Goal: Register for event/course: Sign up to attend an event or enroll in a course

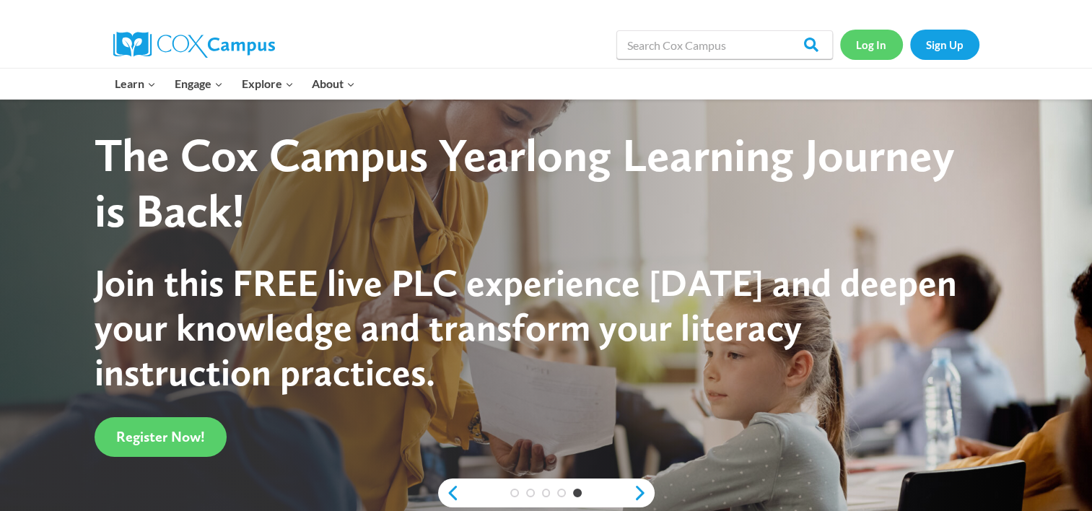
click at [872, 49] on link "Log In" at bounding box center [871, 45] width 63 height 30
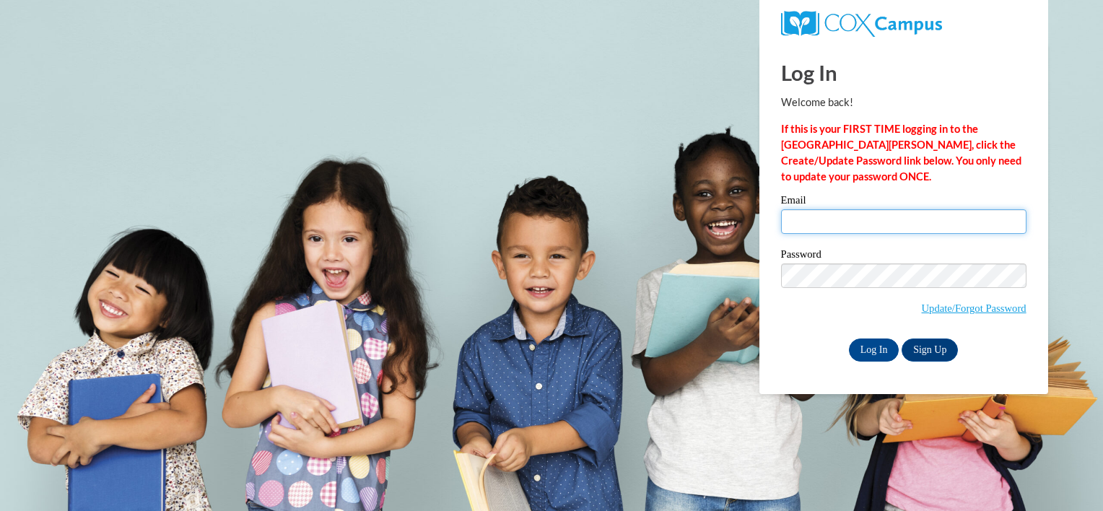
click at [866, 222] on input "Email" at bounding box center [903, 221] width 245 height 25
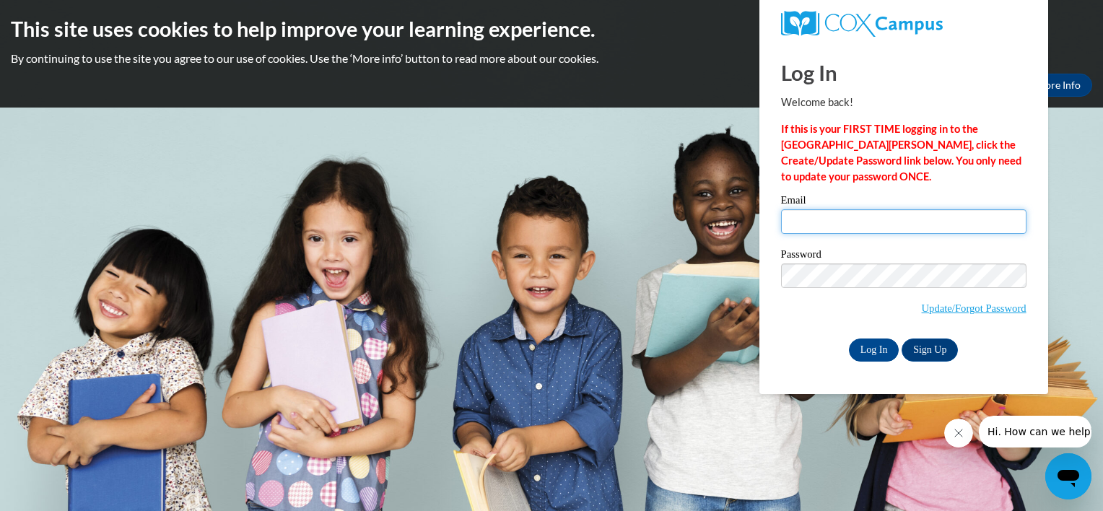
click at [849, 339] on input "Log In" at bounding box center [874, 350] width 51 height 23
type input "kfcarroll20@gmail.com"
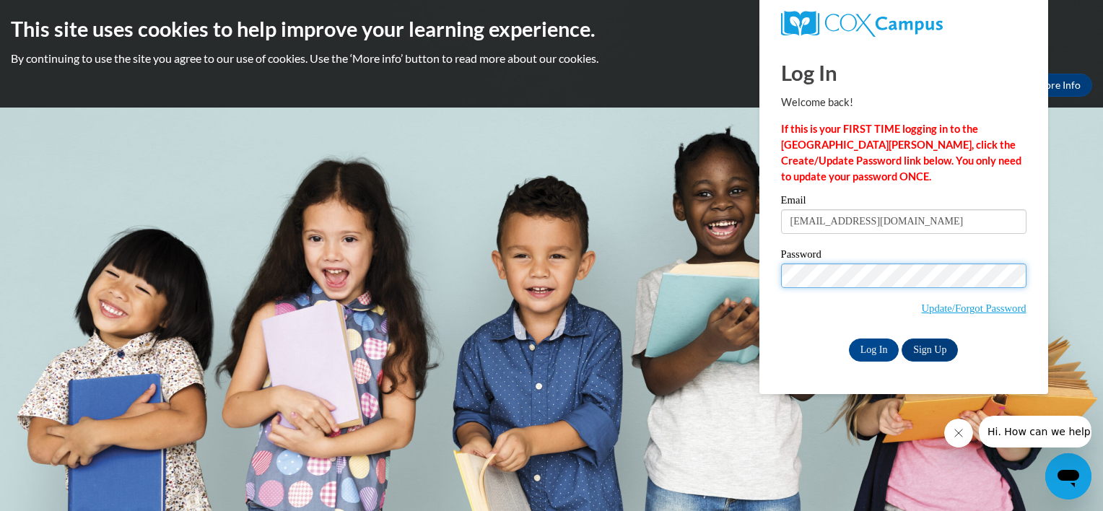
click at [849, 339] on input "Log In" at bounding box center [874, 350] width 51 height 23
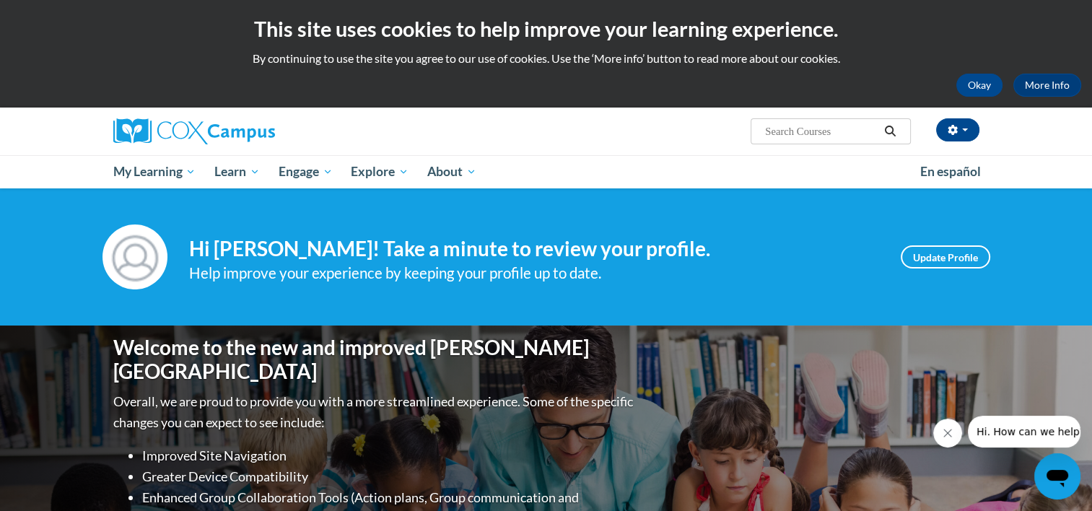
click at [834, 398] on div "Welcome to the new and improved Cox Campus Overall, we are proud to provide you…" at bounding box center [547, 470] width 910 height 289
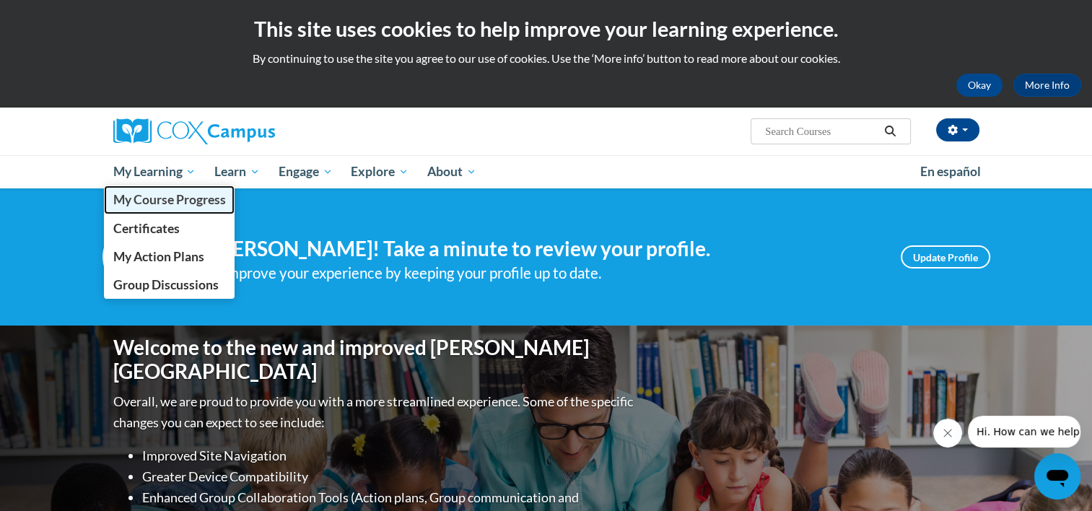
click at [190, 201] on span "My Course Progress" at bounding box center [169, 199] width 113 height 15
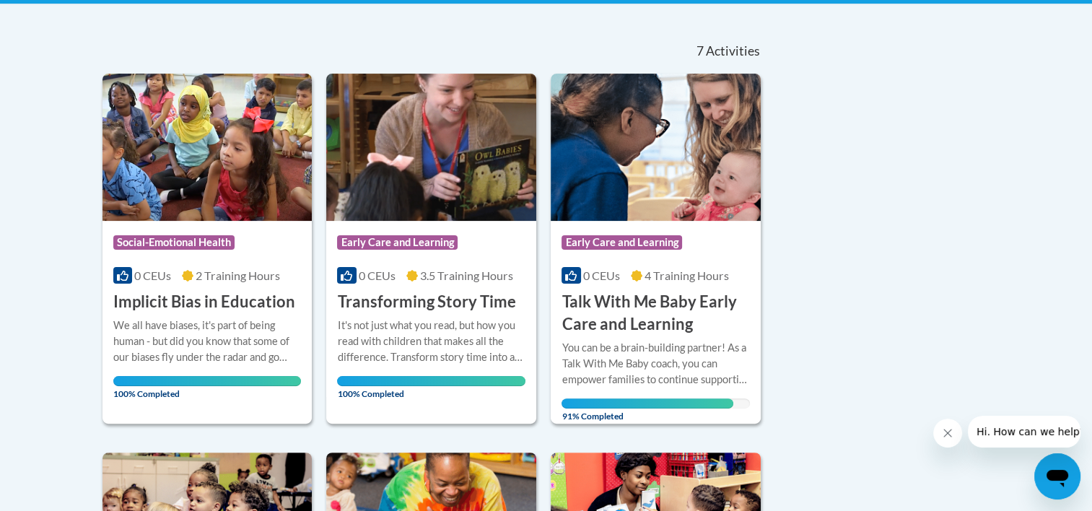
scroll to position [279, 0]
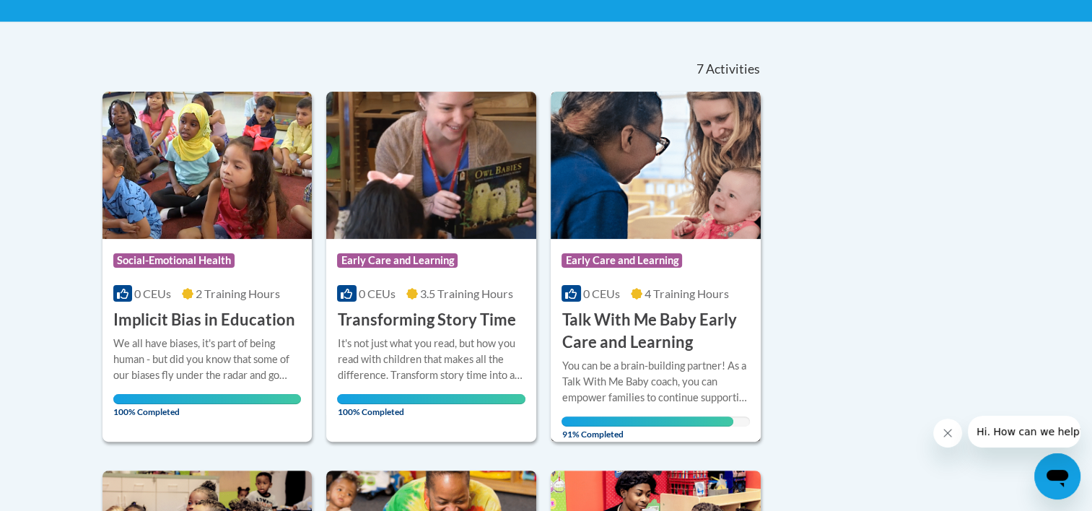
click at [652, 354] on div "More Info Open You can be a brain-building partner! As a Talk With Me Baby coac…" at bounding box center [656, 396] width 210 height 84
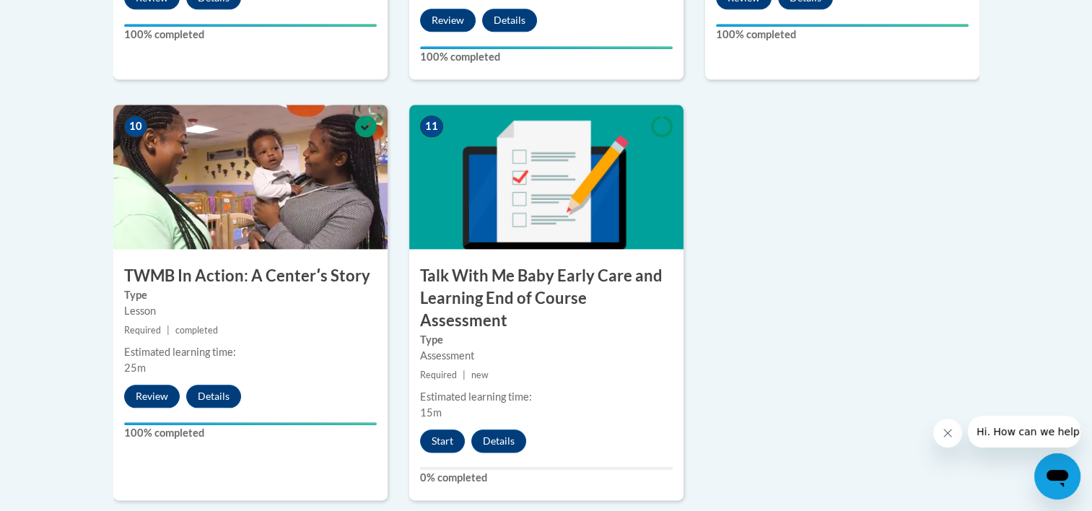
scroll to position [1636, 0]
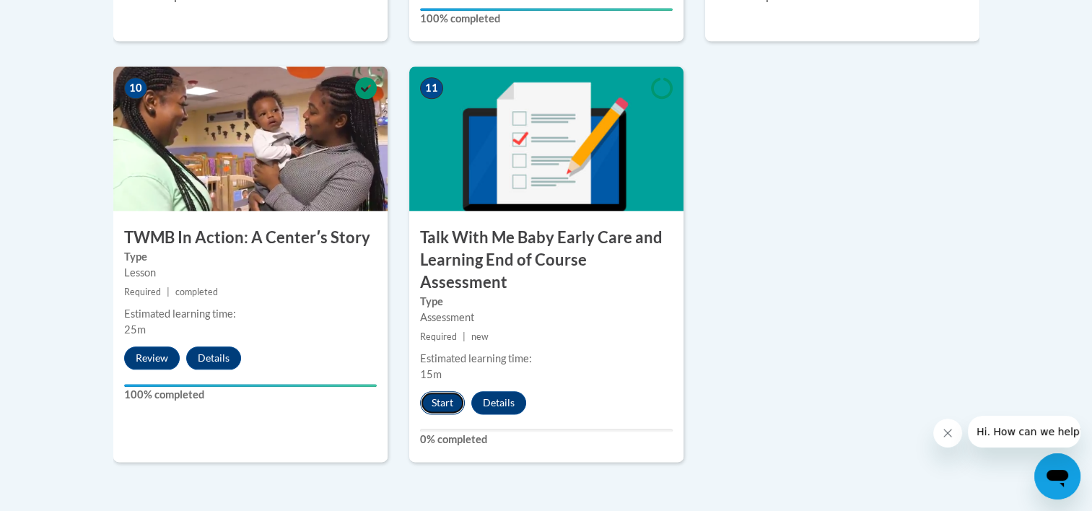
click at [450, 391] on button "Start" at bounding box center [442, 402] width 45 height 23
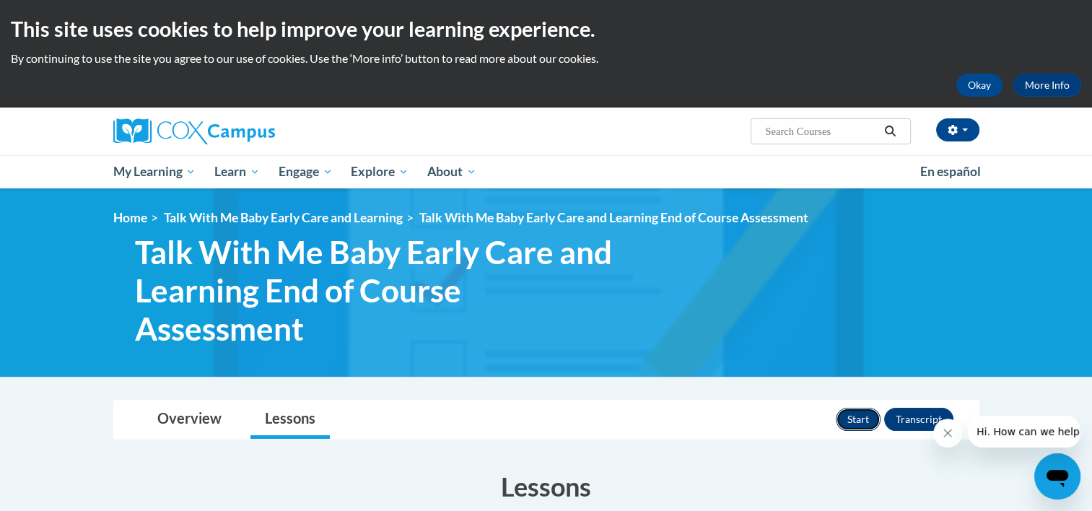
click at [850, 413] on button "Start" at bounding box center [858, 419] width 45 height 23
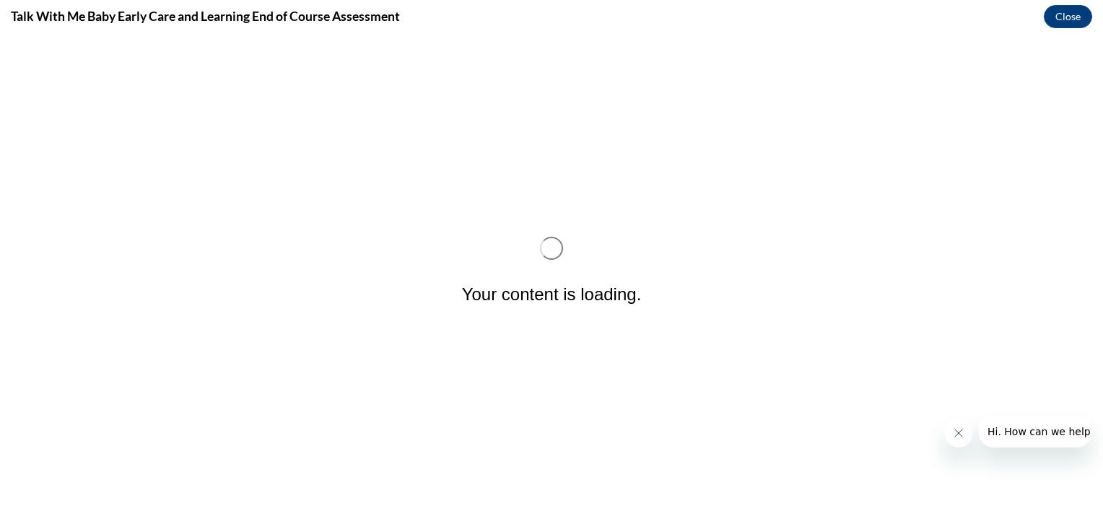
click at [963, 435] on icon "Close message from company" at bounding box center [958, 433] width 12 height 12
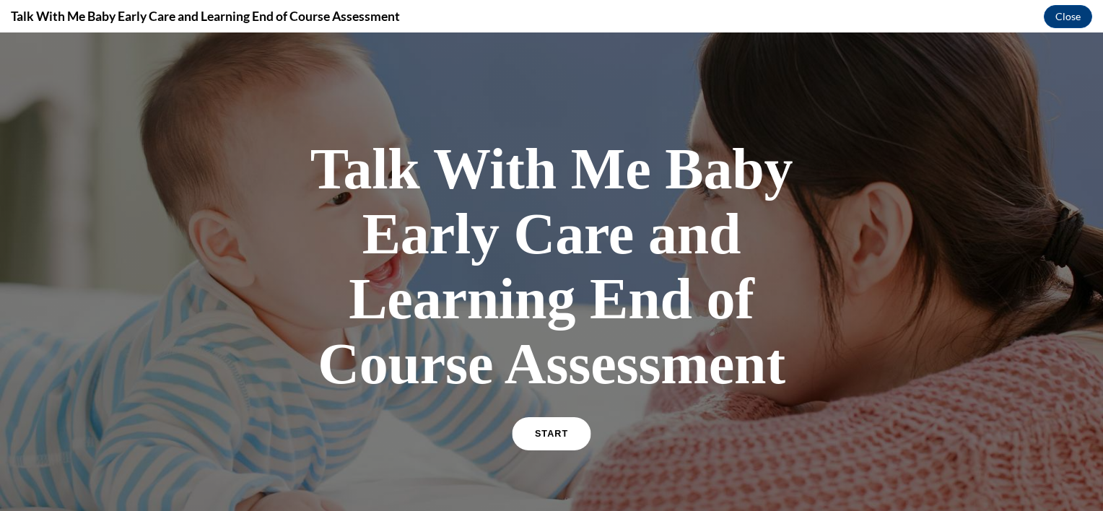
click at [552, 437] on span "START" at bounding box center [551, 434] width 33 height 11
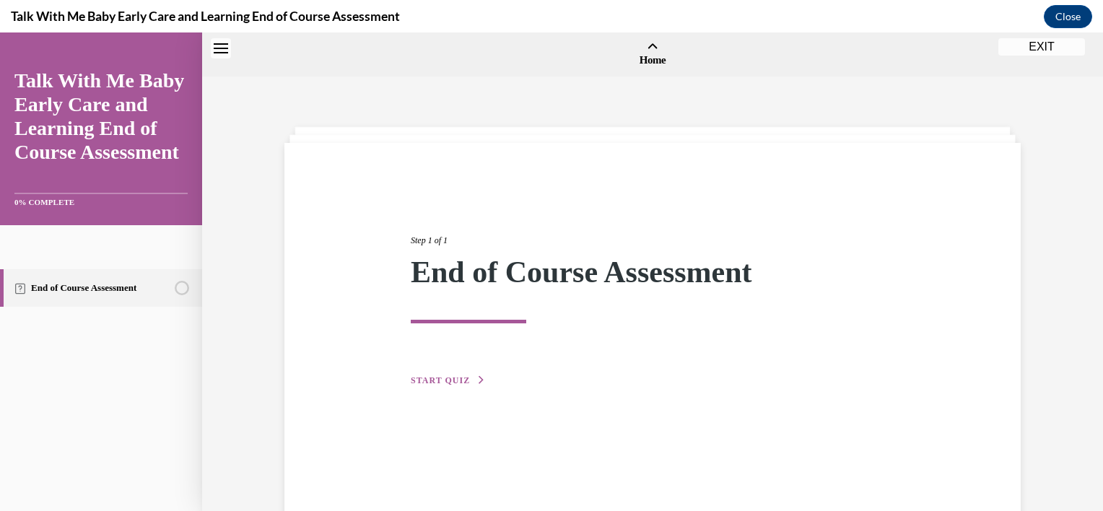
scroll to position [45, 0]
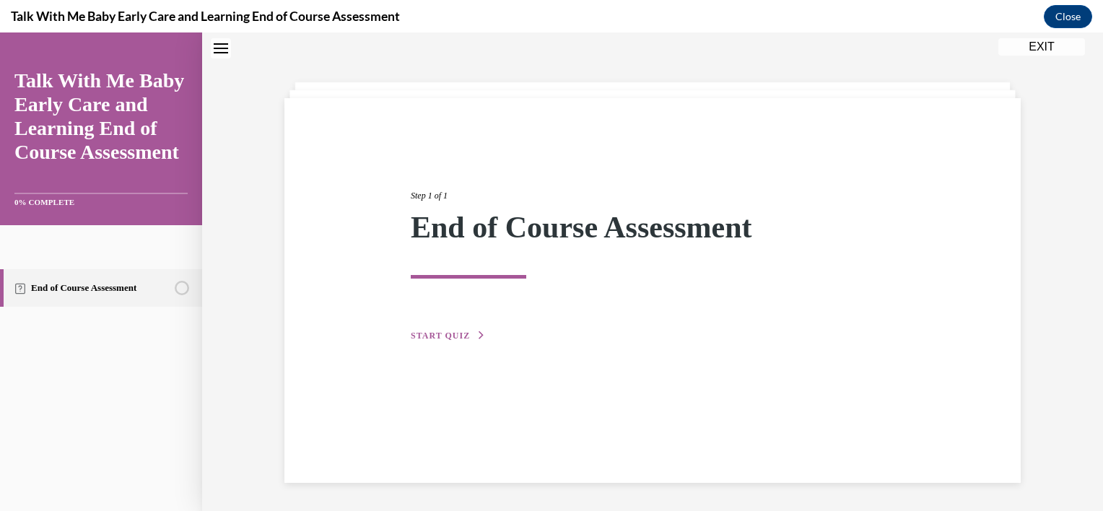
click at [438, 333] on span "START QUIZ" at bounding box center [440, 336] width 59 height 10
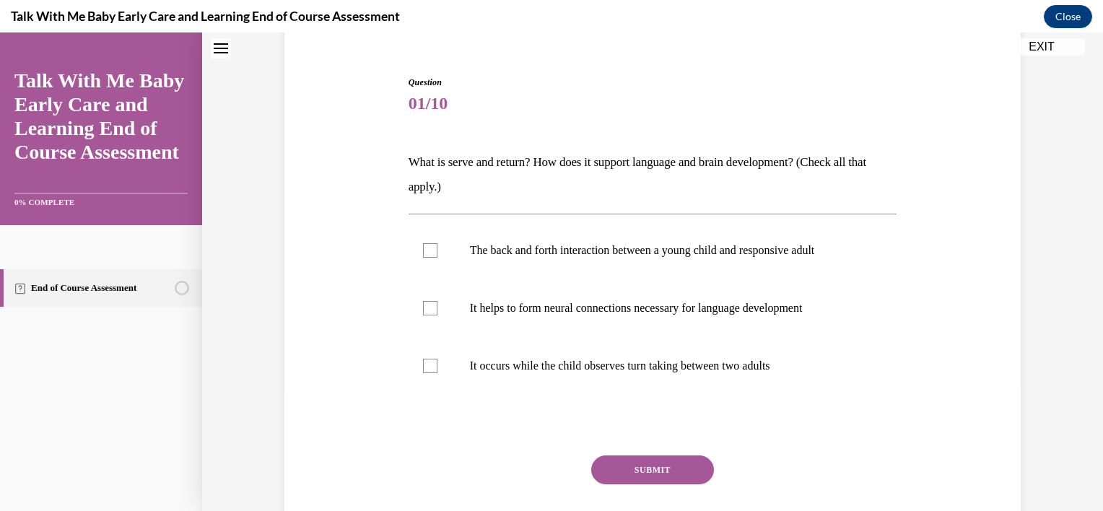
scroll to position [131, 0]
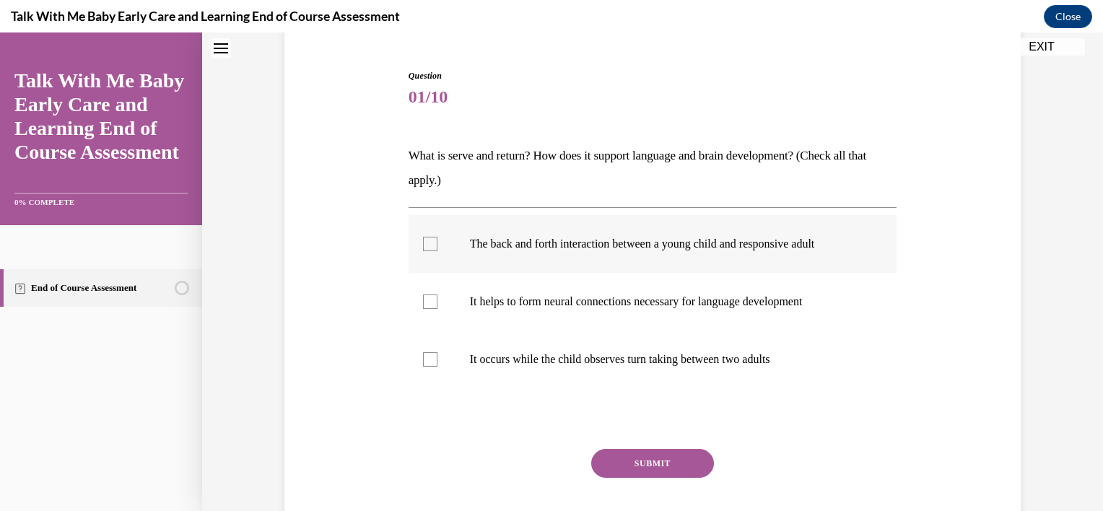
click at [545, 241] on p "The back and forth interaction between a young child and responsive adult" at bounding box center [665, 244] width 391 height 14
click at [437, 241] on input "The back and forth interaction between a young child and responsive adult" at bounding box center [430, 244] width 14 height 14
checkbox input "true"
click at [655, 467] on button "SUBMIT" at bounding box center [652, 463] width 123 height 29
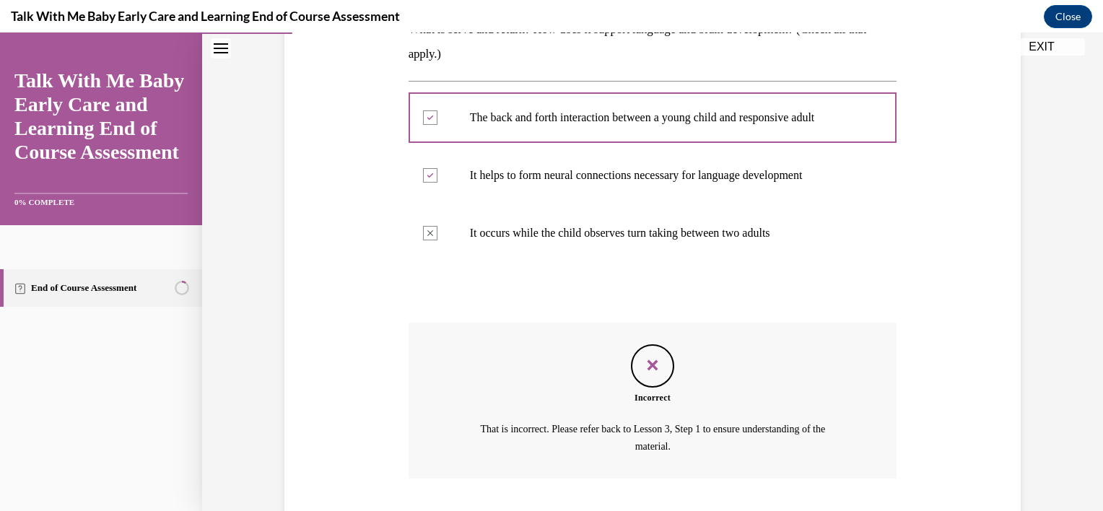
scroll to position [350, 0]
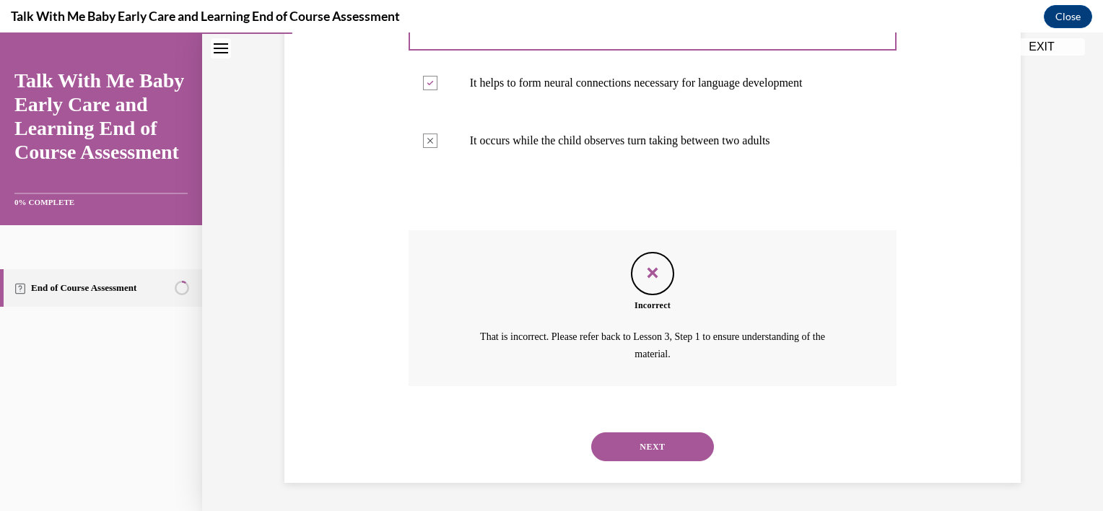
click at [658, 443] on button "NEXT" at bounding box center [652, 446] width 123 height 29
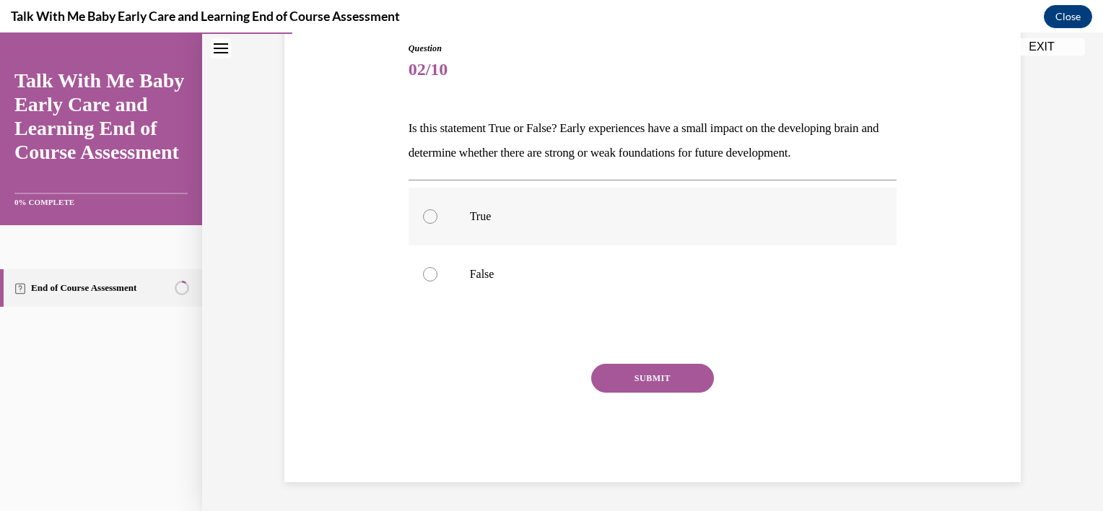
click at [571, 219] on p "True" at bounding box center [665, 216] width 391 height 14
click at [437, 219] on input "True" at bounding box center [430, 216] width 14 height 14
radio input "true"
click at [643, 379] on button "SUBMIT" at bounding box center [652, 378] width 123 height 29
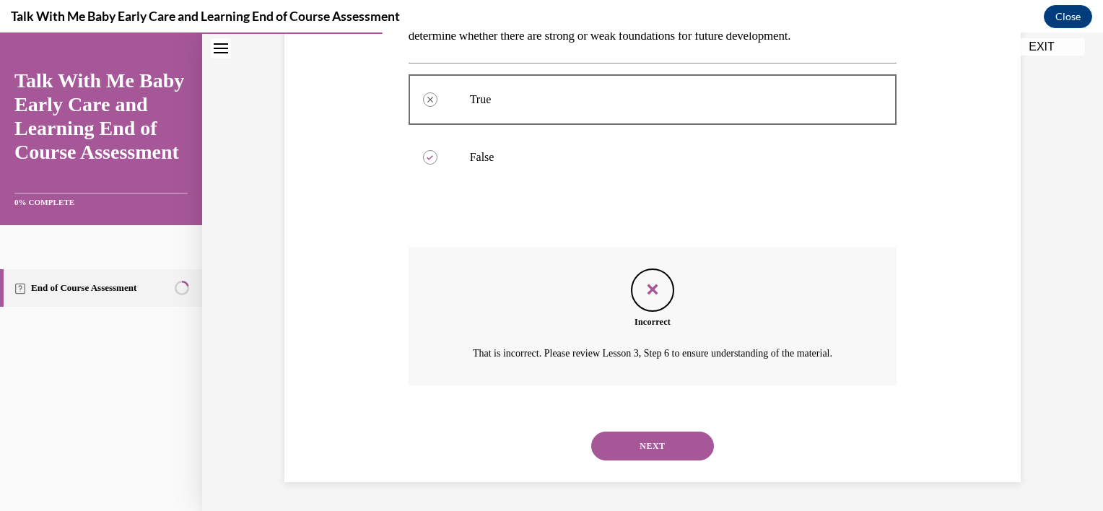
scroll to position [292, 0]
click at [658, 442] on button "NEXT" at bounding box center [652, 446] width 123 height 29
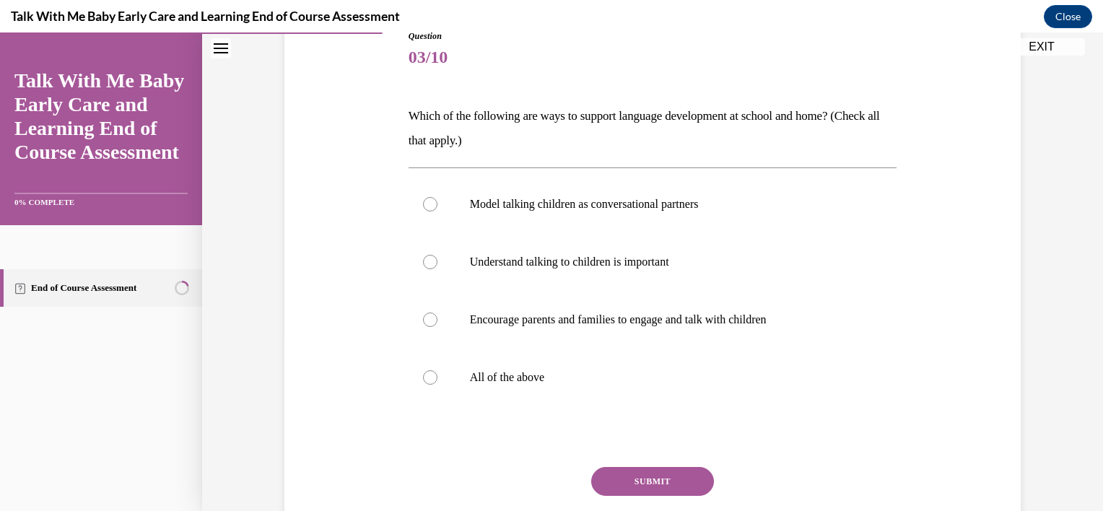
scroll to position [173, 0]
click at [476, 378] on p "All of the above" at bounding box center [665, 375] width 391 height 14
click at [437, 378] on input "All of the above" at bounding box center [430, 375] width 14 height 14
radio input "true"
click at [676, 475] on button "SUBMIT" at bounding box center [652, 479] width 123 height 29
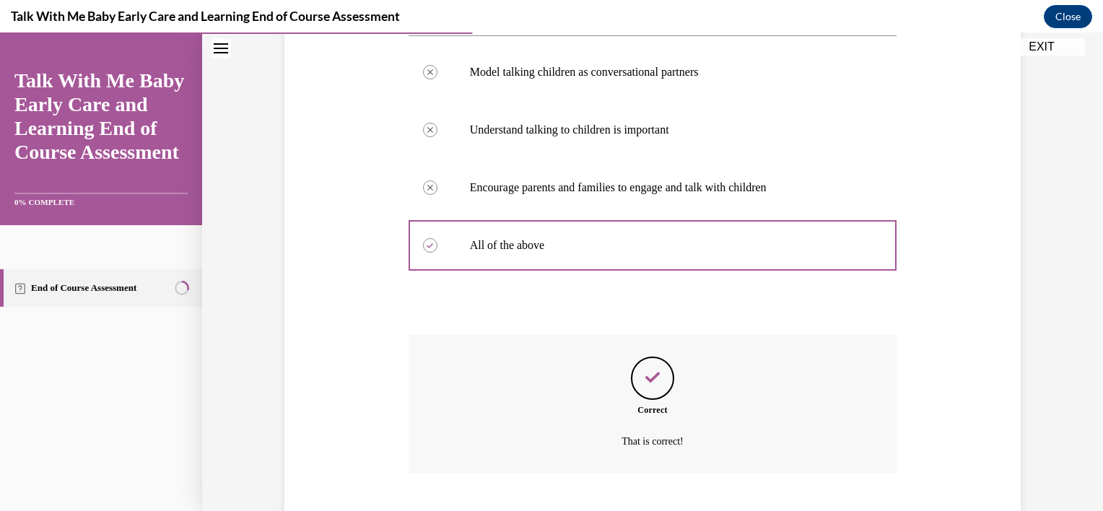
scroll to position [391, 0]
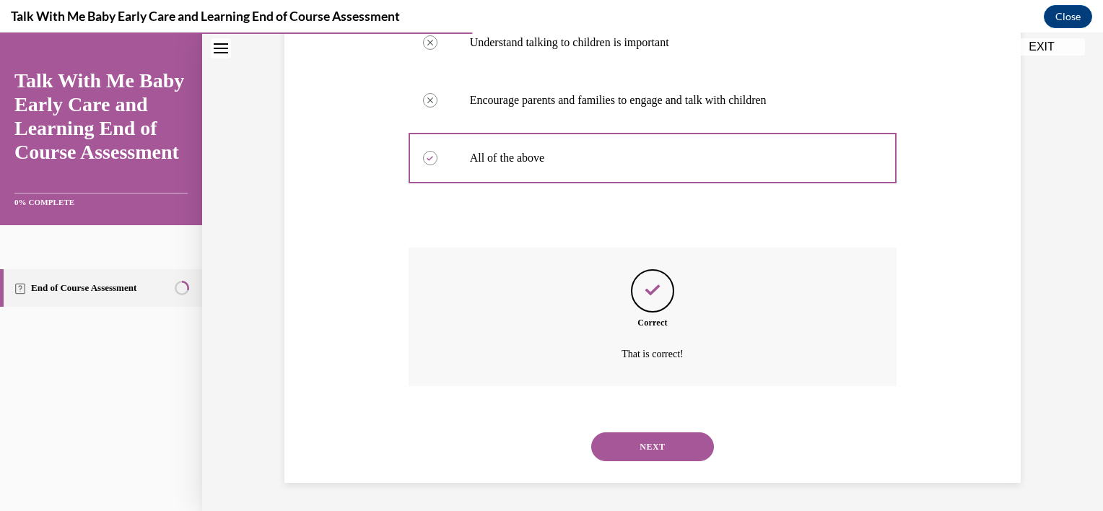
click at [649, 450] on button "NEXT" at bounding box center [652, 446] width 123 height 29
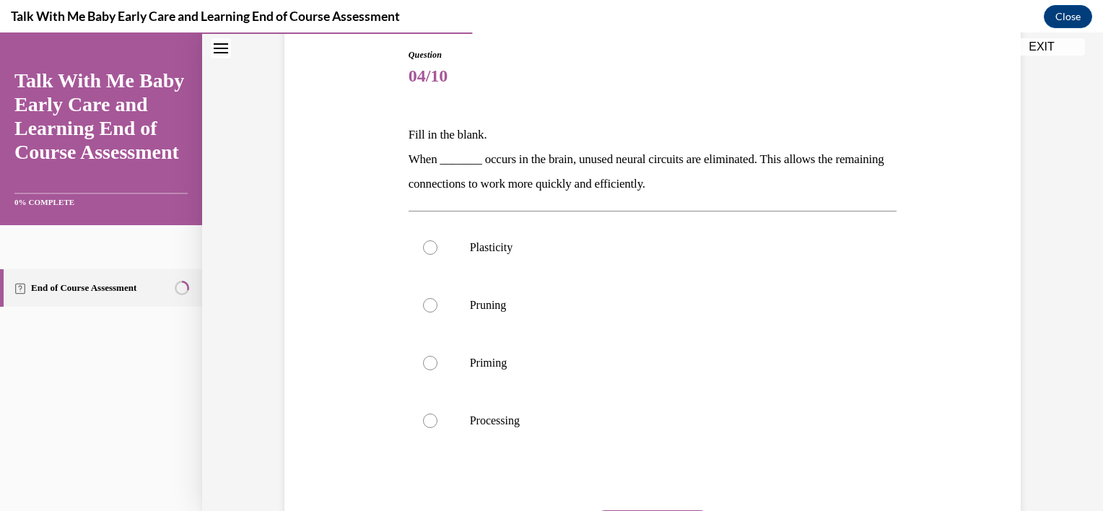
scroll to position [173, 0]
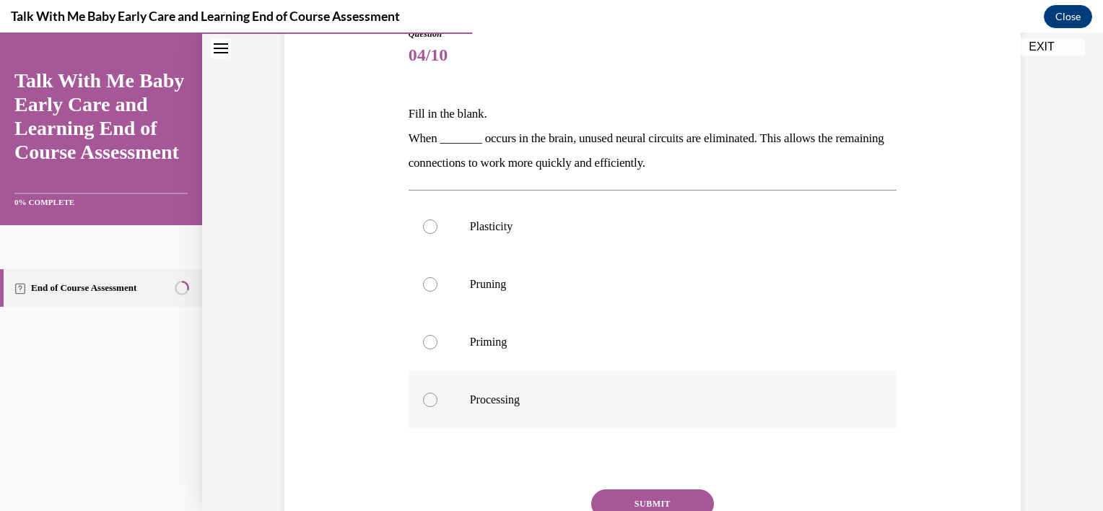
click at [527, 391] on label "Processing" at bounding box center [653, 400] width 489 height 58
click at [437, 393] on input "Processing" at bounding box center [430, 400] width 14 height 14
radio input "true"
click at [642, 502] on button "SUBMIT" at bounding box center [652, 503] width 123 height 29
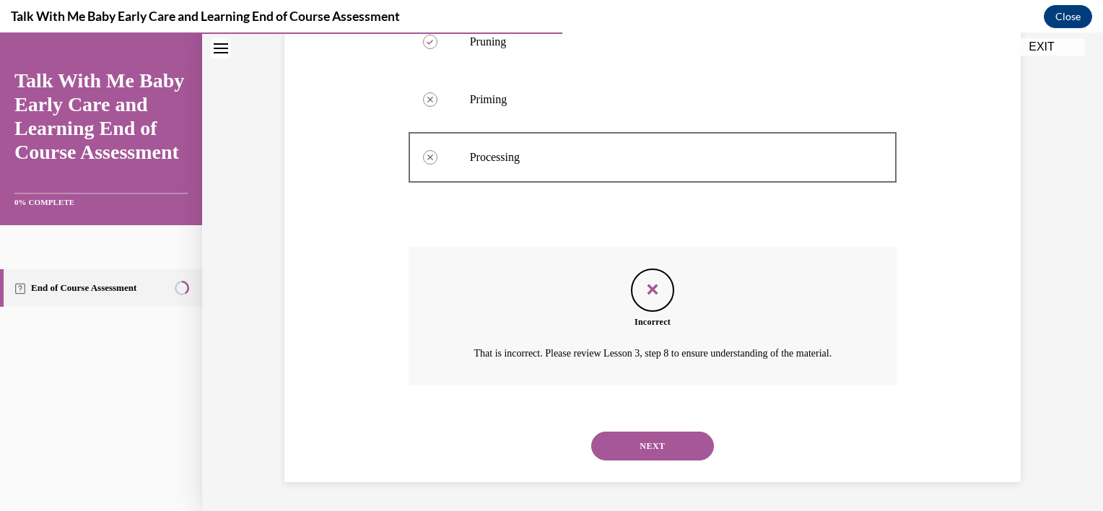
scroll to position [432, 0]
click at [668, 444] on button "NEXT" at bounding box center [652, 446] width 123 height 29
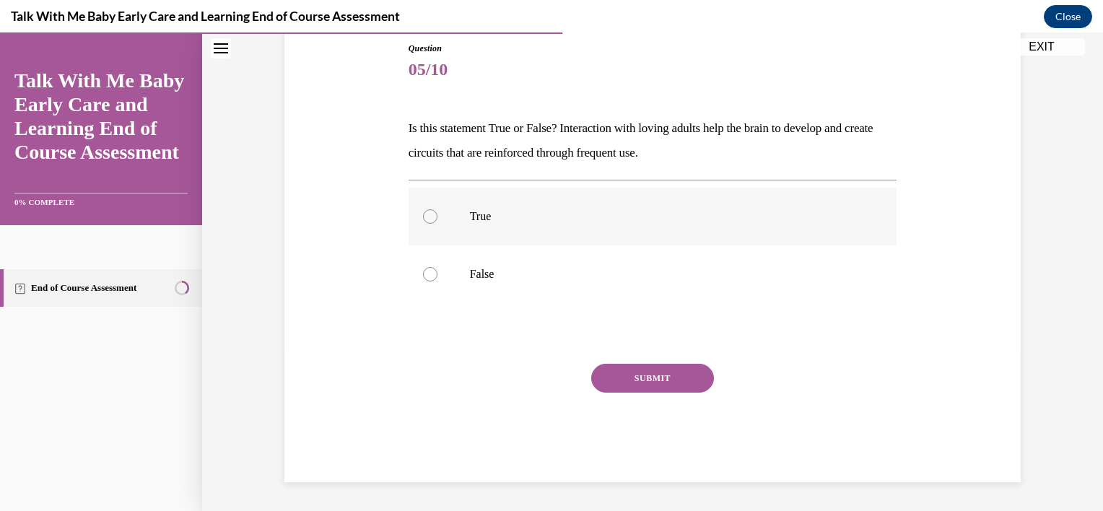
click at [489, 230] on label "True" at bounding box center [653, 217] width 489 height 58
click at [437, 224] on input "True" at bounding box center [430, 216] width 14 height 14
radio input "true"
click at [642, 375] on button "SUBMIT" at bounding box center [652, 378] width 123 height 29
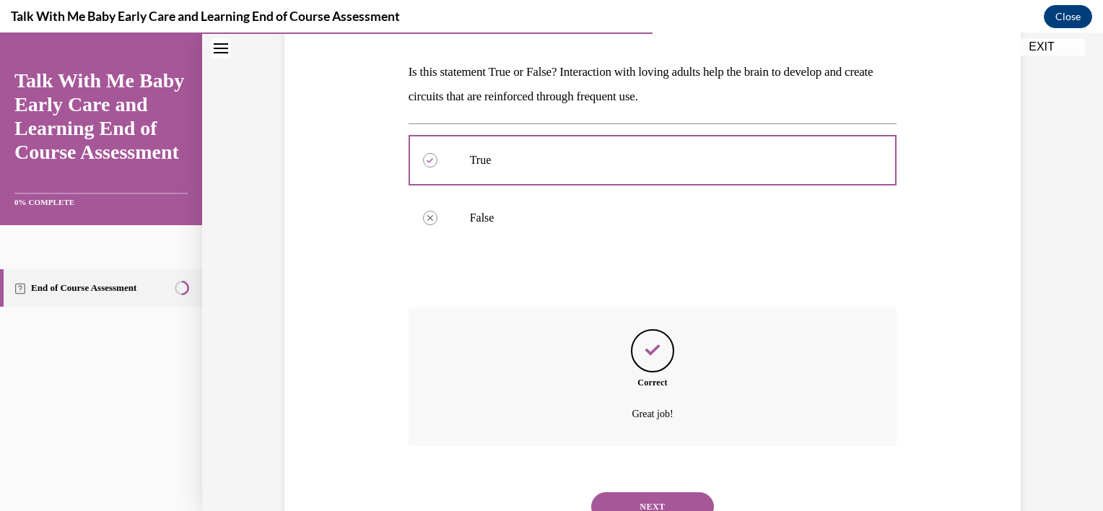
scroll to position [275, 0]
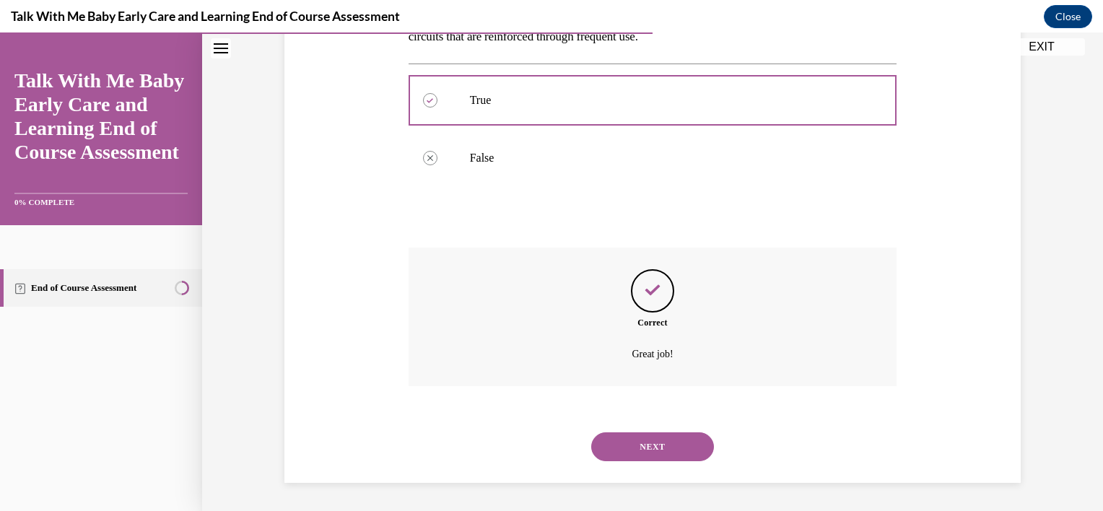
click at [620, 453] on button "NEXT" at bounding box center [652, 446] width 123 height 29
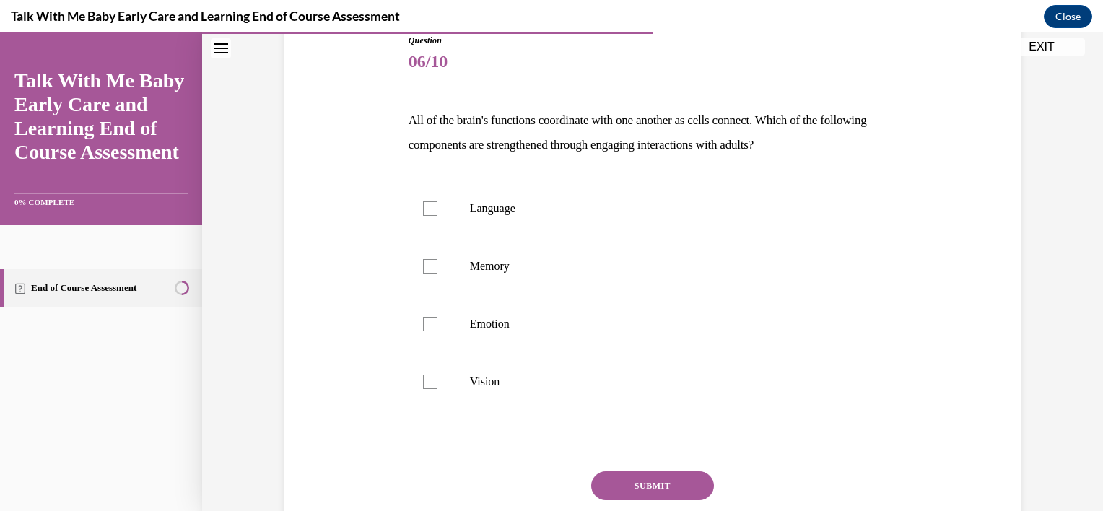
scroll to position [173, 0]
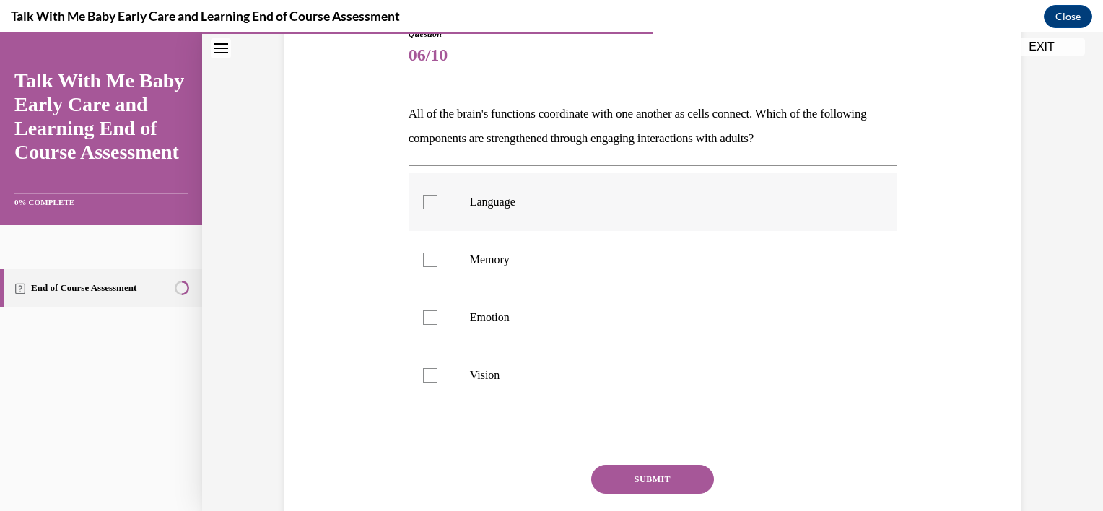
click at [594, 211] on label "Language" at bounding box center [653, 202] width 489 height 58
click at [437, 209] on input "Language" at bounding box center [430, 202] width 14 height 14
checkbox input "true"
click at [634, 472] on button "SUBMIT" at bounding box center [652, 479] width 123 height 29
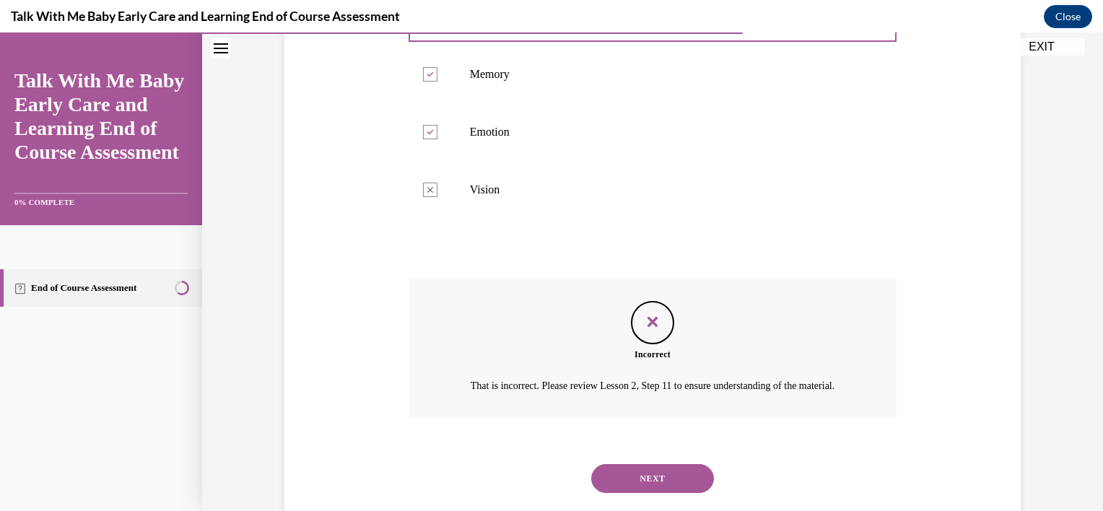
scroll to position [408, 0]
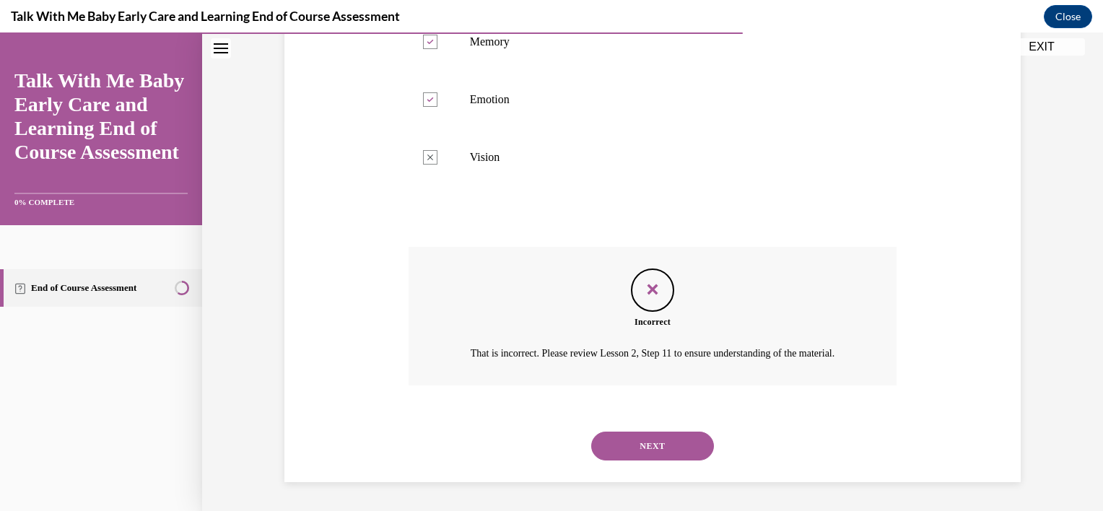
click at [1090, 45] on div "Question 06/10 All of the brain's functions coordinate with one another as cell…" at bounding box center [652, 99] width 901 height 824
click at [681, 443] on button "NEXT" at bounding box center [652, 446] width 123 height 29
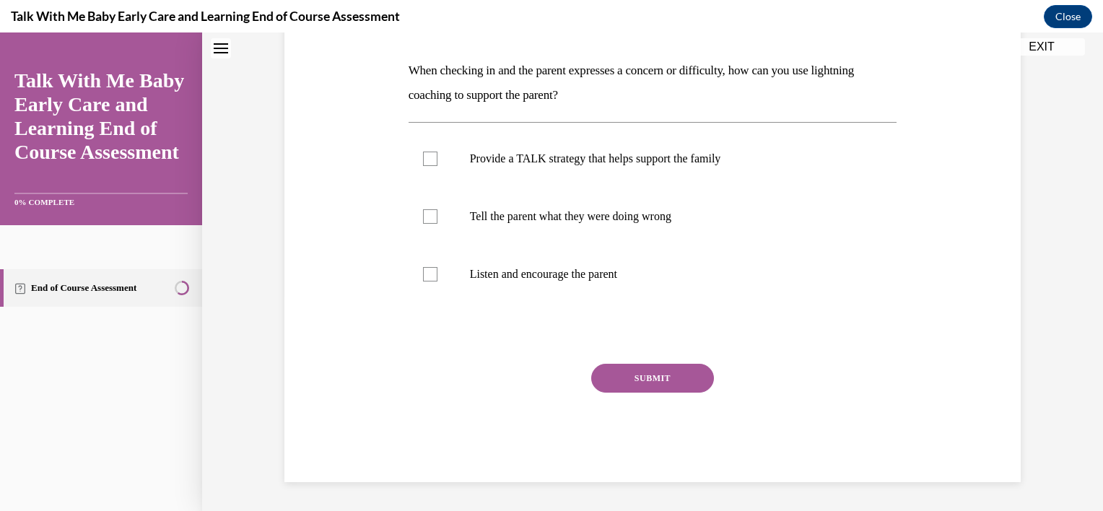
scroll to position [0, 0]
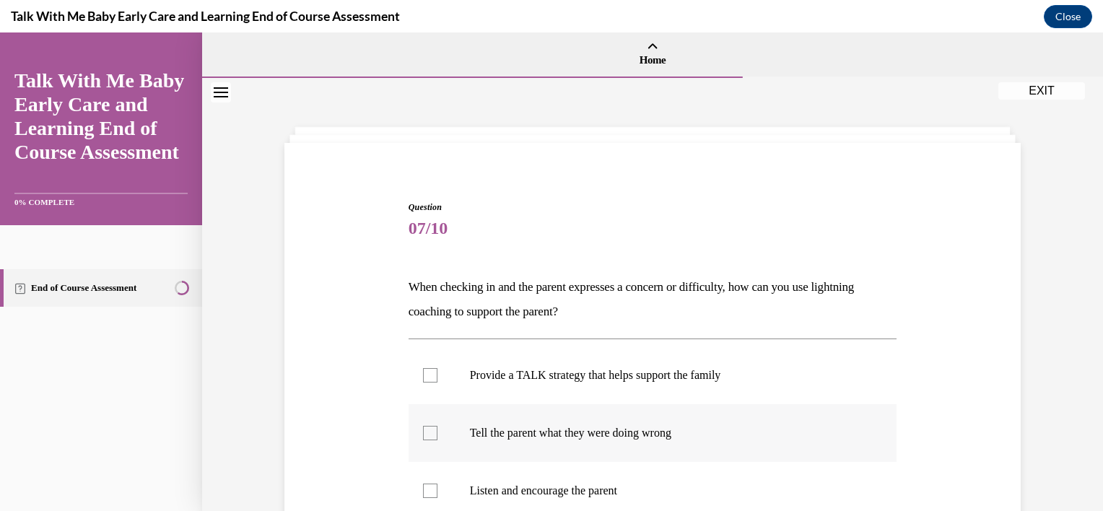
click at [632, 440] on p "Tell the parent what they were doing wrong" at bounding box center [665, 433] width 391 height 14
click at [437, 440] on input "Tell the parent what they were doing wrong" at bounding box center [430, 433] width 14 height 14
checkbox input "true"
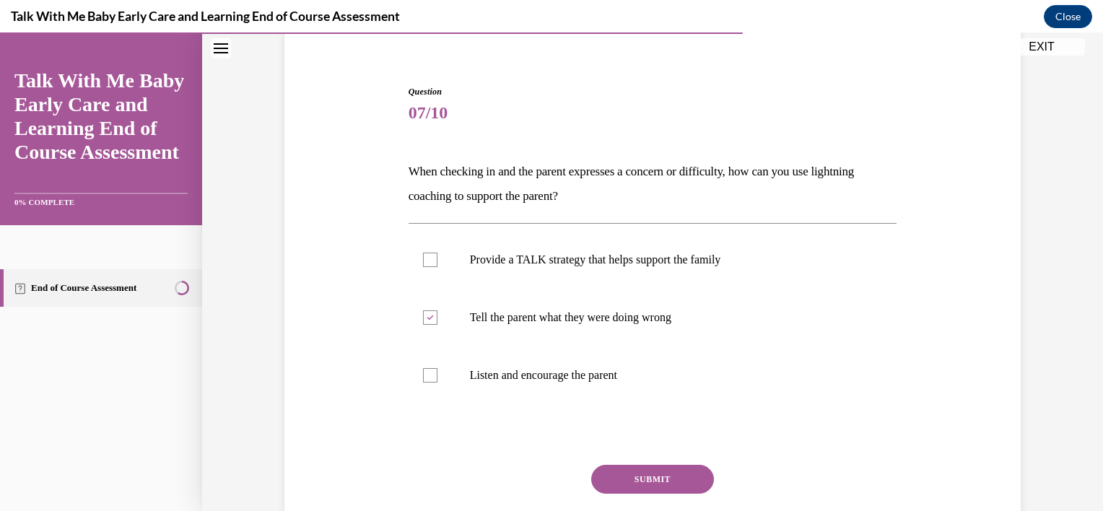
scroll to position [144, 0]
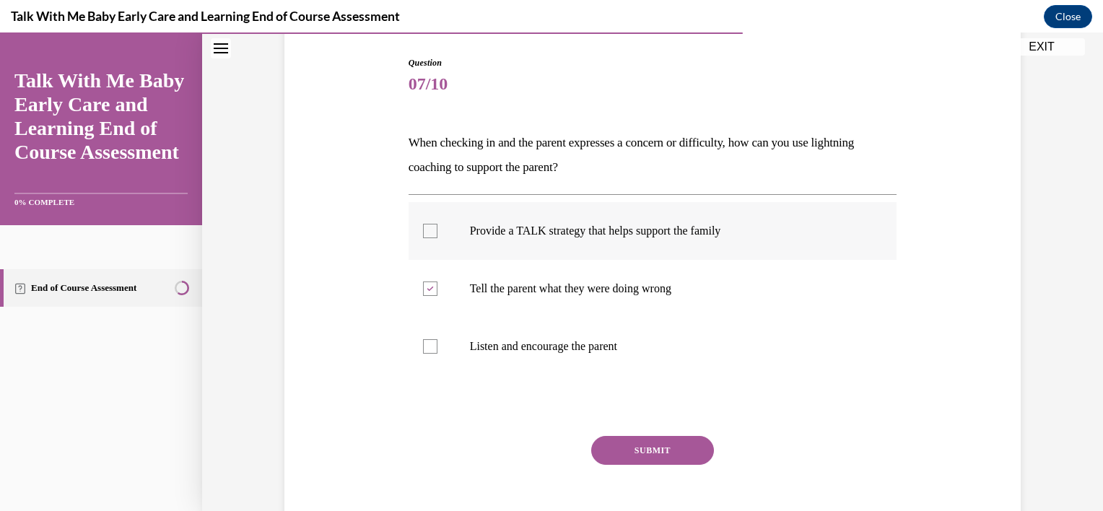
click at [624, 238] on label "Provide a TALK strategy that helps support the family" at bounding box center [653, 231] width 489 height 58
click at [437, 238] on input "Provide a TALK strategy that helps support the family" at bounding box center [430, 231] width 14 height 14
checkbox input "true"
click at [409, 292] on label "Tell the parent what they were doing wrong" at bounding box center [653, 289] width 489 height 58
click at [423, 292] on input "Tell the parent what they were doing wrong" at bounding box center [430, 289] width 14 height 14
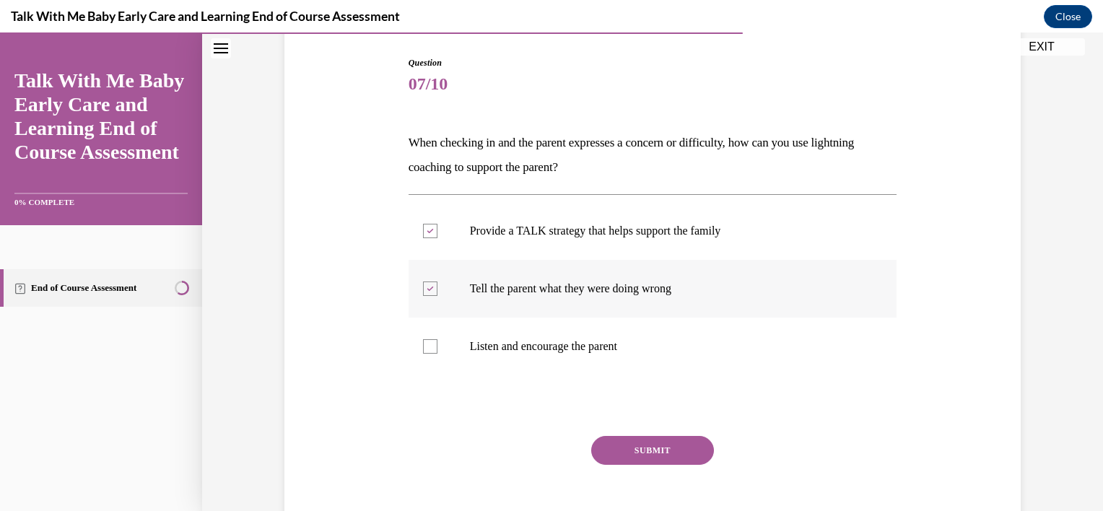
checkbox input "false"
click at [656, 450] on button "SUBMIT" at bounding box center [652, 450] width 123 height 29
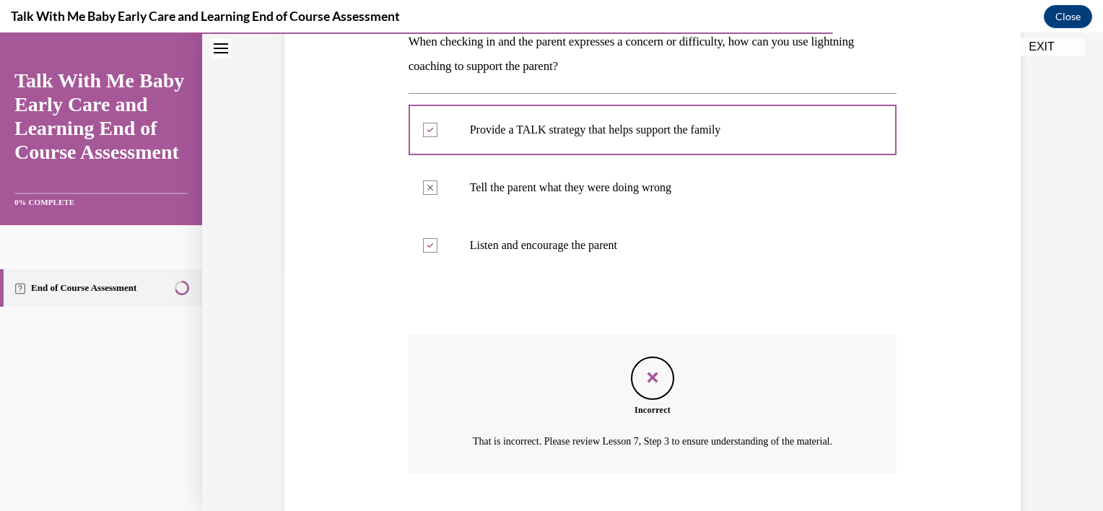
scroll to position [350, 0]
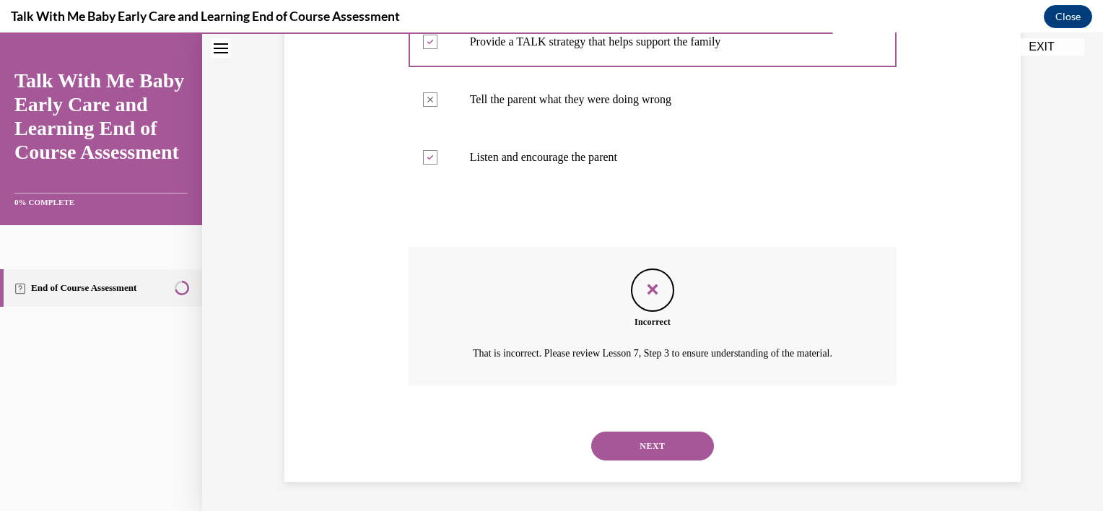
click at [641, 448] on button "NEXT" at bounding box center [652, 446] width 123 height 29
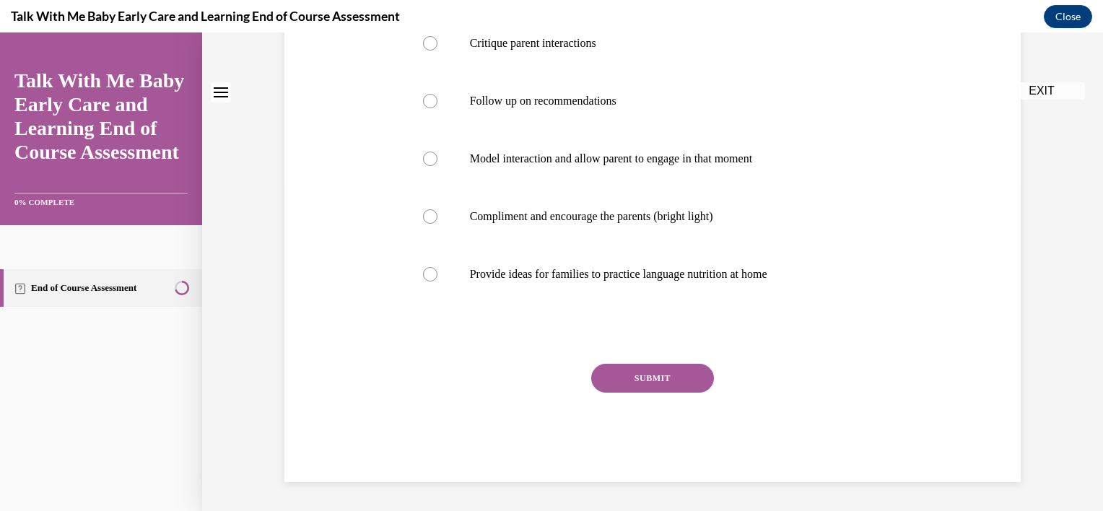
scroll to position [0, 0]
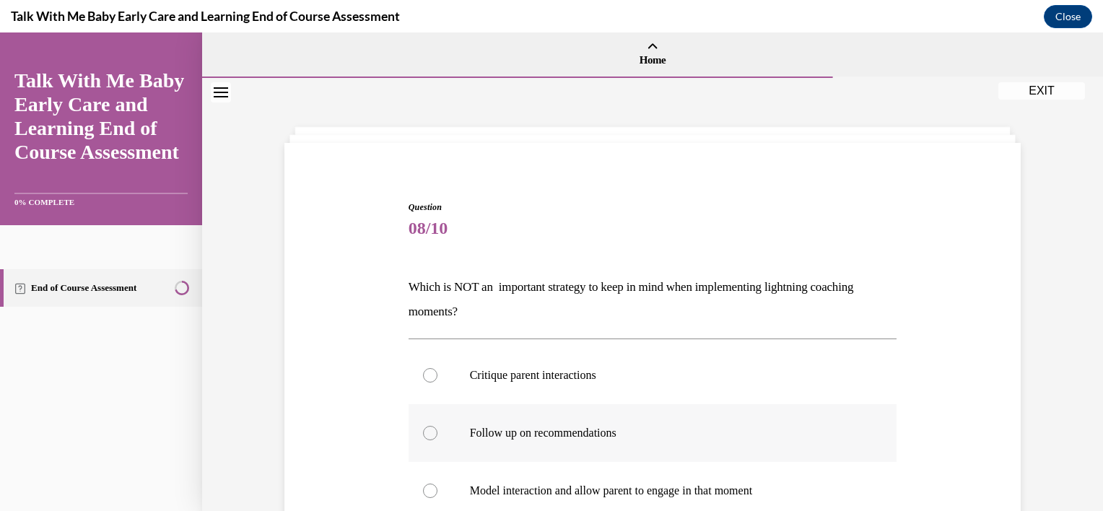
click at [557, 433] on p "Follow up on recommendations" at bounding box center [665, 433] width 391 height 14
click at [437, 433] on input "Follow up on recommendations" at bounding box center [430, 433] width 14 height 14
radio input "true"
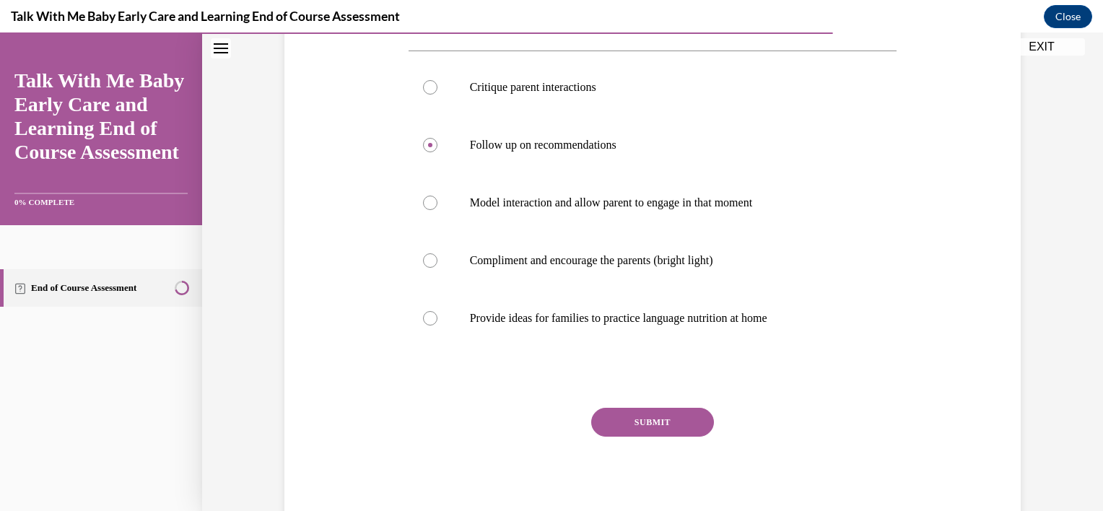
scroll to position [289, 0]
click at [654, 426] on button "SUBMIT" at bounding box center [652, 421] width 123 height 29
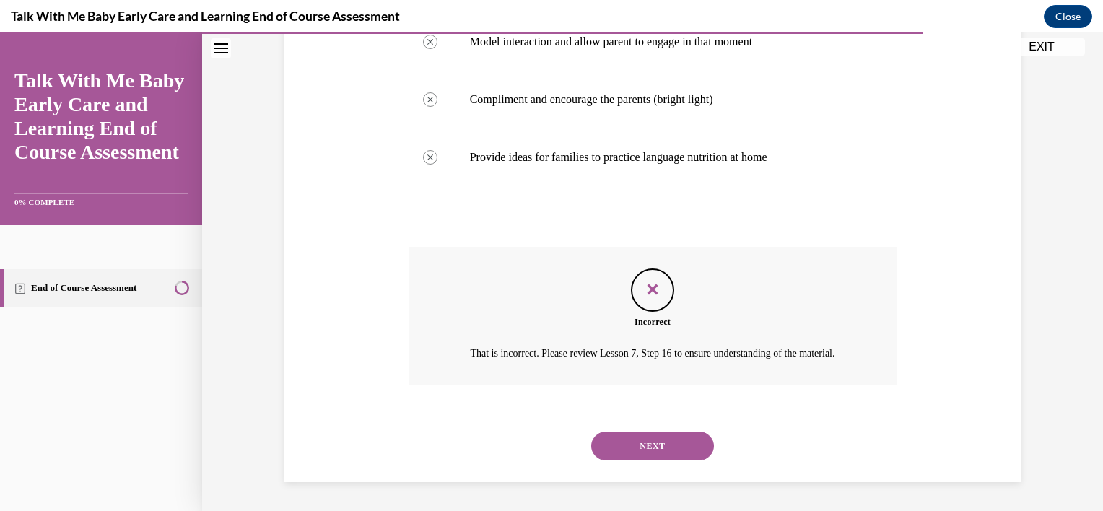
scroll to position [466, 0]
click at [615, 440] on button "NEXT" at bounding box center [652, 446] width 123 height 29
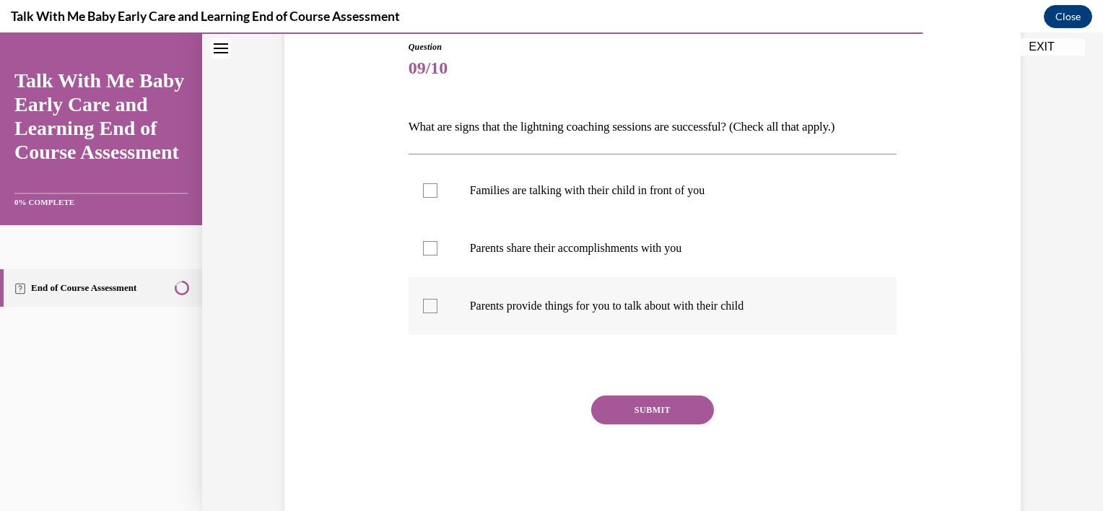
click at [513, 309] on p "Parents provide things for you to talk about with their child" at bounding box center [665, 306] width 391 height 14
click at [437, 309] on input "Parents provide things for you to talk about with their child" at bounding box center [430, 306] width 14 height 14
checkbox input "true"
click at [632, 404] on button "SUBMIT" at bounding box center [652, 410] width 123 height 29
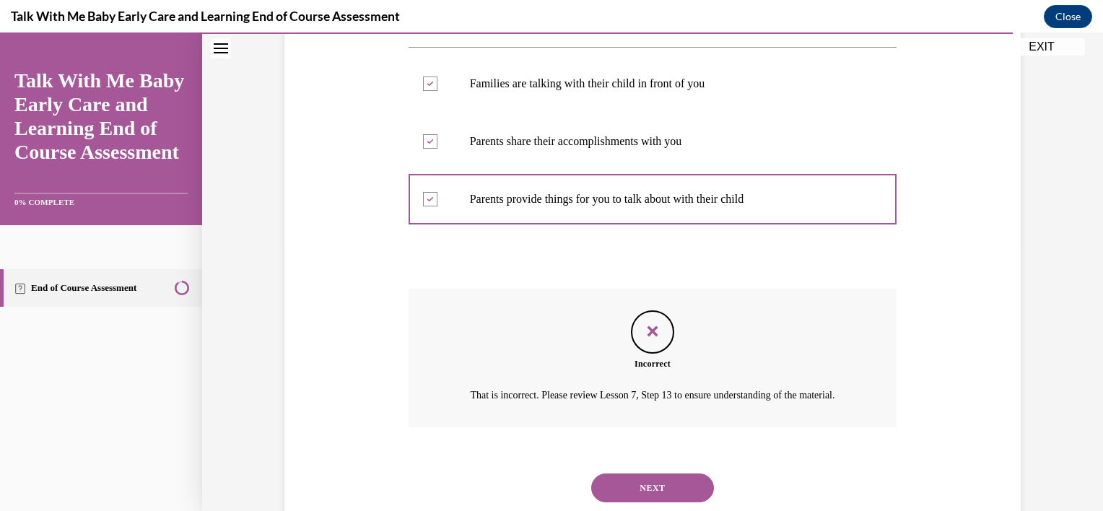
scroll to position [239, 0]
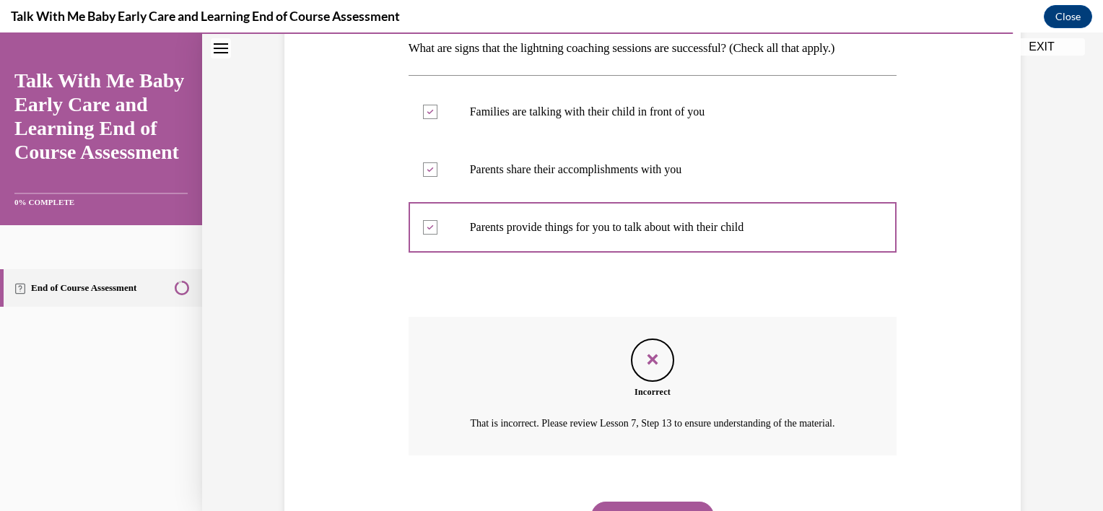
click at [1091, 500] on div "Question 09/10 What are signs that the lightning coaching sessions are successf…" at bounding box center [652, 210] width 901 height 742
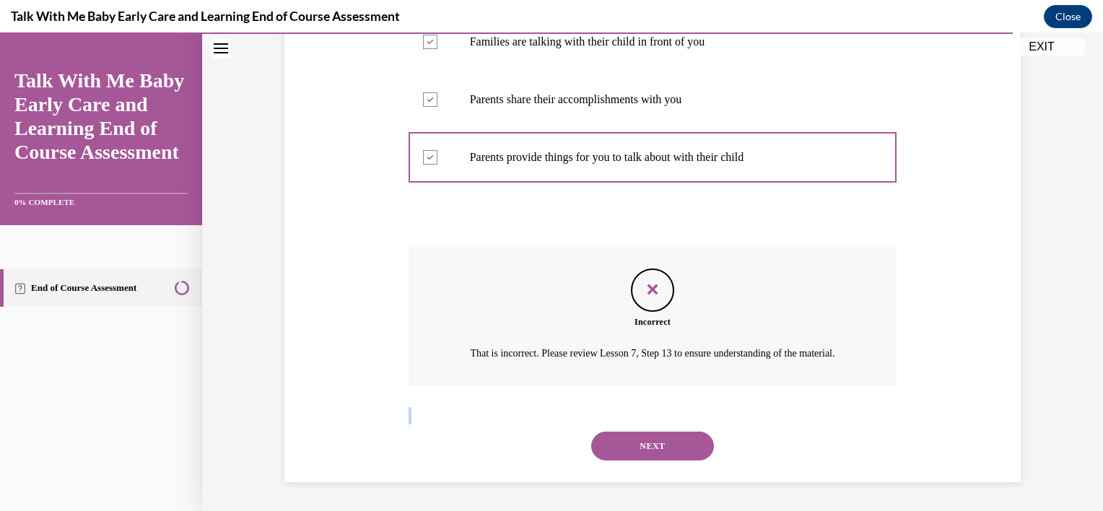
scroll to position [326, 0]
click at [639, 447] on button "NEXT" at bounding box center [652, 446] width 123 height 29
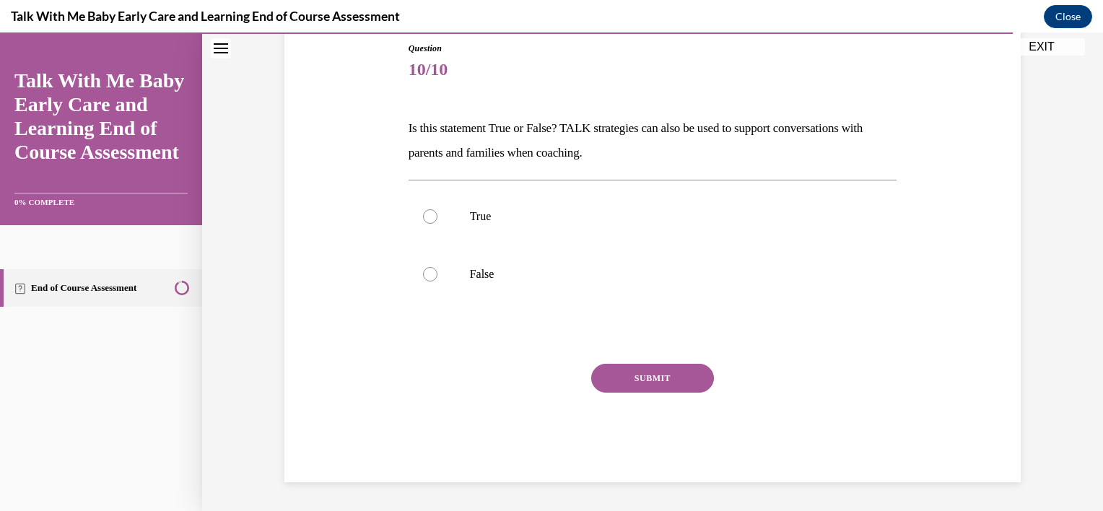
scroll to position [159, 0]
click at [505, 211] on p "True" at bounding box center [665, 216] width 391 height 14
click at [437, 211] on input "True" at bounding box center [430, 216] width 14 height 14
radio input "true"
click at [667, 373] on button "SUBMIT" at bounding box center [652, 378] width 123 height 29
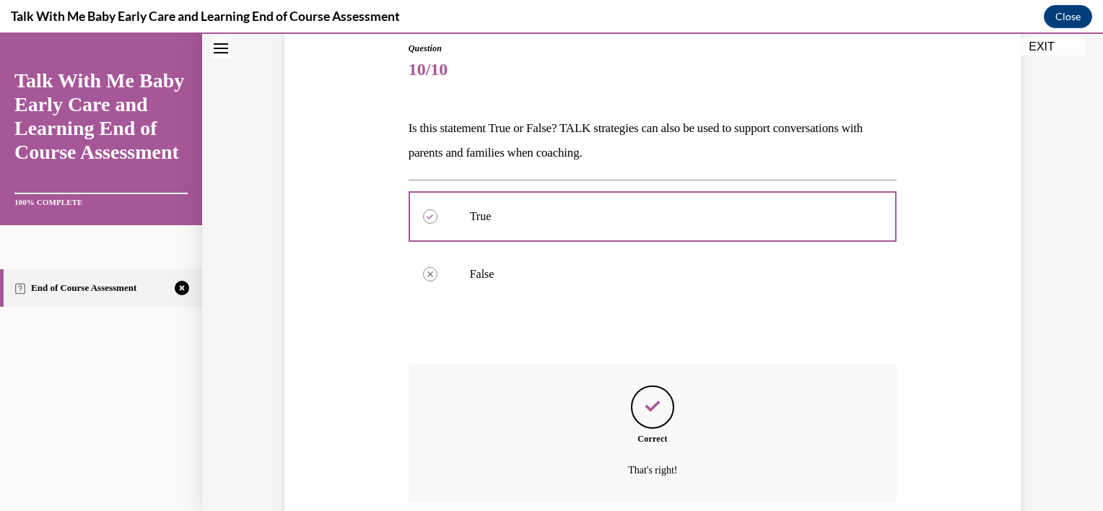
scroll to position [275, 0]
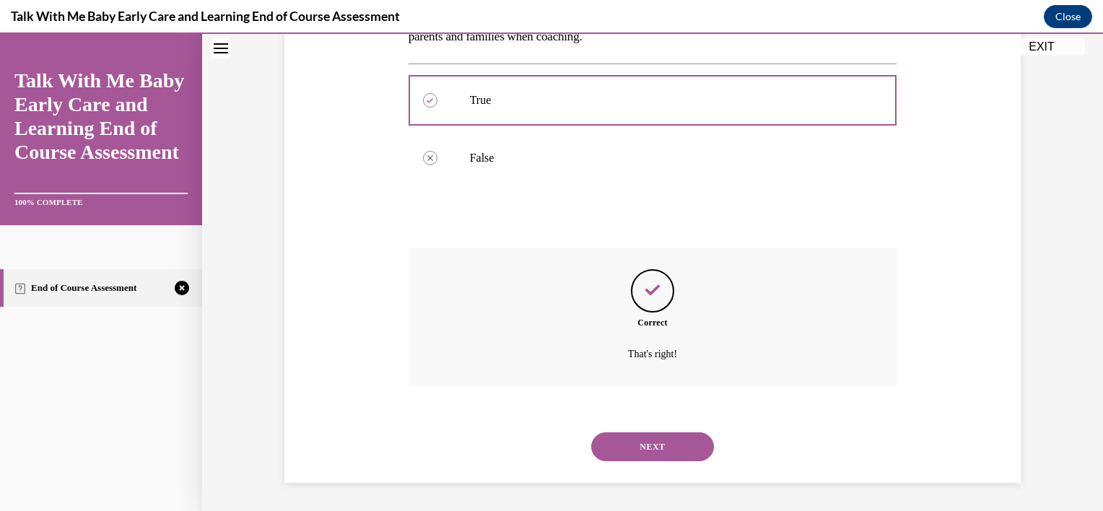
click at [670, 451] on button "NEXT" at bounding box center [652, 446] width 123 height 29
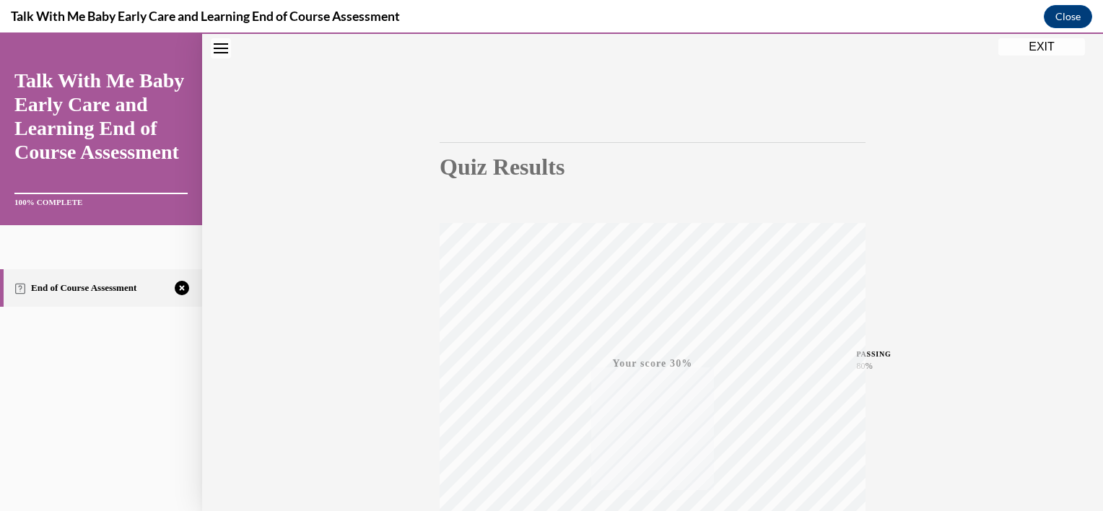
scroll to position [261, 0]
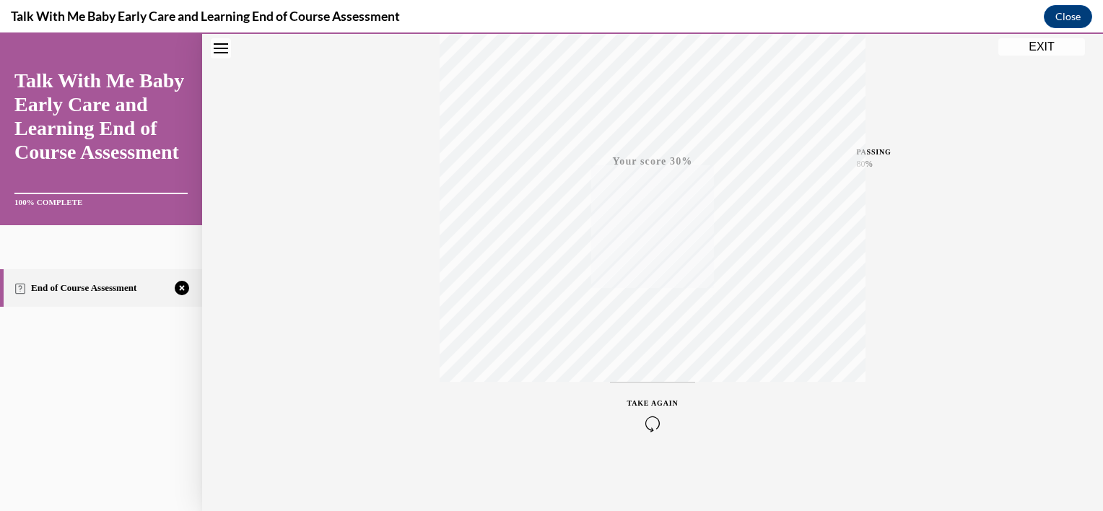
click at [640, 419] on icon "button" at bounding box center [652, 424] width 51 height 16
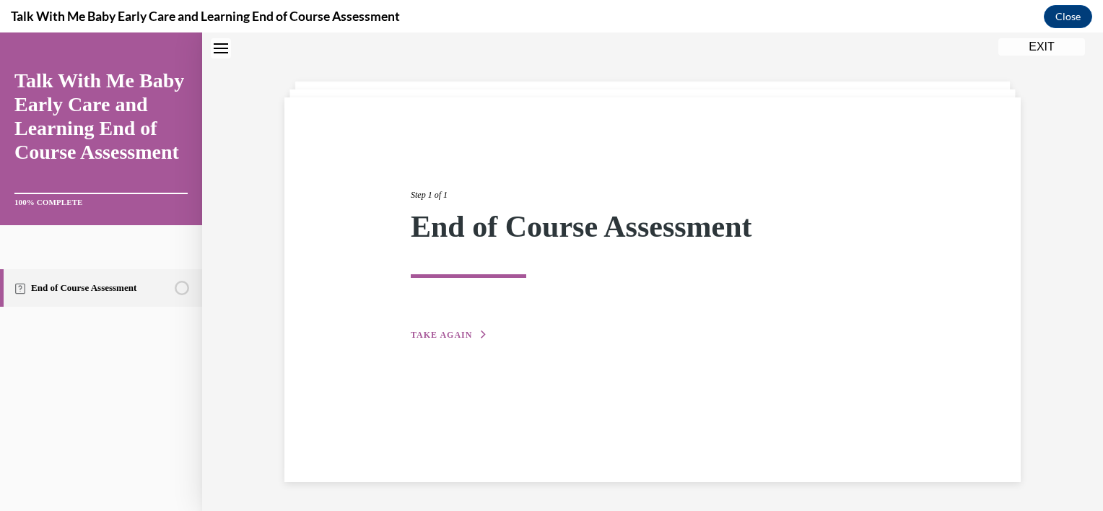
scroll to position [45, 0]
click at [442, 327] on div "Step 1 of 1 End of Course Assessment TAKE AGAIN" at bounding box center [652, 249] width 505 height 188
click at [443, 340] on button "TAKE AGAIN" at bounding box center [449, 334] width 77 height 13
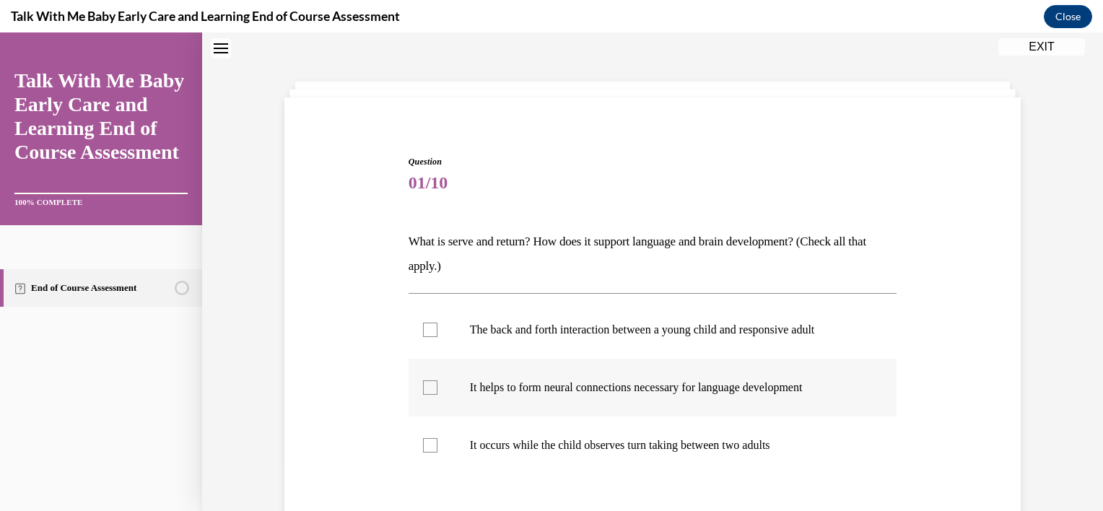
click at [554, 382] on p "It helps to form neural connections necessary for language development" at bounding box center [665, 387] width 391 height 14
click at [437, 382] on input "It helps to form neural connections necessary for language development" at bounding box center [430, 387] width 14 height 14
checkbox input "true"
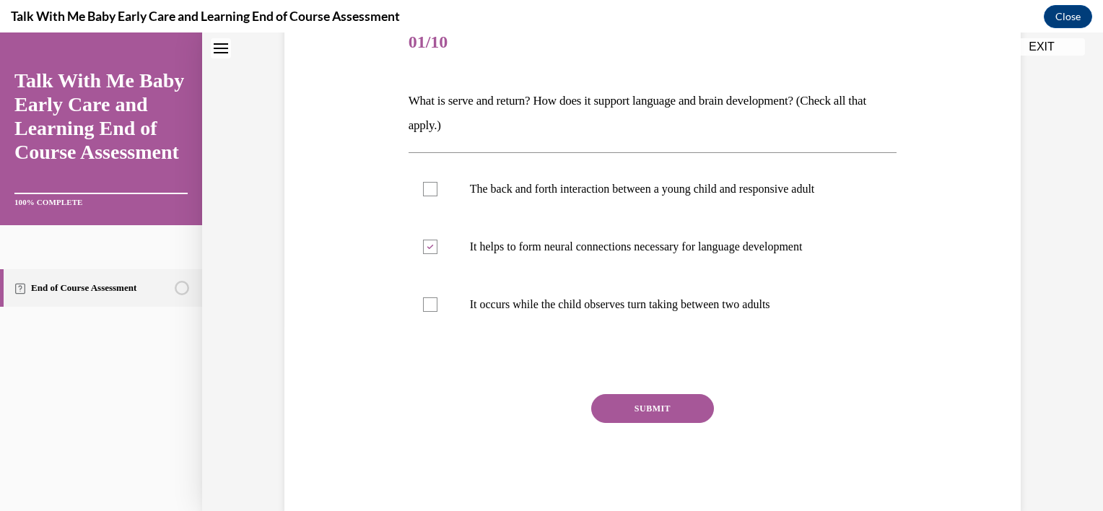
scroll to position [190, 0]
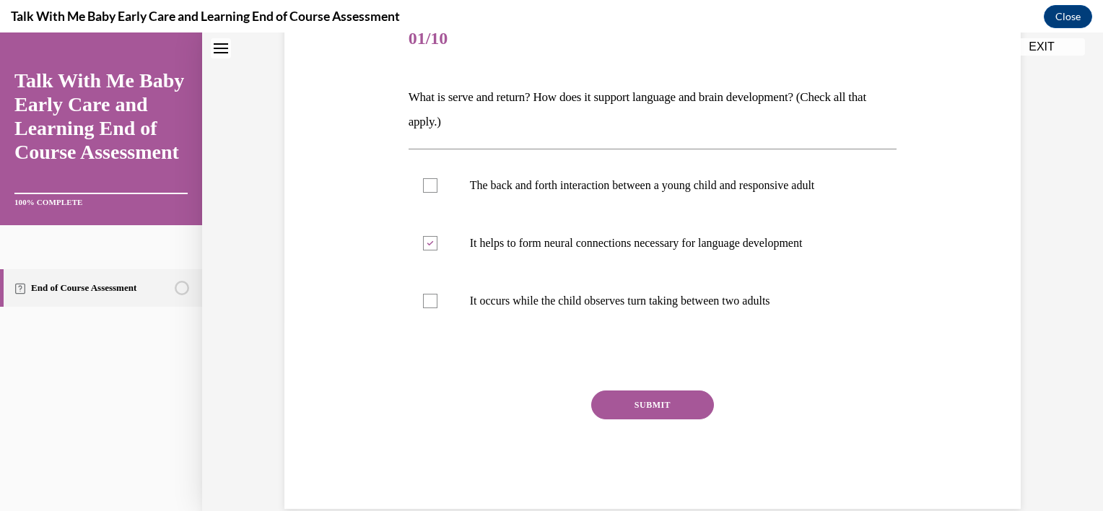
click at [662, 419] on button "SUBMIT" at bounding box center [652, 405] width 123 height 29
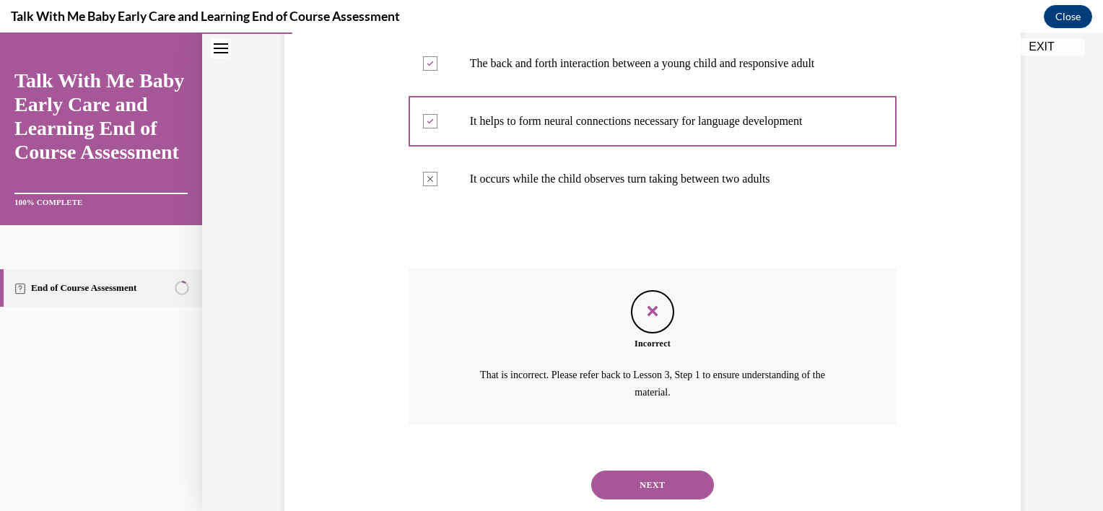
scroll to position [321, 0]
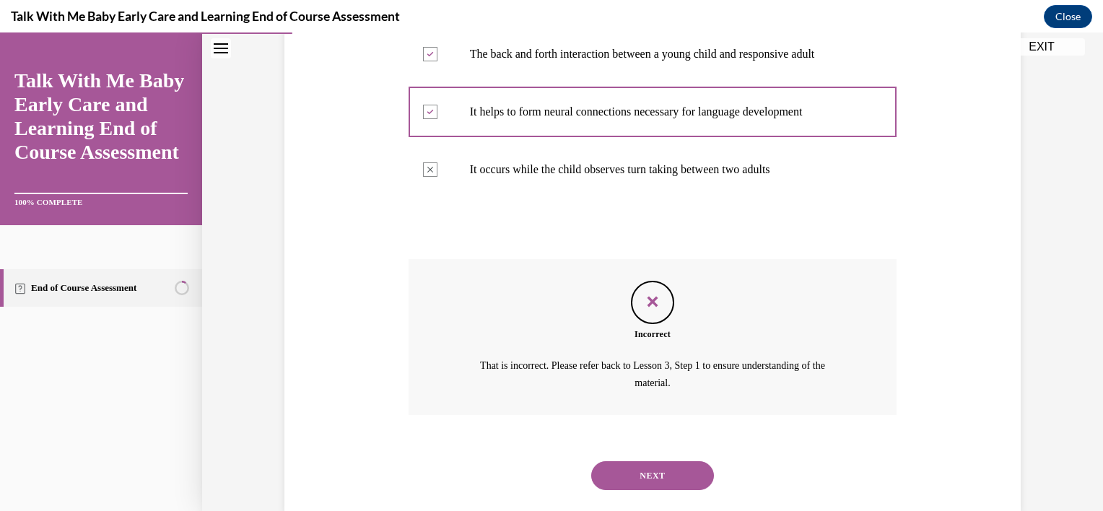
click at [640, 468] on button "NEXT" at bounding box center [652, 475] width 123 height 29
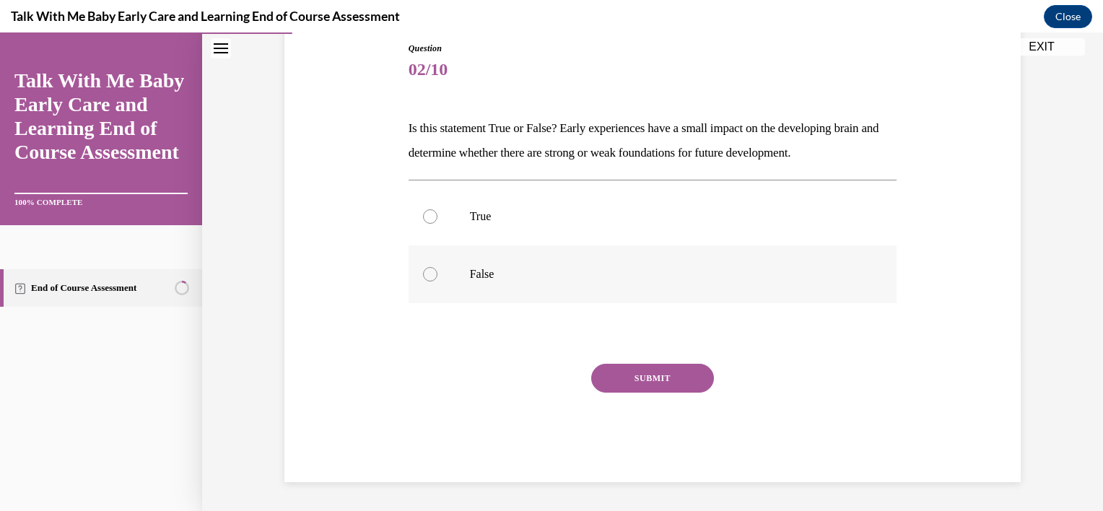
click at [531, 271] on p "False" at bounding box center [665, 274] width 391 height 14
click at [437, 271] on input "False" at bounding box center [430, 274] width 14 height 14
radio input "true"
click at [631, 384] on button "SUBMIT" at bounding box center [652, 378] width 123 height 29
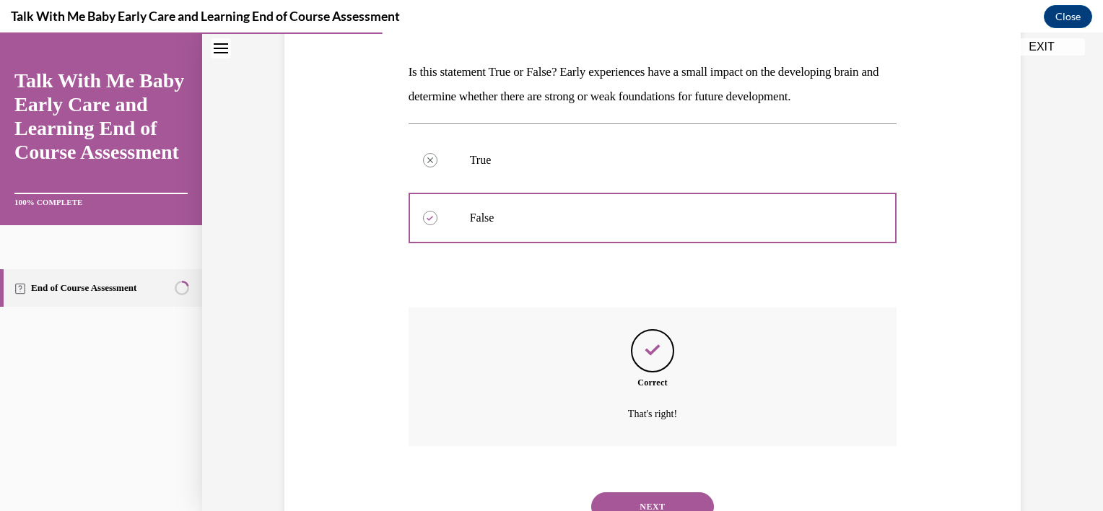
scroll to position [275, 0]
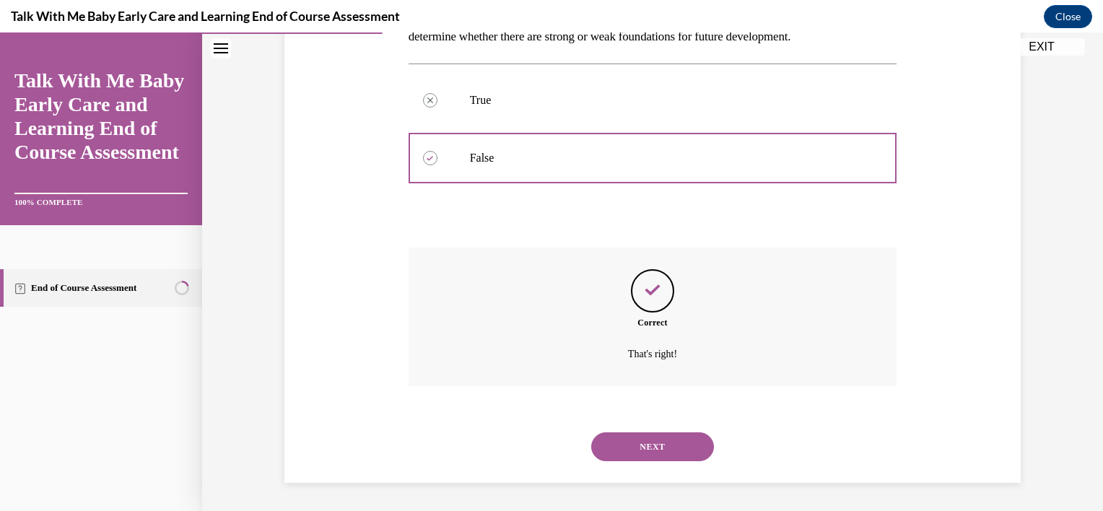
click at [639, 448] on button "NEXT" at bounding box center [652, 446] width 123 height 29
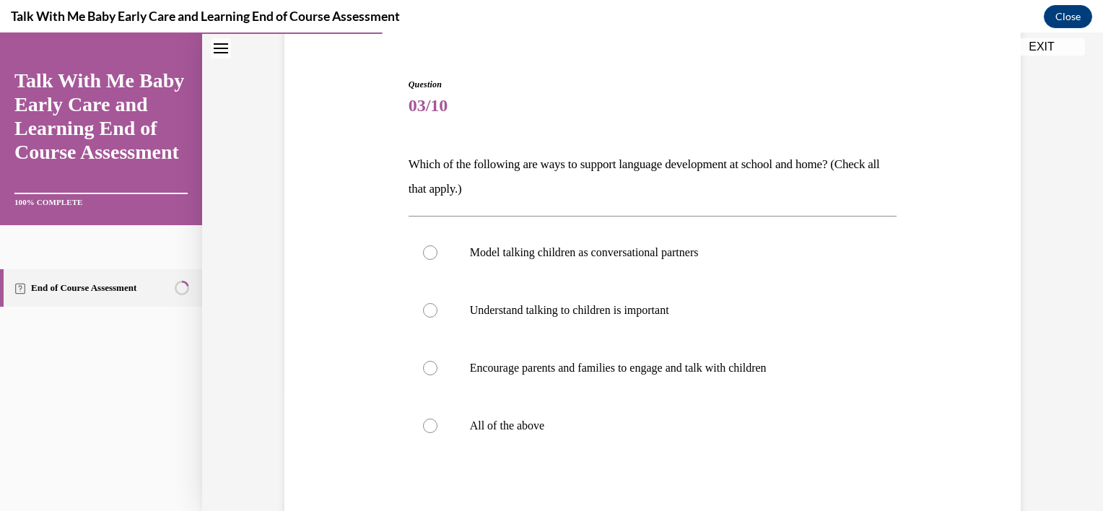
scroll to position [144, 0]
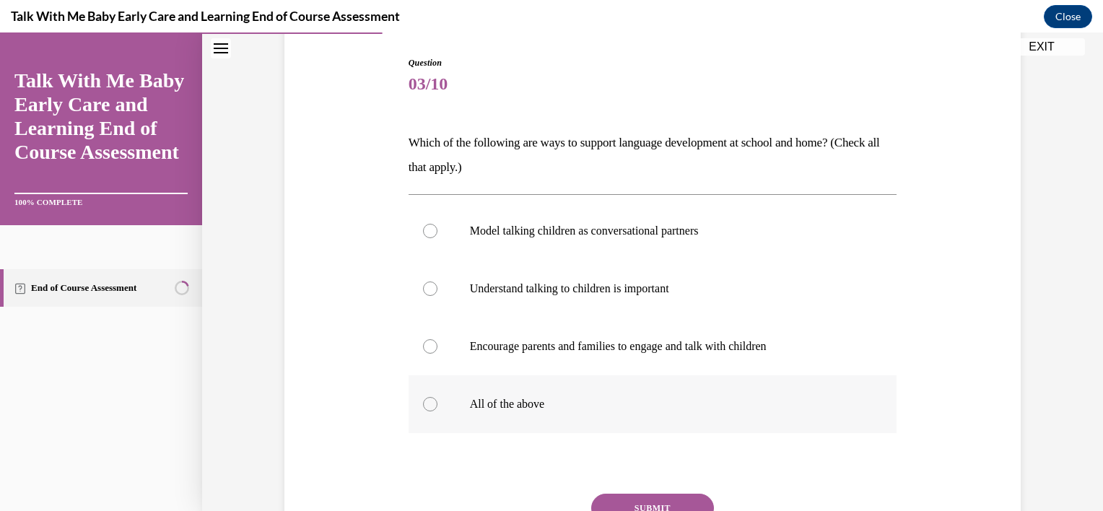
click at [476, 396] on label "All of the above" at bounding box center [653, 404] width 489 height 58
click at [437, 397] on input "All of the above" at bounding box center [430, 404] width 14 height 14
radio input "true"
click at [673, 500] on button "SUBMIT" at bounding box center [652, 508] width 123 height 29
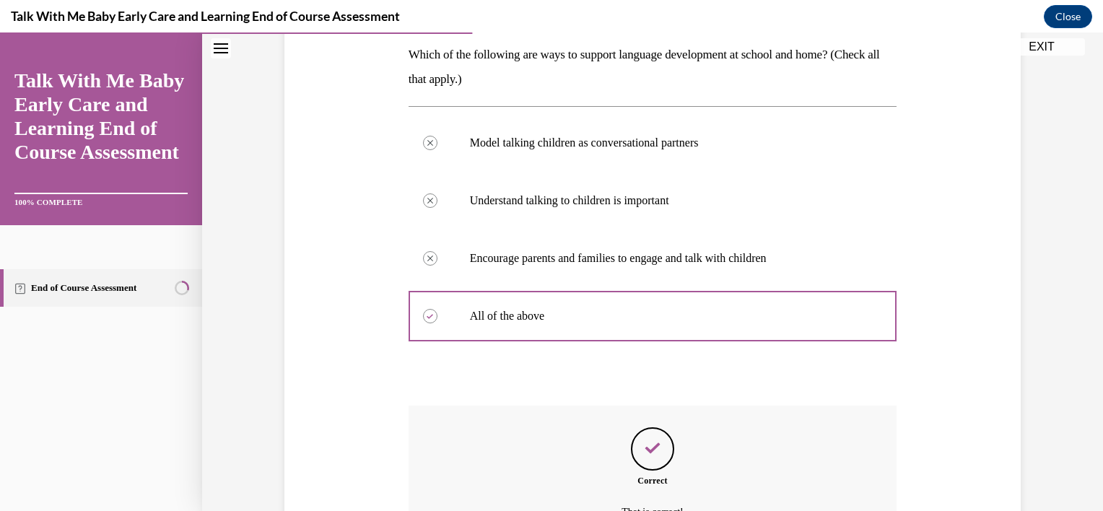
click at [673, 500] on div "Question 03/10 Which of the following are ways to support language development …" at bounding box center [652, 258] width 901 height 824
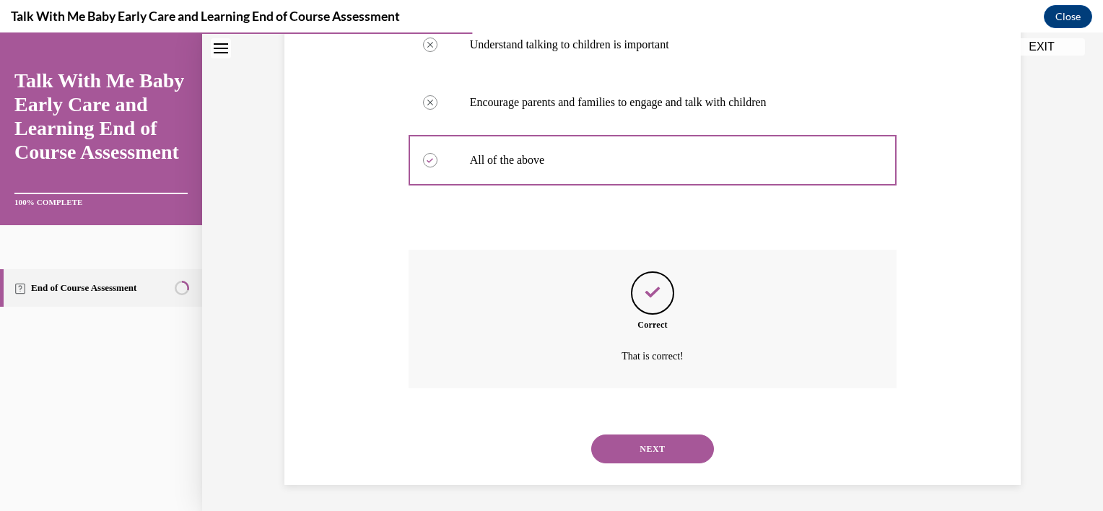
scroll to position [391, 0]
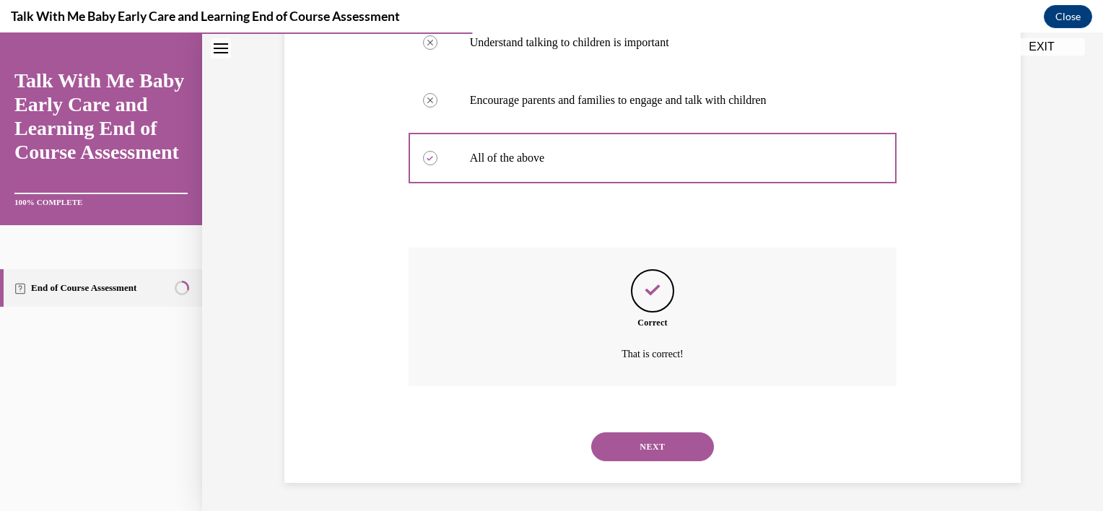
click at [638, 445] on button "NEXT" at bounding box center [652, 446] width 123 height 29
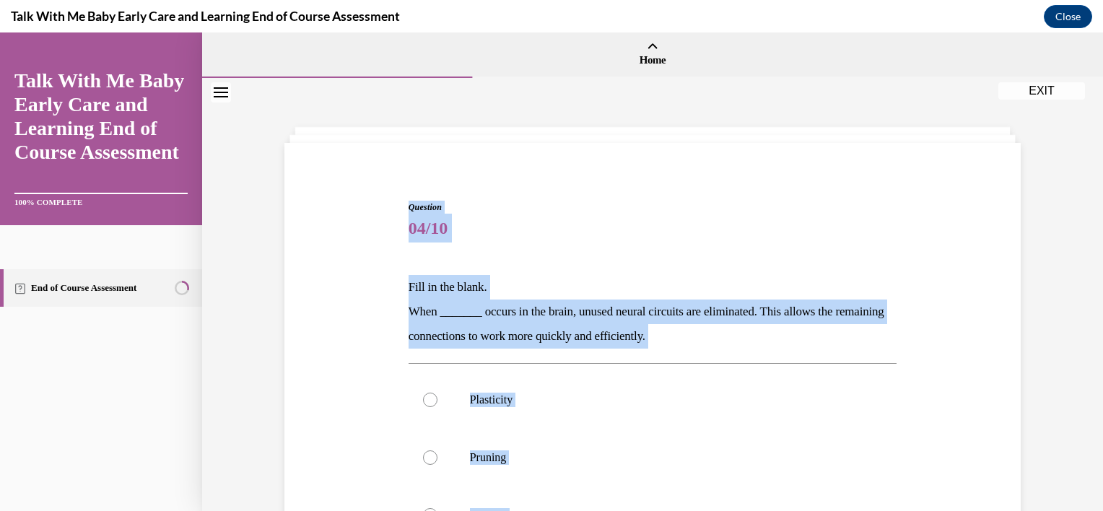
scroll to position [298, 0]
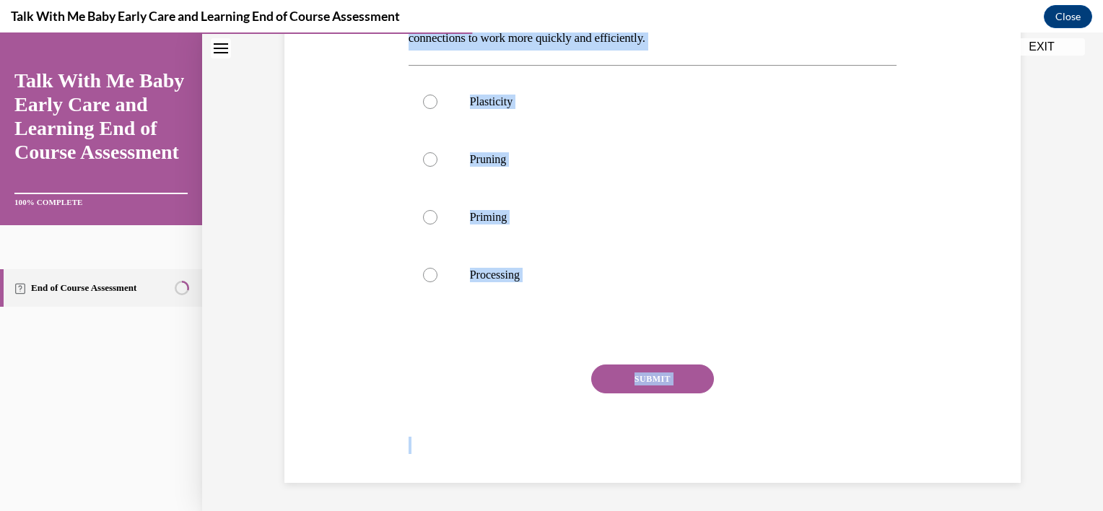
click at [920, 172] on div "Question 04/10 Fill in the blank. When _______ occurs in the brain, unused neur…" at bounding box center [652, 171] width 743 height 624
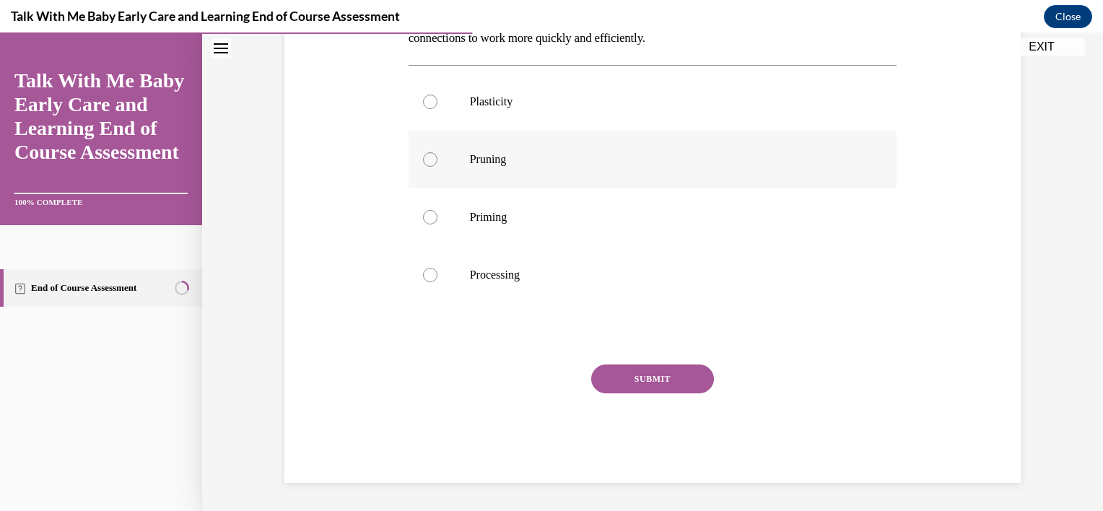
click at [507, 146] on label "Pruning" at bounding box center [653, 160] width 489 height 58
click at [437, 152] on input "Pruning" at bounding box center [430, 159] width 14 height 14
radio input "true"
click at [642, 375] on button "SUBMIT" at bounding box center [652, 379] width 123 height 29
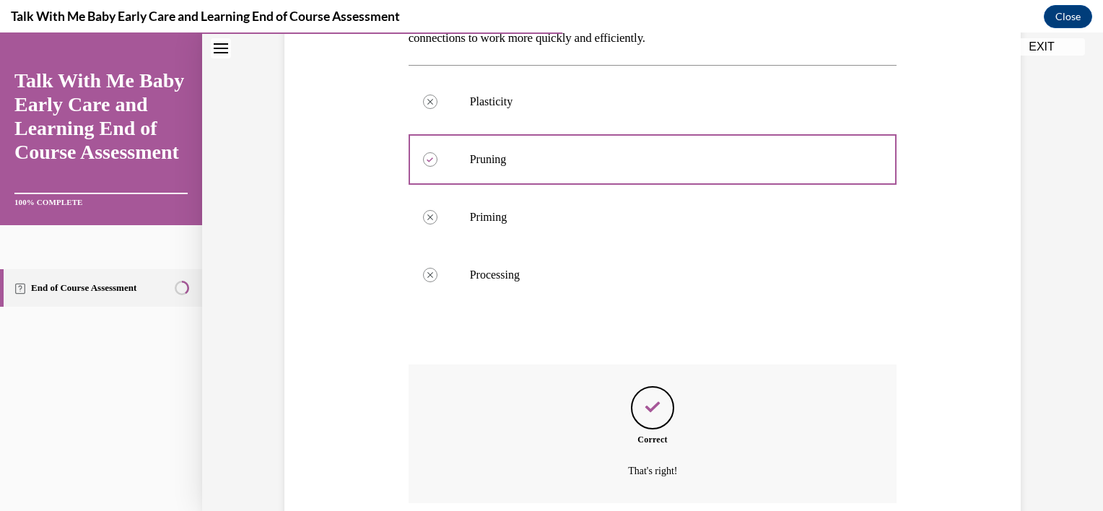
scroll to position [415, 0]
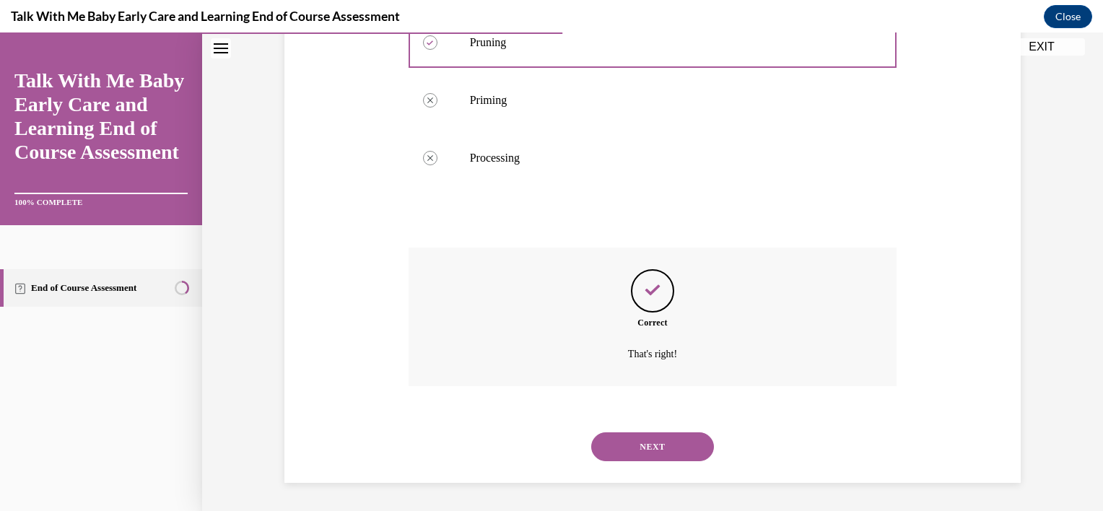
click at [642, 447] on button "NEXT" at bounding box center [652, 446] width 123 height 29
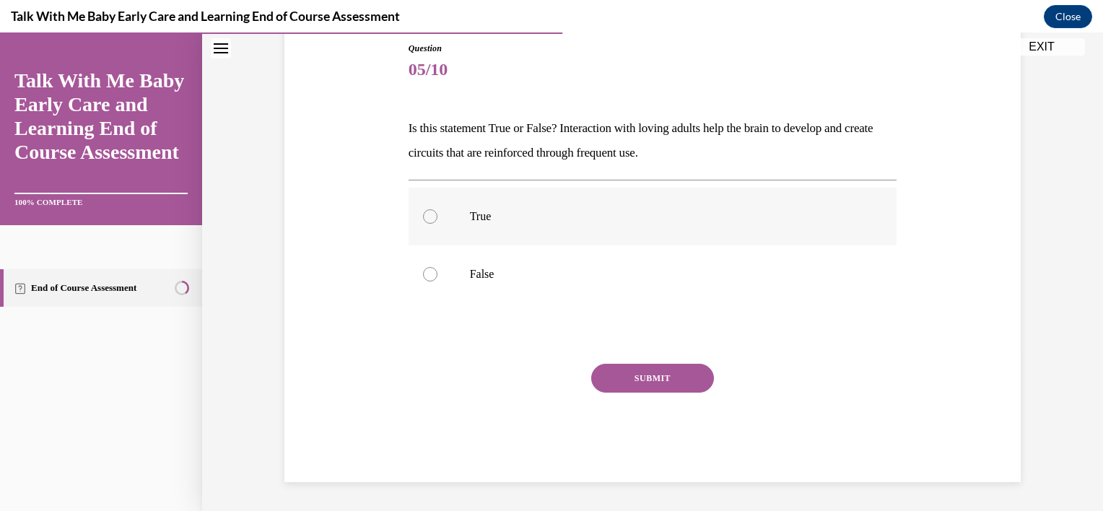
click at [489, 222] on p "True" at bounding box center [665, 216] width 391 height 14
click at [437, 222] on input "True" at bounding box center [430, 216] width 14 height 14
radio input "true"
click at [613, 383] on button "SUBMIT" at bounding box center [652, 378] width 123 height 29
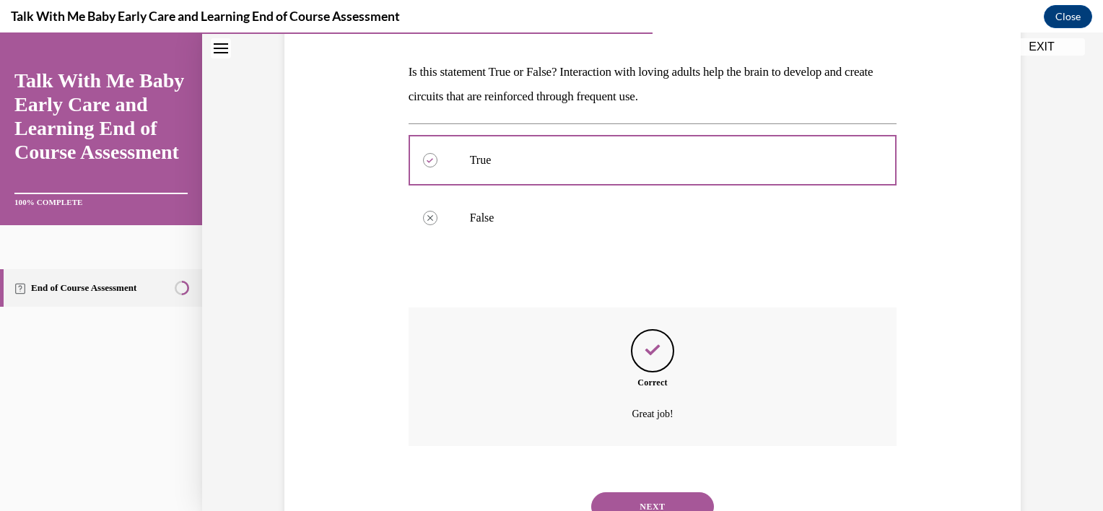
scroll to position [275, 0]
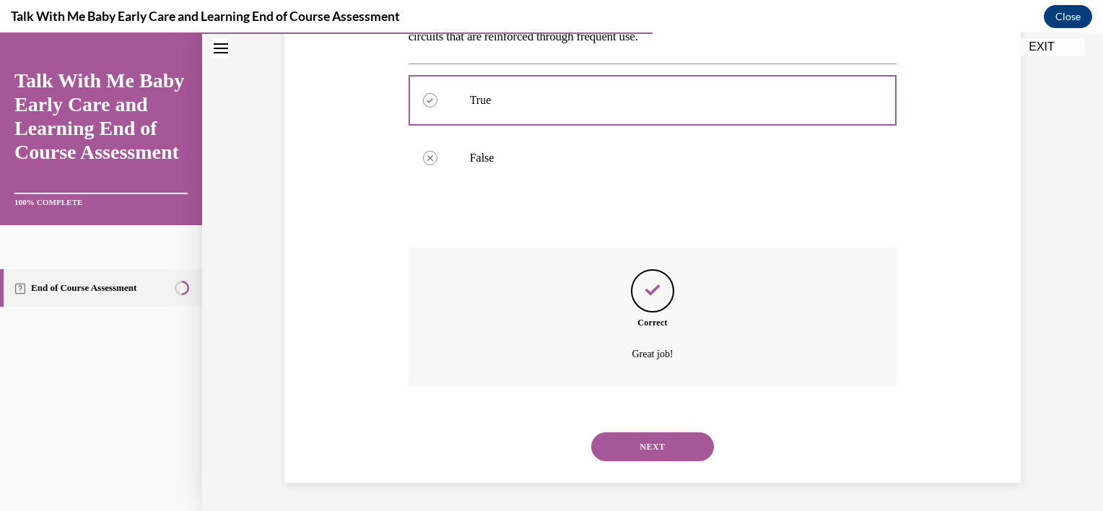
click at [645, 442] on button "NEXT" at bounding box center [652, 446] width 123 height 29
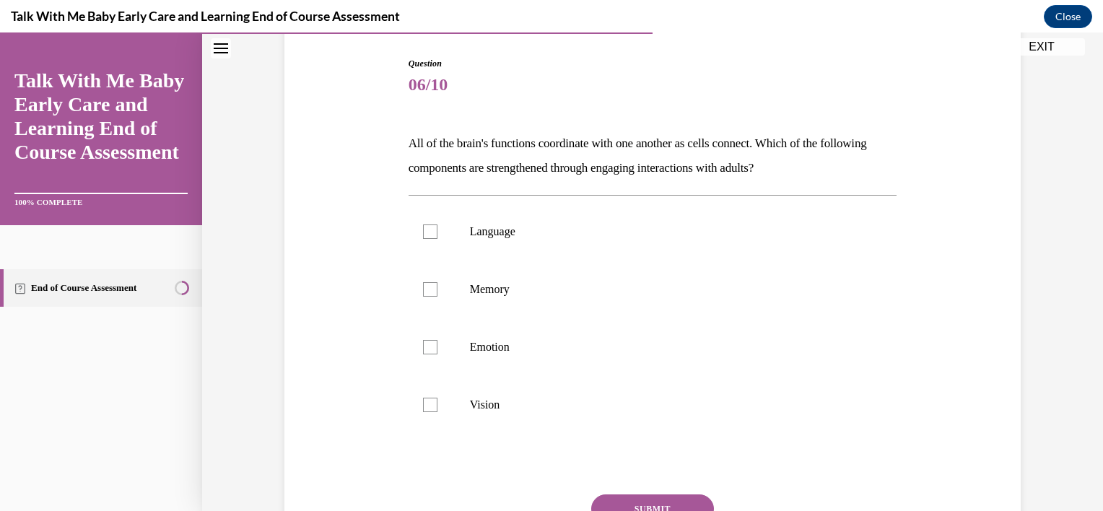
scroll to position [144, 0]
click at [507, 323] on label "Emotion" at bounding box center [653, 347] width 489 height 58
click at [437, 339] on input "Emotion" at bounding box center [430, 346] width 14 height 14
checkbox input "true"
click at [507, 265] on label "Memory" at bounding box center [653, 289] width 489 height 58
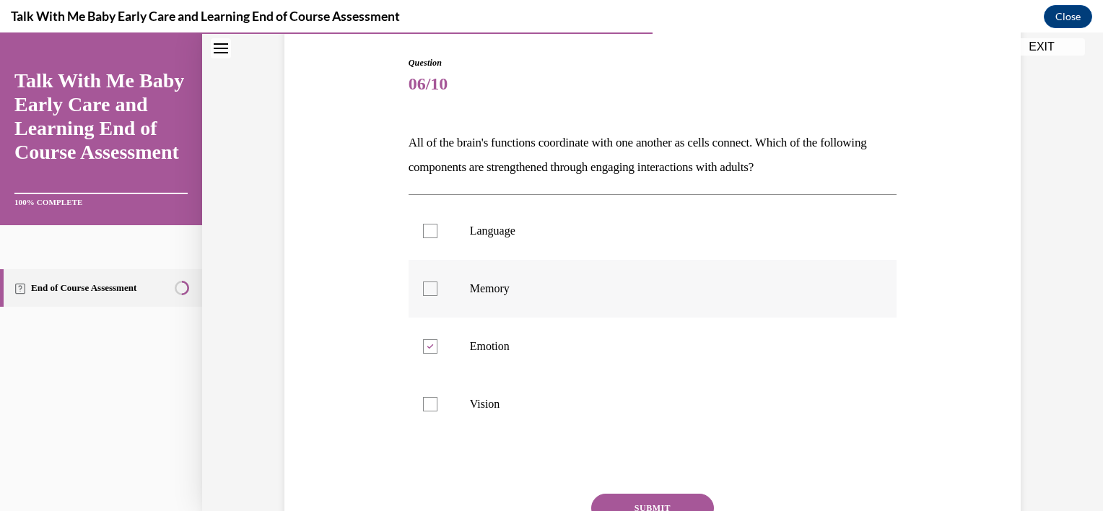
click at [437, 282] on input "Memory" at bounding box center [430, 289] width 14 height 14
checkbox input "true"
click at [507, 240] on label "Language" at bounding box center [653, 231] width 489 height 58
click at [437, 238] on input "Language" at bounding box center [430, 231] width 14 height 14
checkbox input "true"
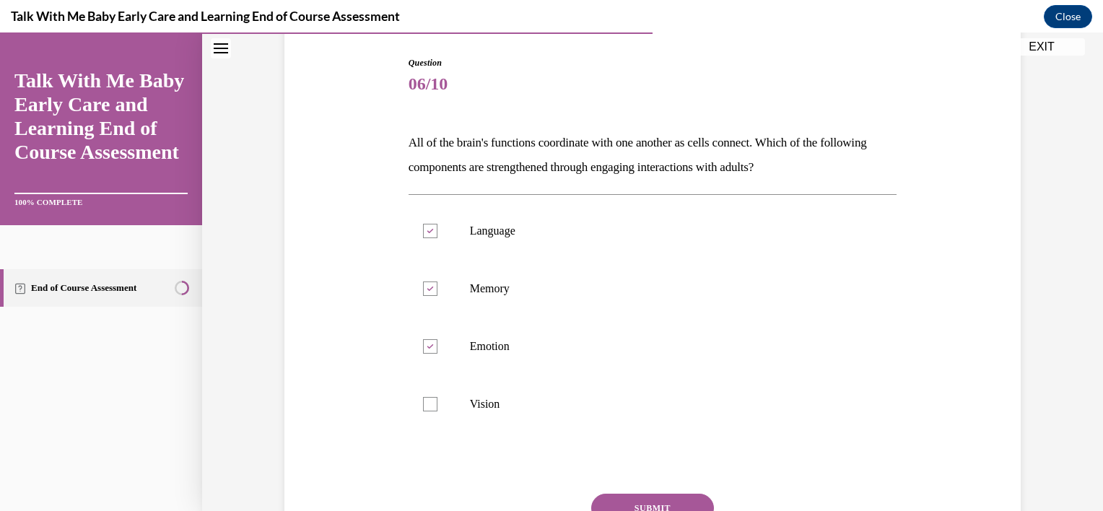
click at [624, 494] on button "SUBMIT" at bounding box center [652, 508] width 123 height 29
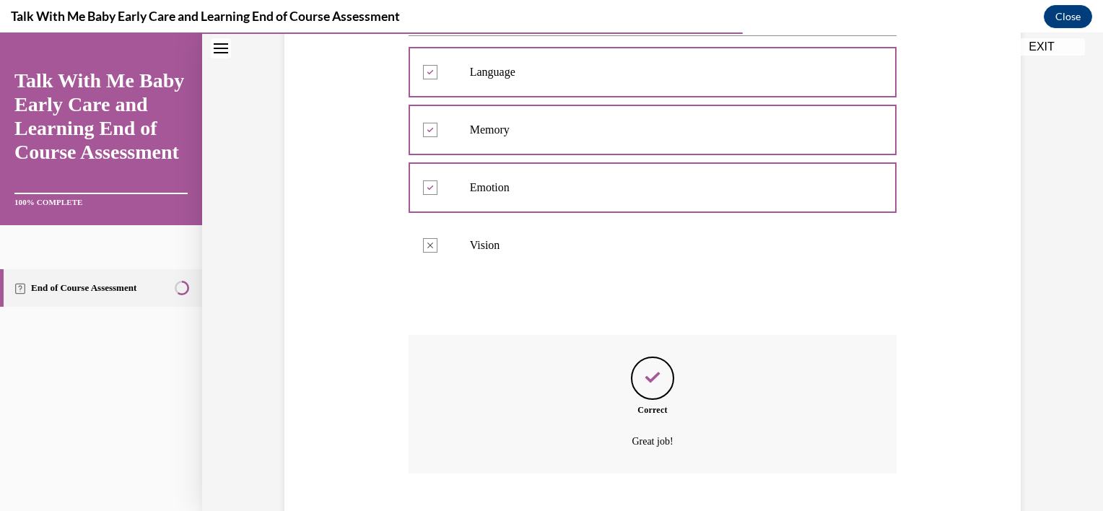
scroll to position [391, 0]
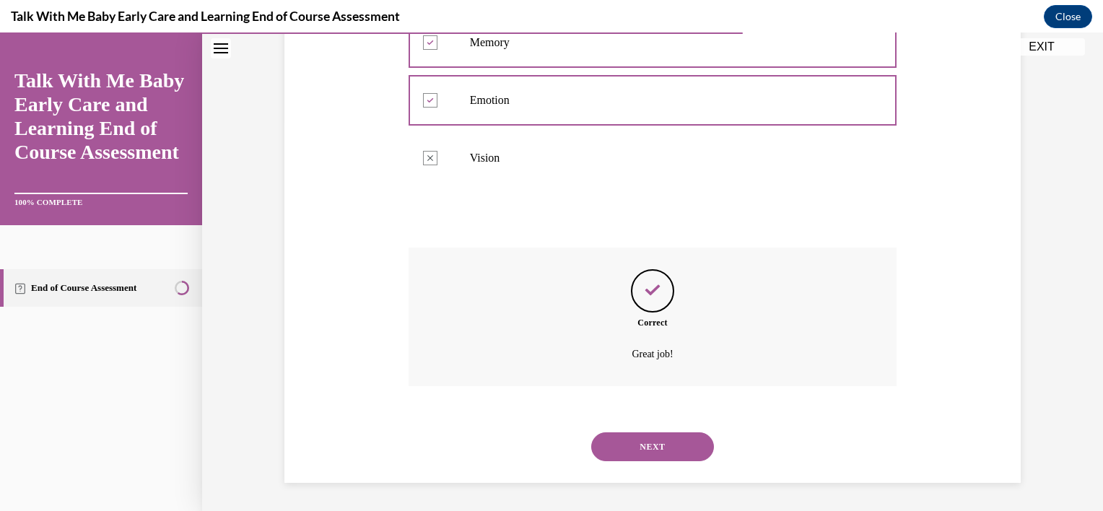
click at [647, 440] on button "NEXT" at bounding box center [652, 446] width 123 height 29
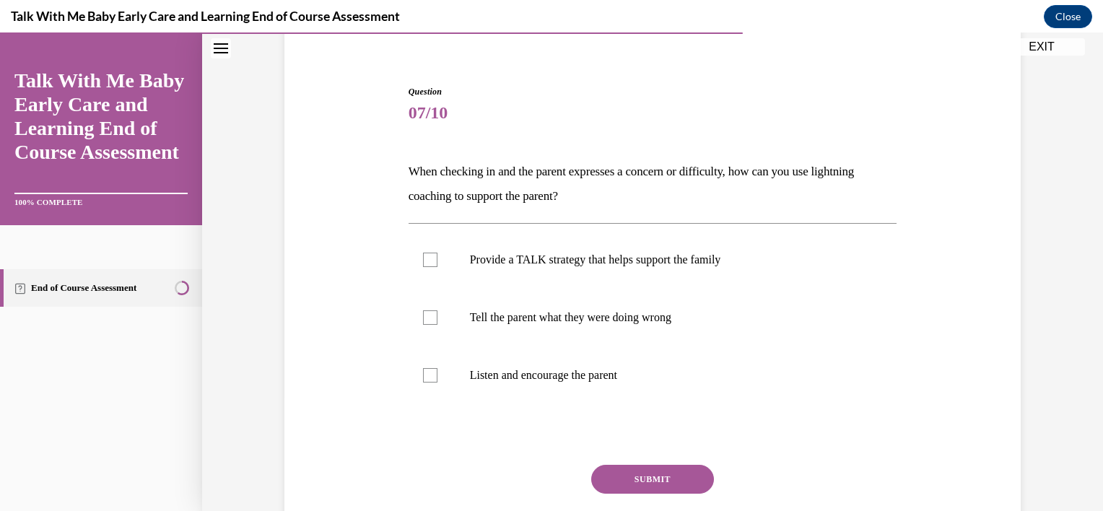
scroll to position [144, 0]
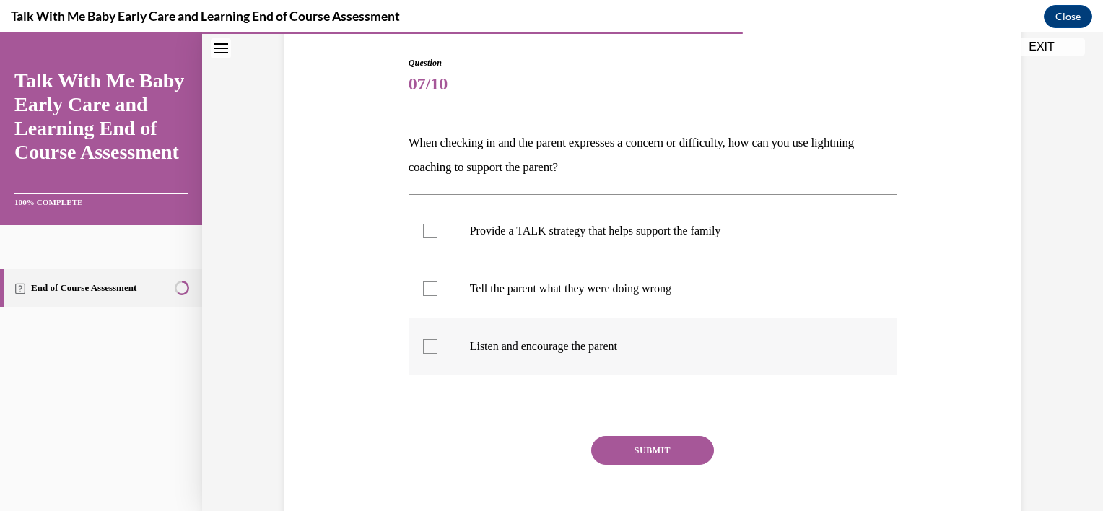
click at [545, 343] on p "Listen and encourage the parent" at bounding box center [665, 346] width 391 height 14
click at [437, 343] on input "Listen and encourage the parent" at bounding box center [430, 346] width 14 height 14
checkbox input "true"
click at [654, 440] on button "SUBMIT" at bounding box center [652, 450] width 123 height 29
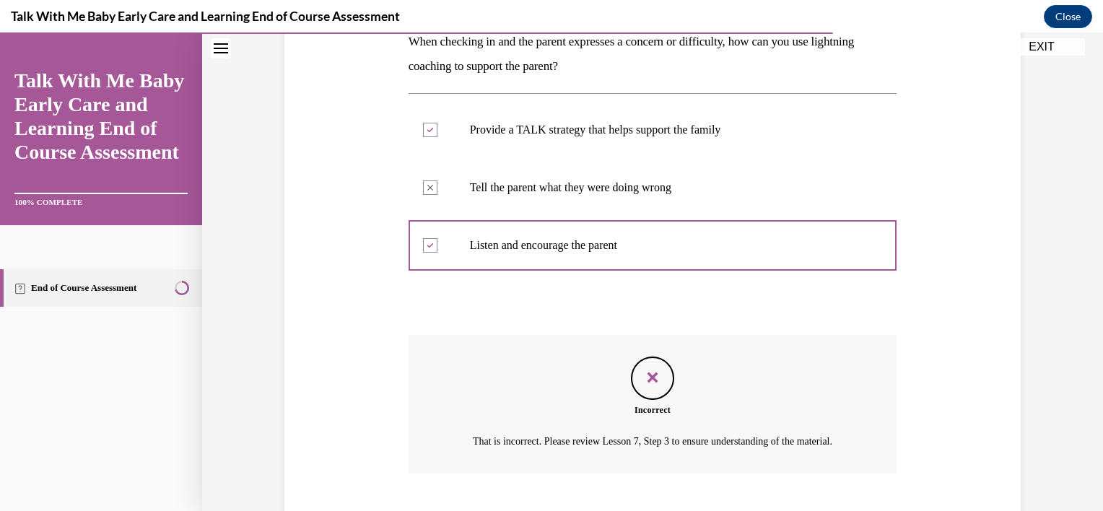
scroll to position [350, 0]
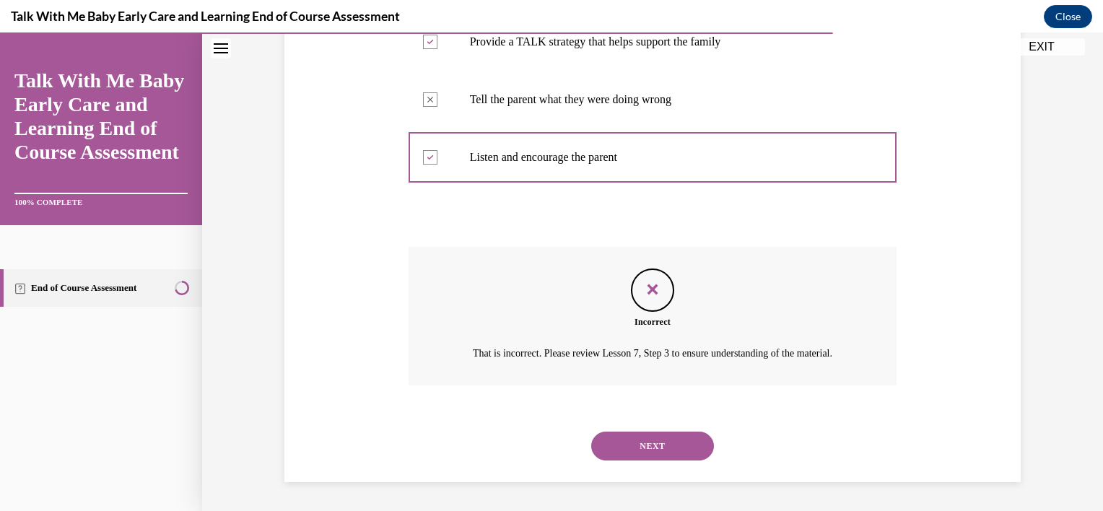
click at [650, 445] on button "NEXT" at bounding box center [652, 446] width 123 height 29
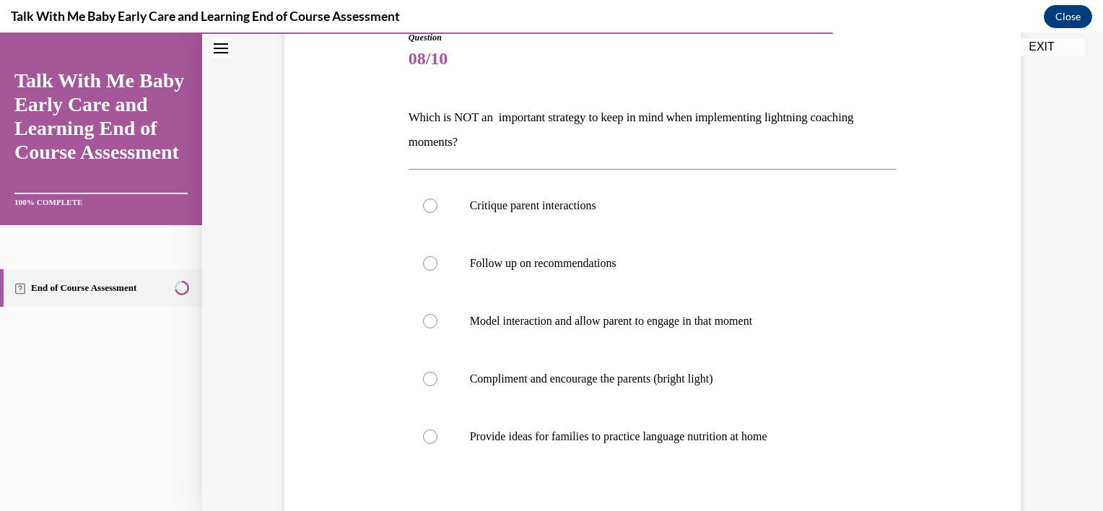
scroll to position [173, 0]
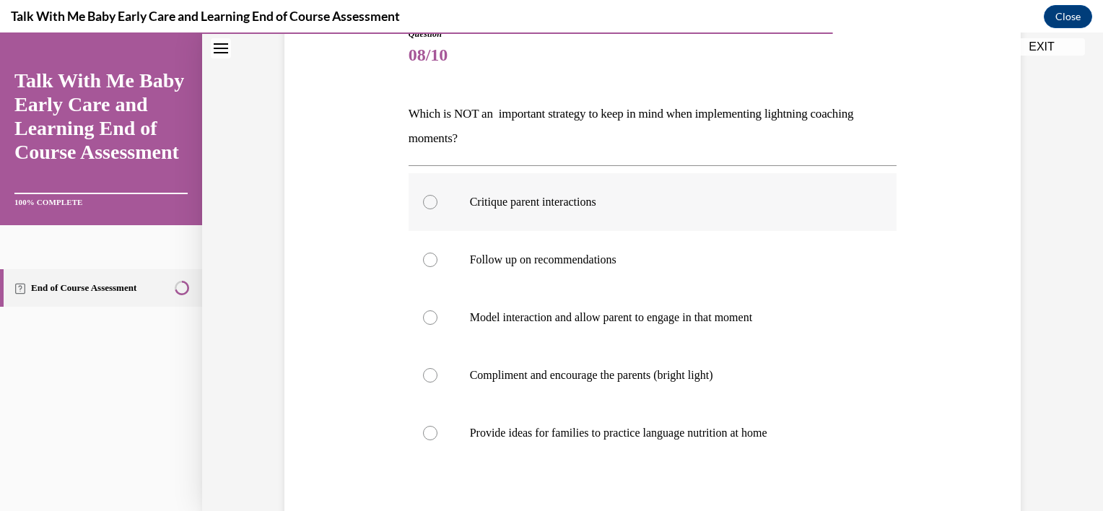
click at [580, 226] on label "Critique parent interactions" at bounding box center [653, 202] width 489 height 58
click at [437, 209] on input "Critique parent interactions" at bounding box center [430, 202] width 14 height 14
radio input "true"
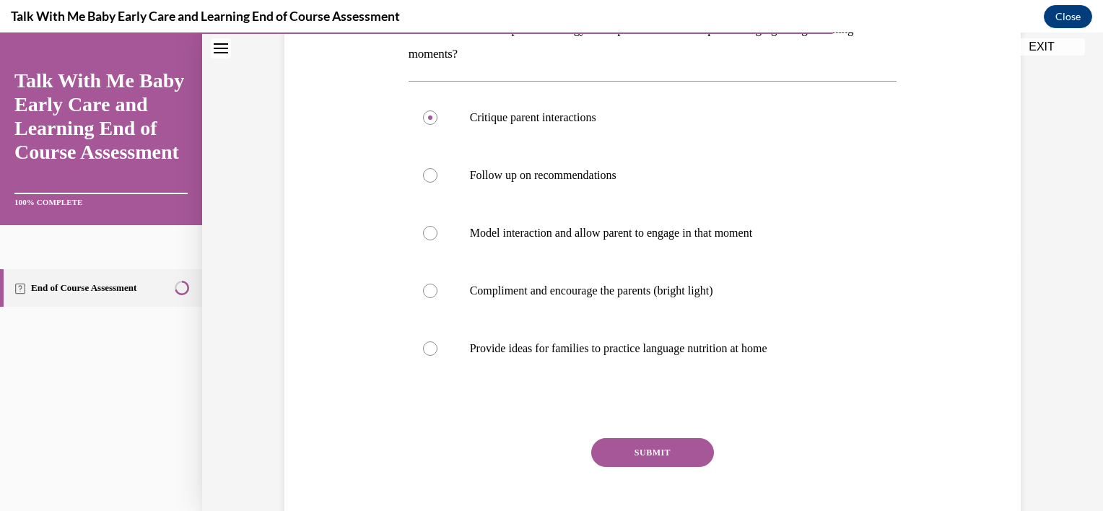
scroll to position [260, 0]
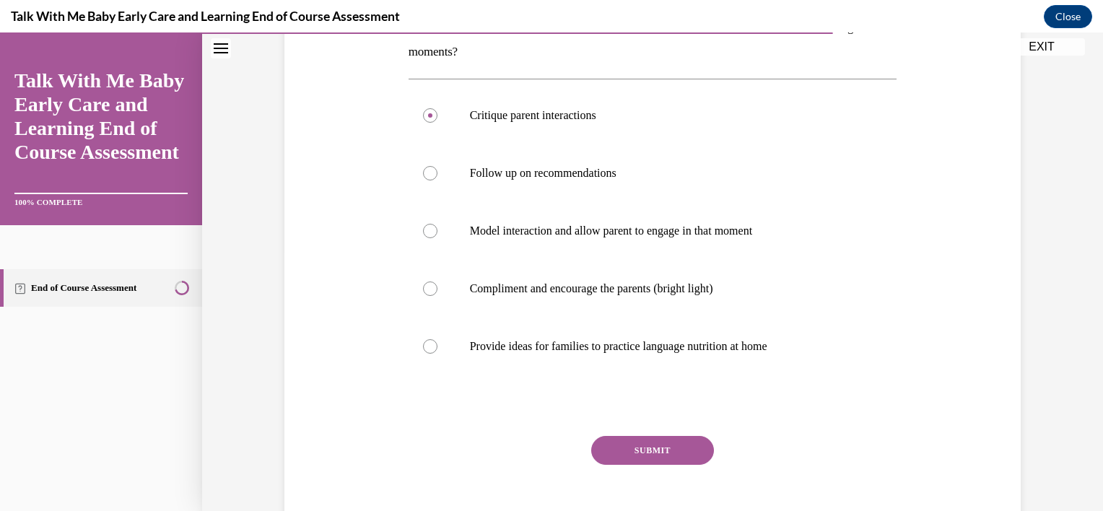
click at [668, 445] on button "SUBMIT" at bounding box center [652, 450] width 123 height 29
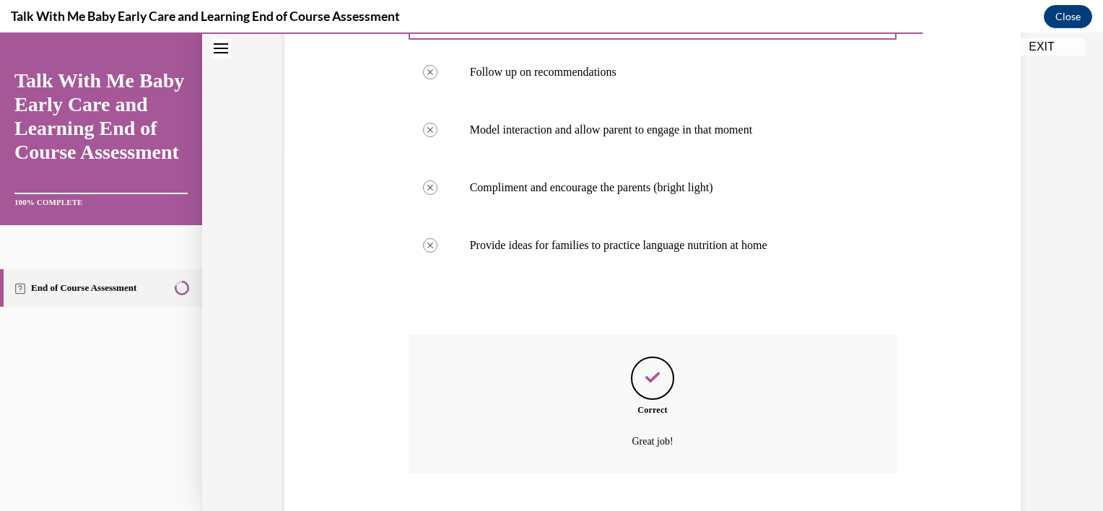
scroll to position [448, 0]
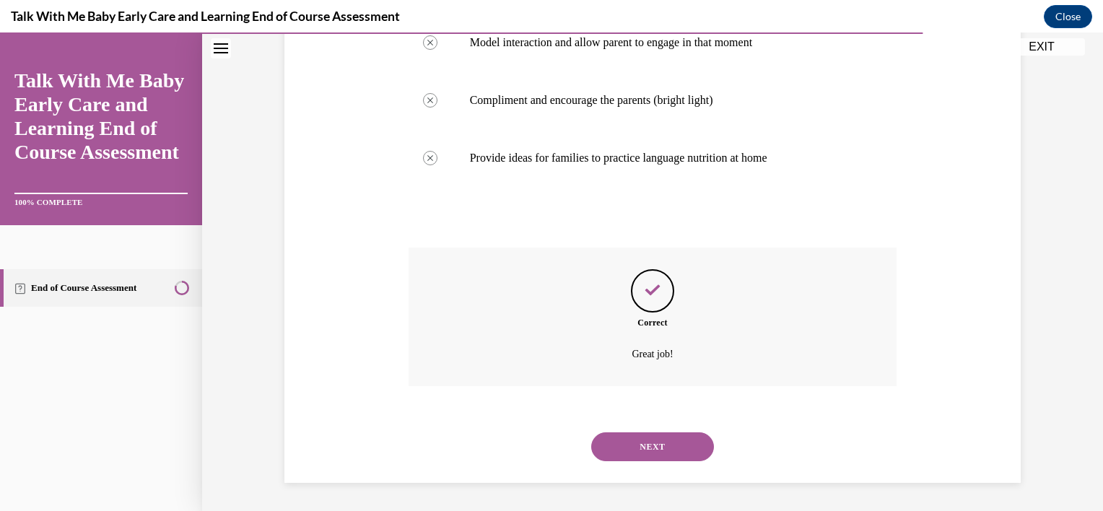
click at [637, 455] on button "NEXT" at bounding box center [652, 446] width 123 height 29
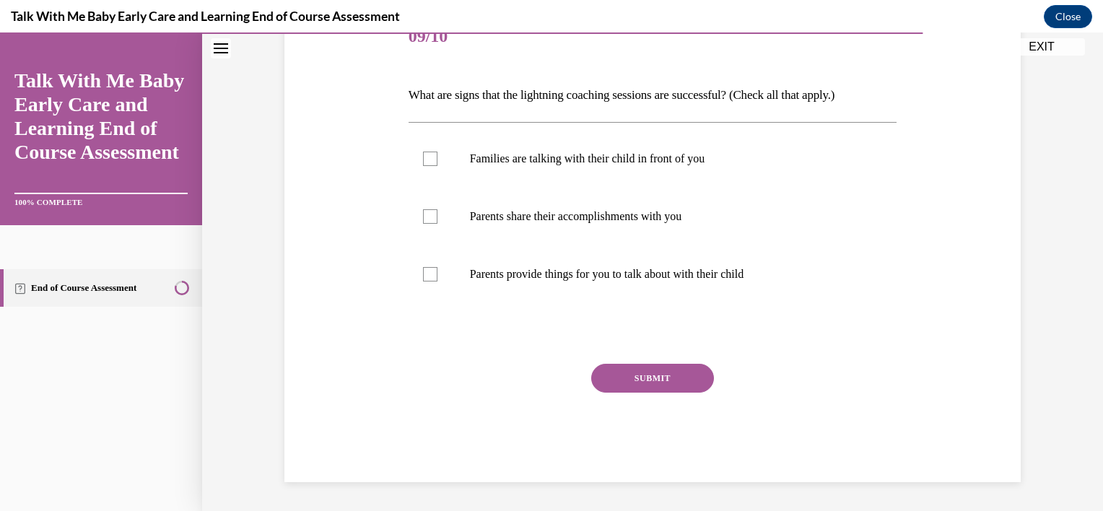
scroll to position [160, 0]
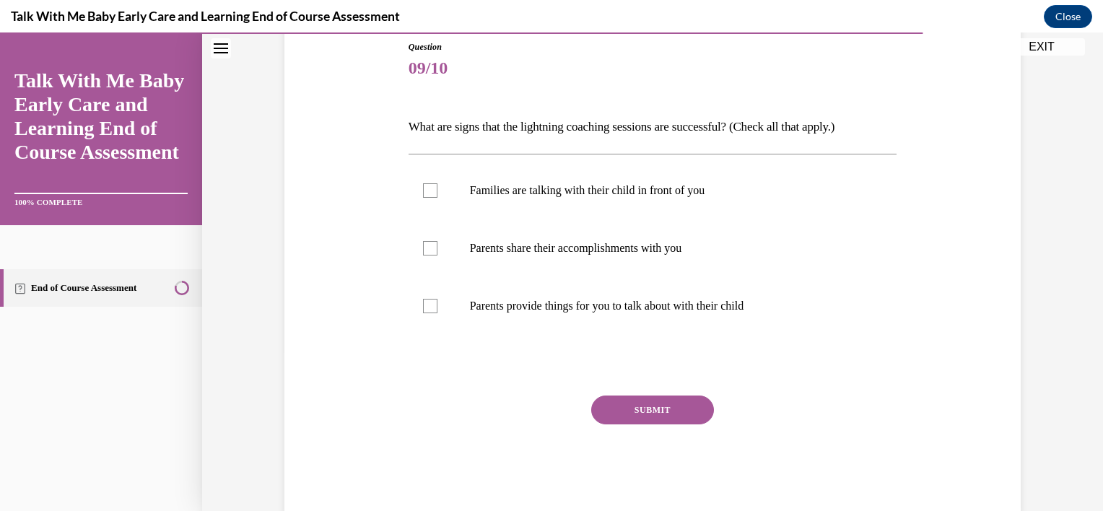
drag, startPoint x: 401, startPoint y: 130, endPoint x: 480, endPoint y: 134, distance: 79.5
drag, startPoint x: 480, startPoint y: 134, endPoint x: 398, endPoint y: 123, distance: 83.0
click at [398, 123] on div "Question 09/10 What are signs that the lightning coaching sessions are successf…" at bounding box center [652, 255] width 743 height 517
drag, startPoint x: 398, startPoint y: 123, endPoint x: 497, endPoint y: 131, distance: 99.3
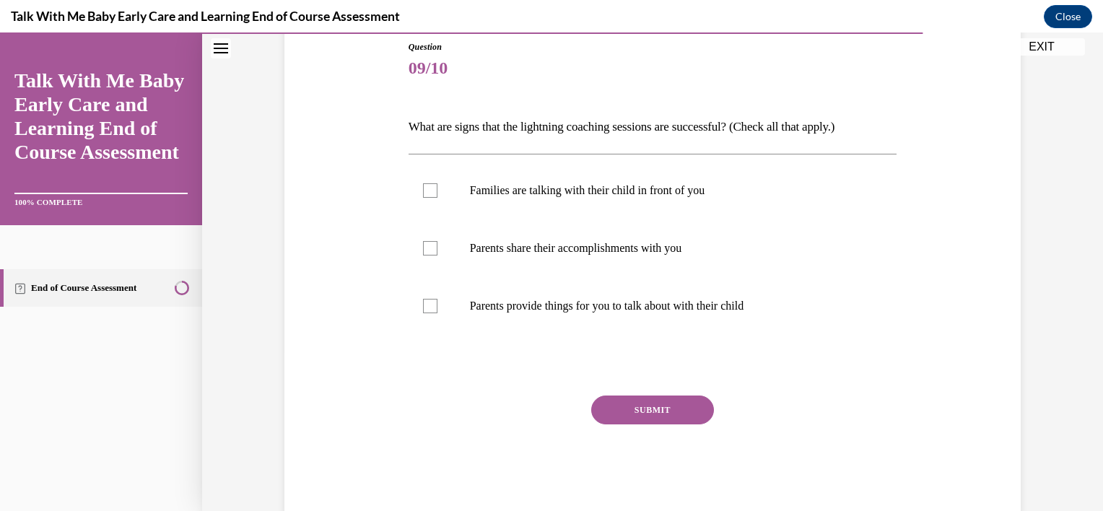
drag, startPoint x: 497, startPoint y: 131, endPoint x: 411, endPoint y: 123, distance: 86.3
click at [411, 123] on p "What are signs that the lightning coaching sessions are successful? (Check all …" at bounding box center [653, 127] width 489 height 25
click at [352, 217] on div "Question 09/10 What are signs that the lightning coaching sessions are successf…" at bounding box center [652, 255] width 743 height 517
drag, startPoint x: 405, startPoint y: 124, endPoint x: 485, endPoint y: 125, distance: 80.1
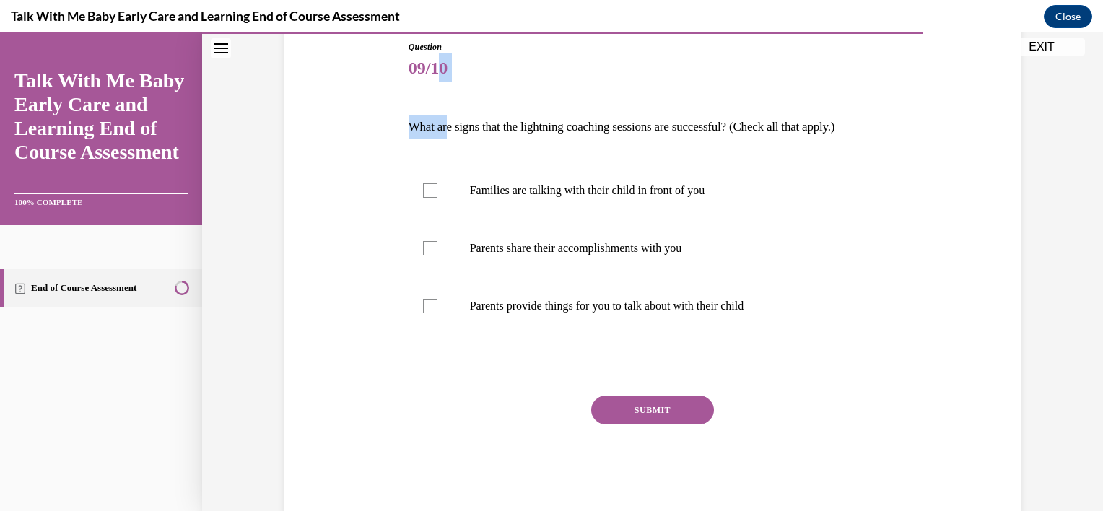
drag, startPoint x: 485, startPoint y: 125, endPoint x: 445, endPoint y: 82, distance: 58.2
click at [445, 82] on div "Question 09/10 What are signs that the lightning coaching sessions are successf…" at bounding box center [653, 277] width 489 height 474
click at [628, 77] on span "09/10" at bounding box center [653, 67] width 489 height 29
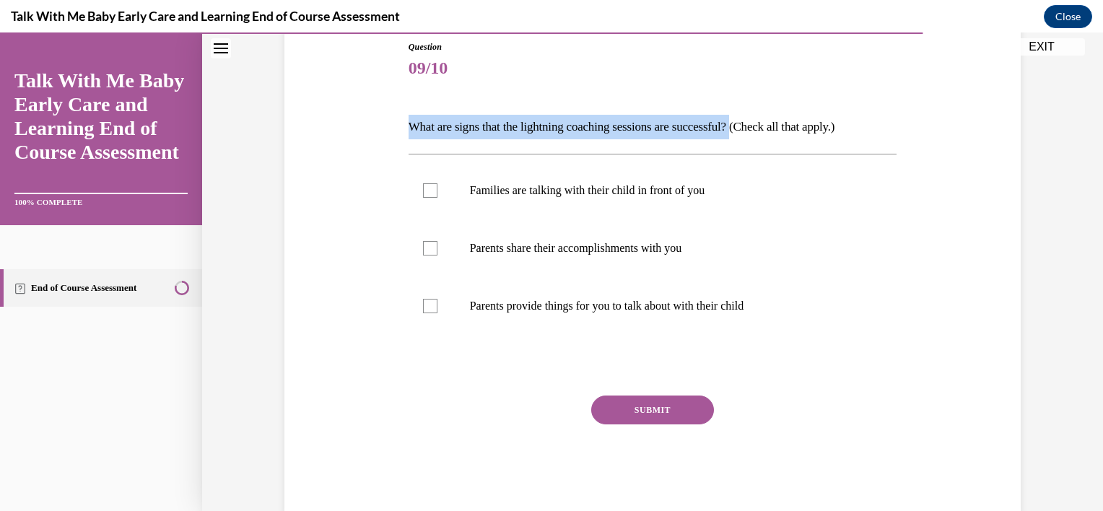
drag, startPoint x: 751, startPoint y: 126, endPoint x: 510, endPoint y: 72, distance: 247.1
click at [510, 72] on div "Question 09/10 What are signs that the lightning coaching sessions are successf…" at bounding box center [653, 277] width 489 height 474
drag, startPoint x: 510, startPoint y: 72, endPoint x: 510, endPoint y: 127, distance: 54.9
copy div "What are signs that the lightning coaching sessions are successful?"
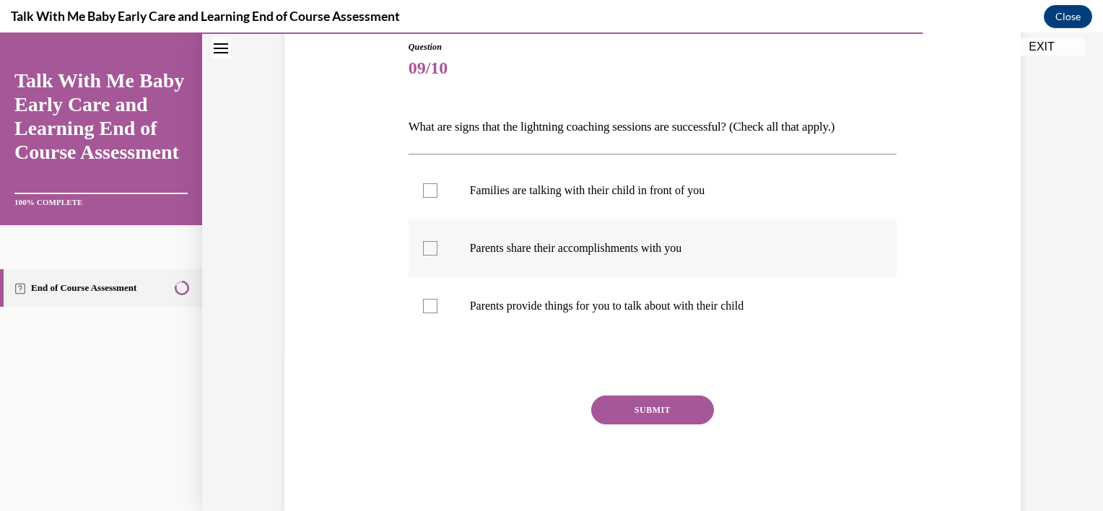
click at [427, 245] on div at bounding box center [430, 248] width 14 height 14
click at [427, 245] on input "Parents share their accomplishments with you" at bounding box center [430, 248] width 14 height 14
checkbox input "true"
click at [423, 303] on div at bounding box center [430, 306] width 14 height 14
click at [423, 303] on input "Parents provide things for you to talk about with their child" at bounding box center [430, 306] width 14 height 14
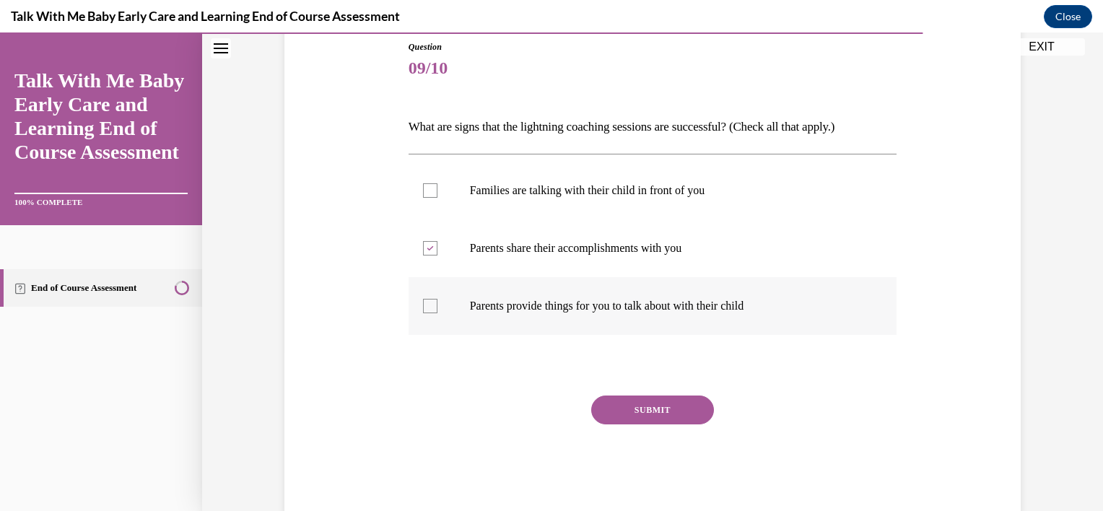
checkbox input "true"
click at [423, 184] on div at bounding box center [430, 190] width 14 height 14
click at [423, 184] on input "Families are talking with their child in front of you" at bounding box center [430, 190] width 14 height 14
checkbox input "true"
click at [661, 408] on button "SUBMIT" at bounding box center [652, 410] width 123 height 29
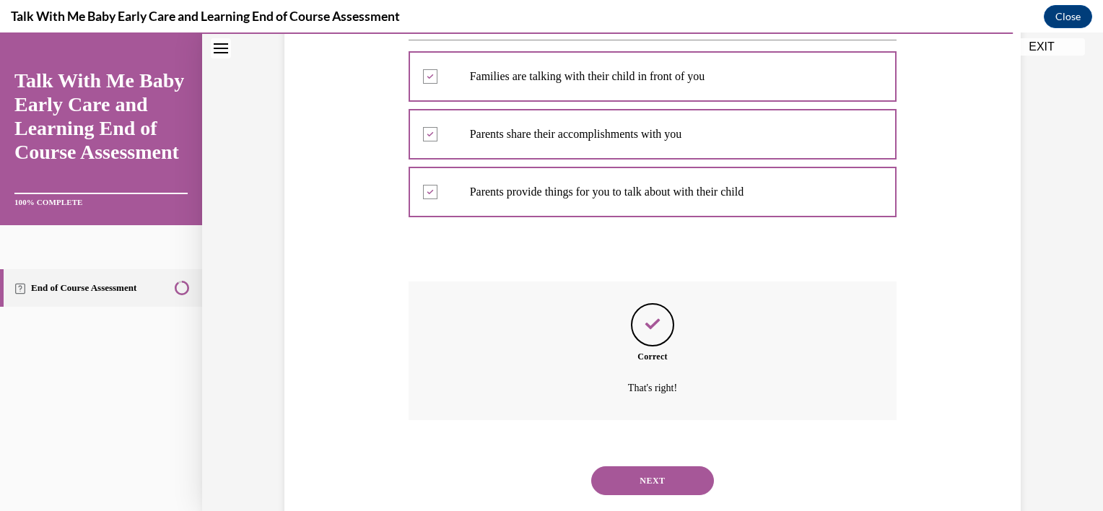
scroll to position [308, 0]
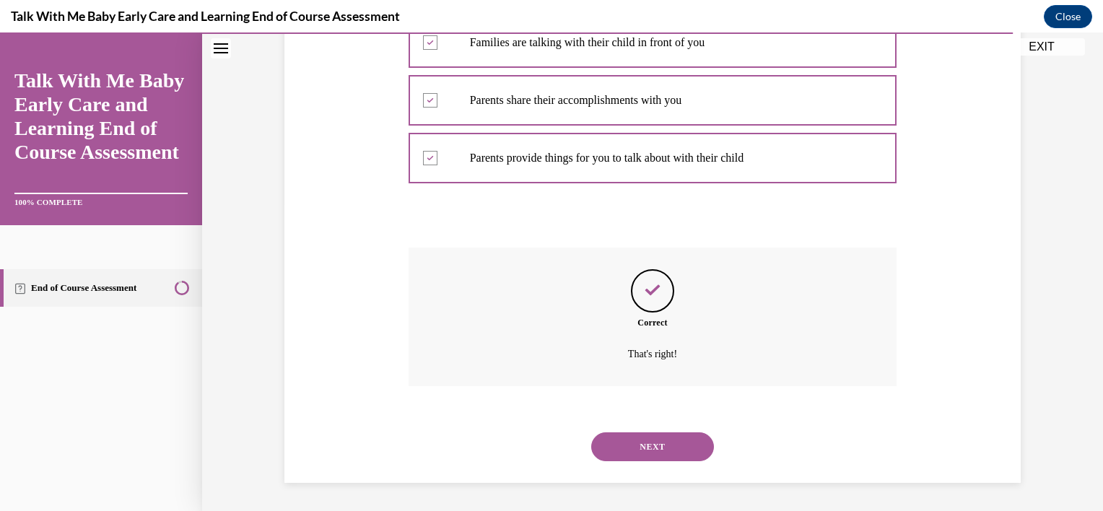
click at [647, 456] on button "NEXT" at bounding box center [652, 446] width 123 height 29
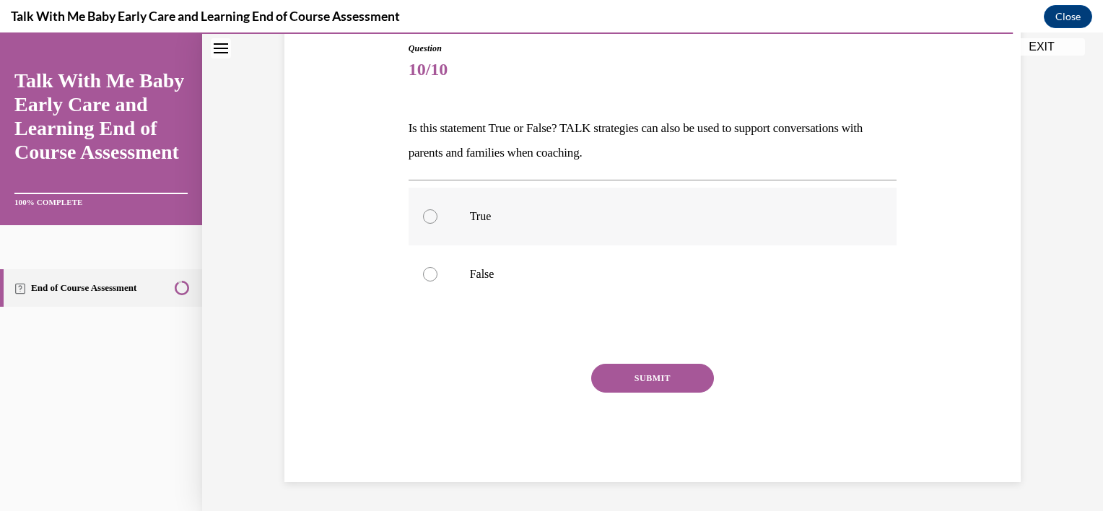
click at [621, 227] on label "True" at bounding box center [653, 217] width 489 height 58
click at [437, 224] on input "True" at bounding box center [430, 216] width 14 height 14
radio input "true"
click at [655, 385] on button "SUBMIT" at bounding box center [652, 378] width 123 height 29
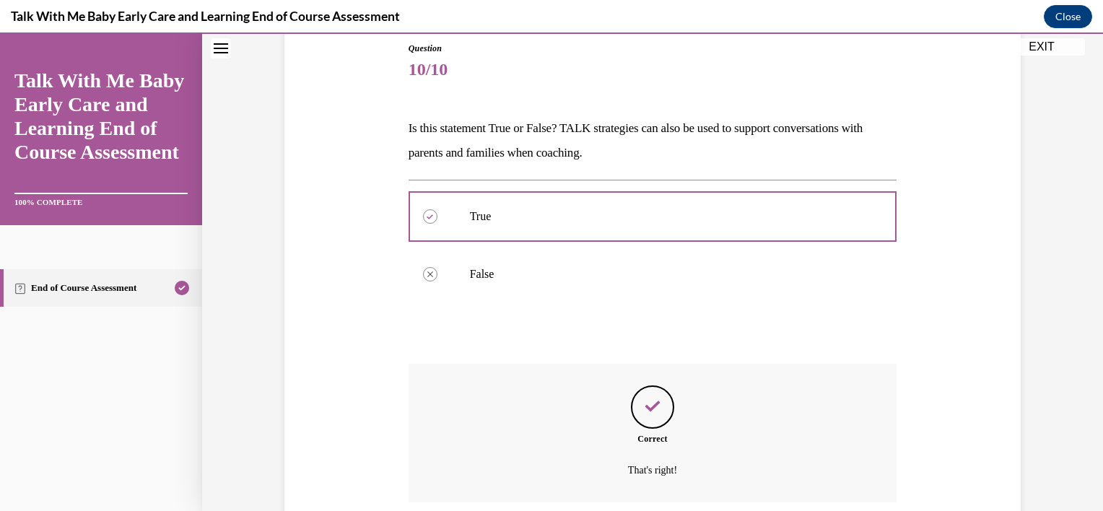
scroll to position [275, 0]
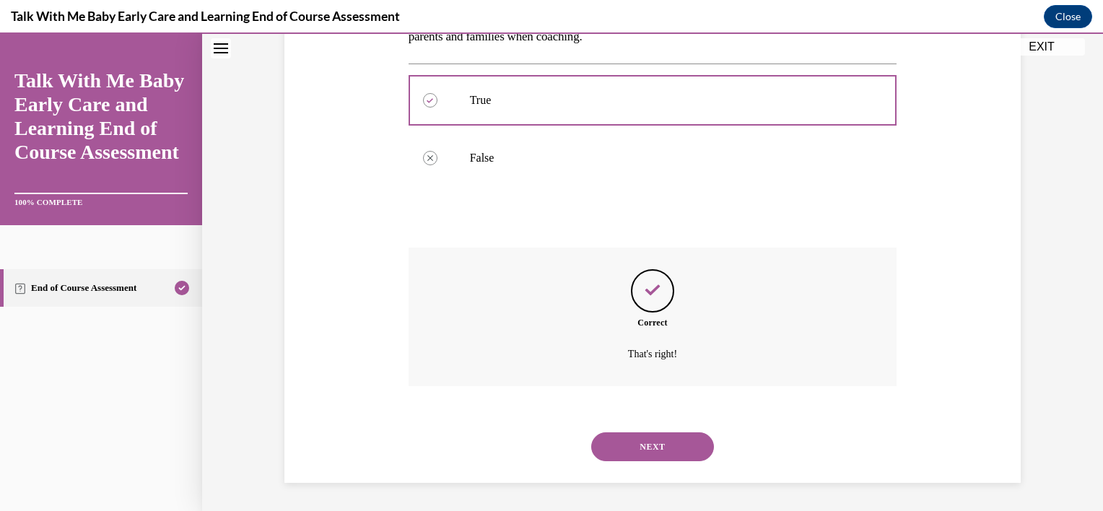
click at [647, 453] on button "NEXT" at bounding box center [652, 446] width 123 height 29
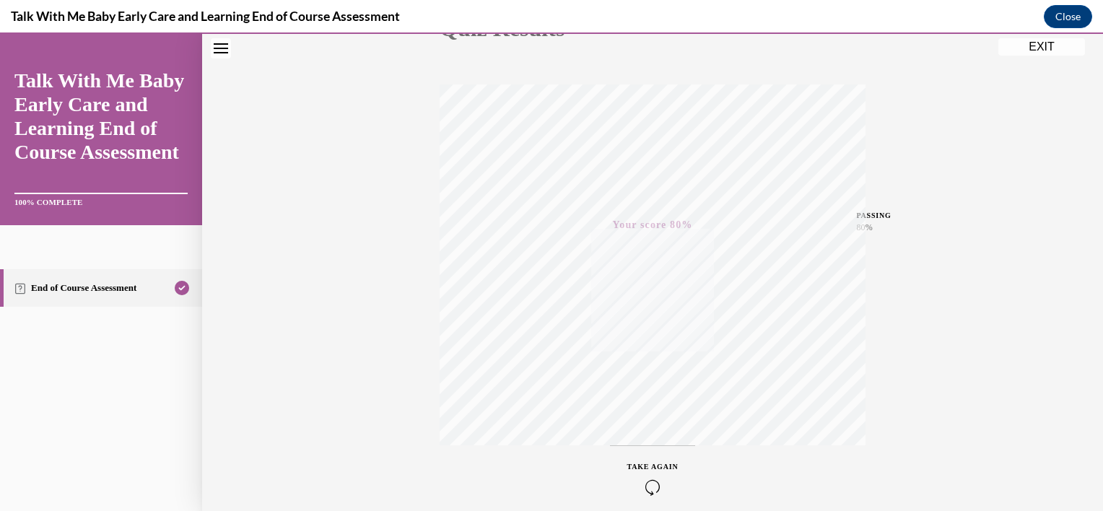
scroll to position [261, 0]
click at [1037, 44] on button "EXIT" at bounding box center [1041, 46] width 87 height 17
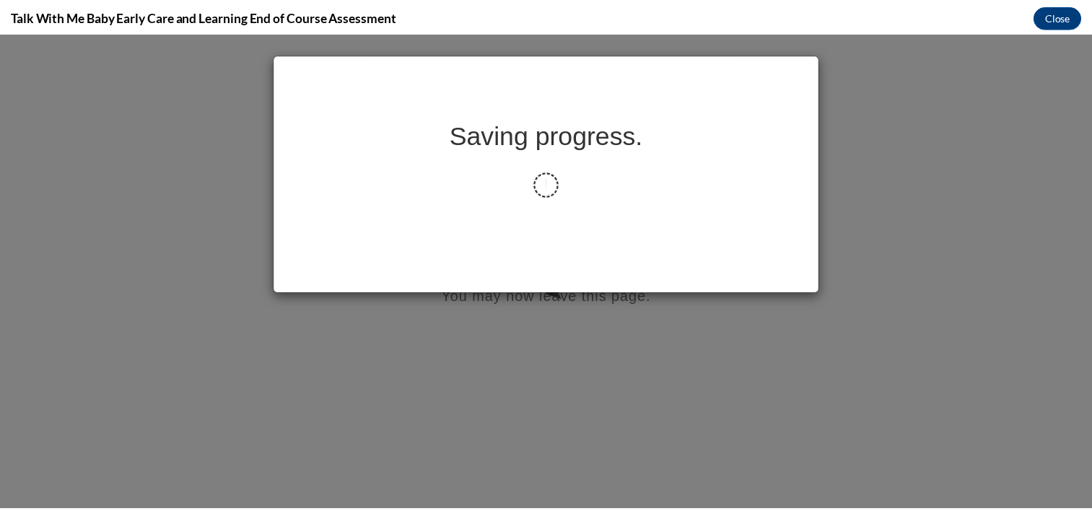
scroll to position [0, 0]
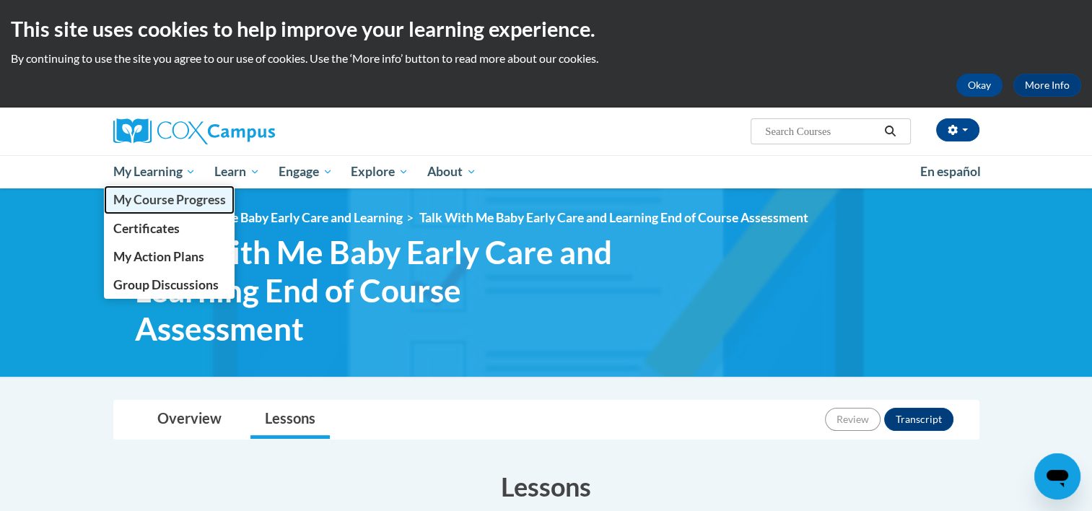
click at [173, 203] on span "My Course Progress" at bounding box center [169, 199] width 113 height 15
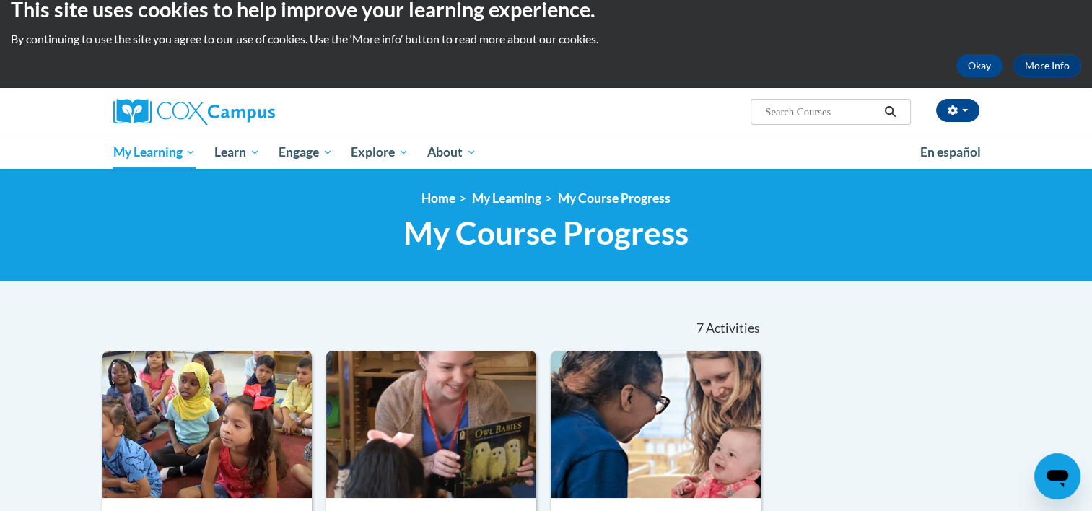
scroll to position [11, 0]
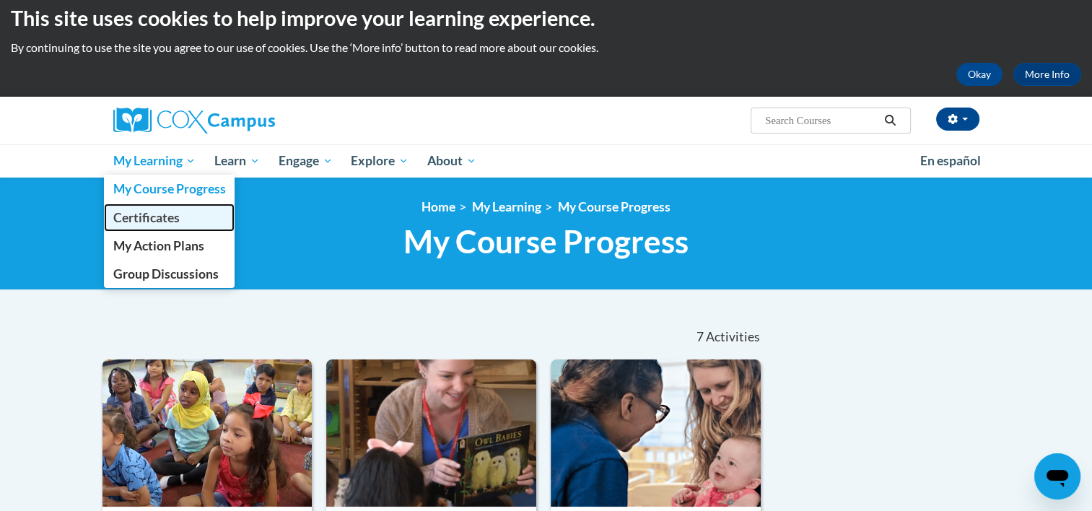
click at [182, 225] on link "Certificates" at bounding box center [169, 218] width 131 height 28
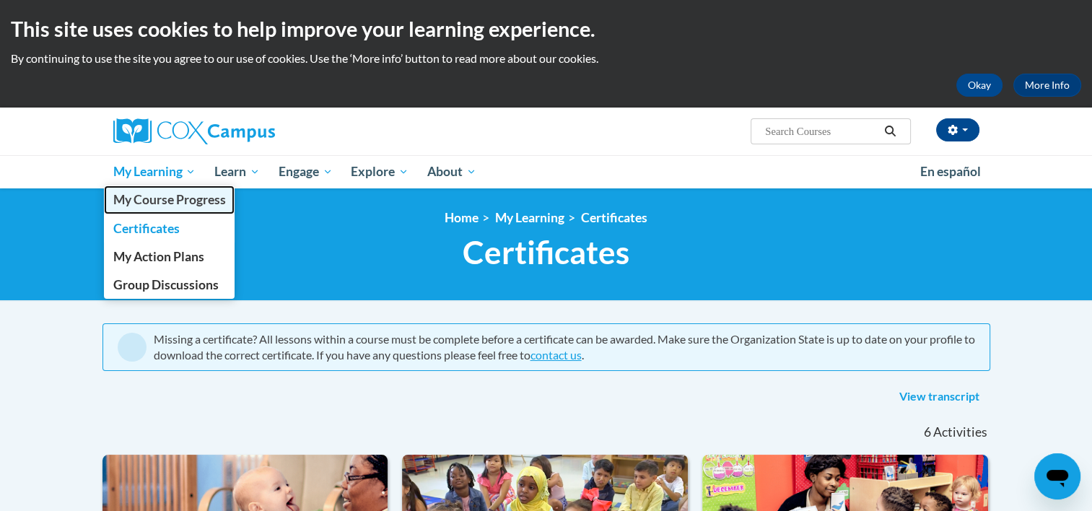
click at [176, 212] on link "My Course Progress" at bounding box center [169, 200] width 131 height 28
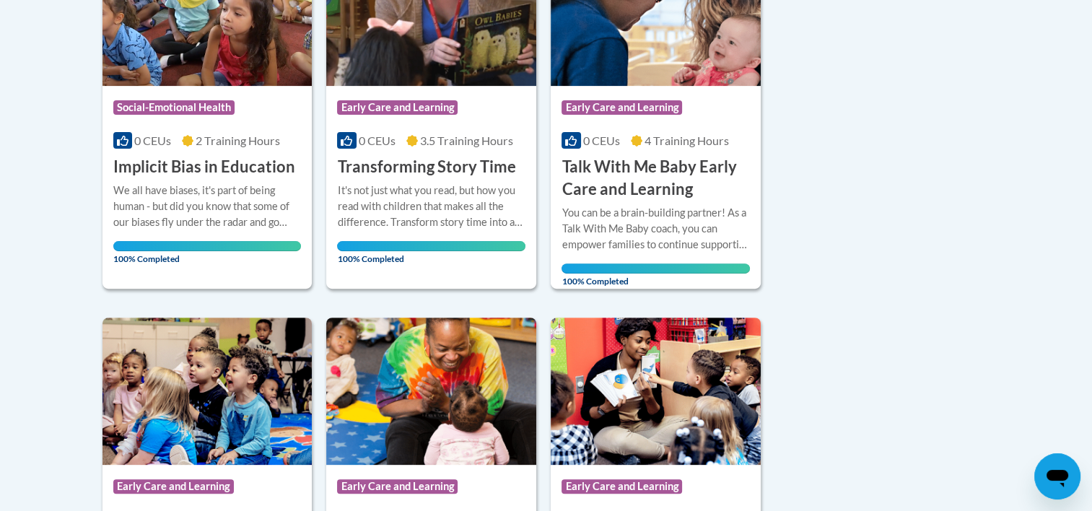
scroll to position [436, 0]
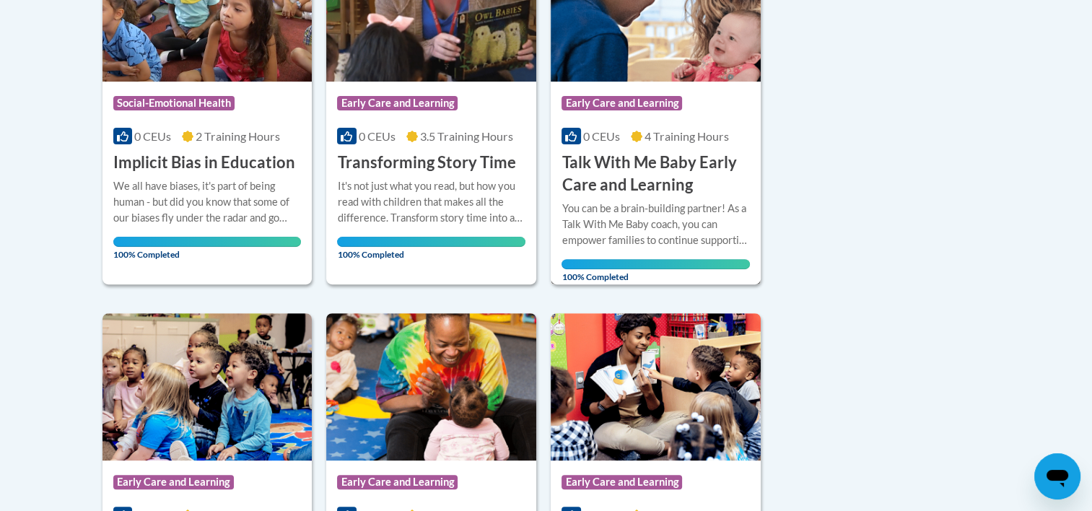
click at [655, 205] on div "You can be a brain-building partner! As a Talk With Me Baby coach, you can empo…" at bounding box center [656, 225] width 188 height 48
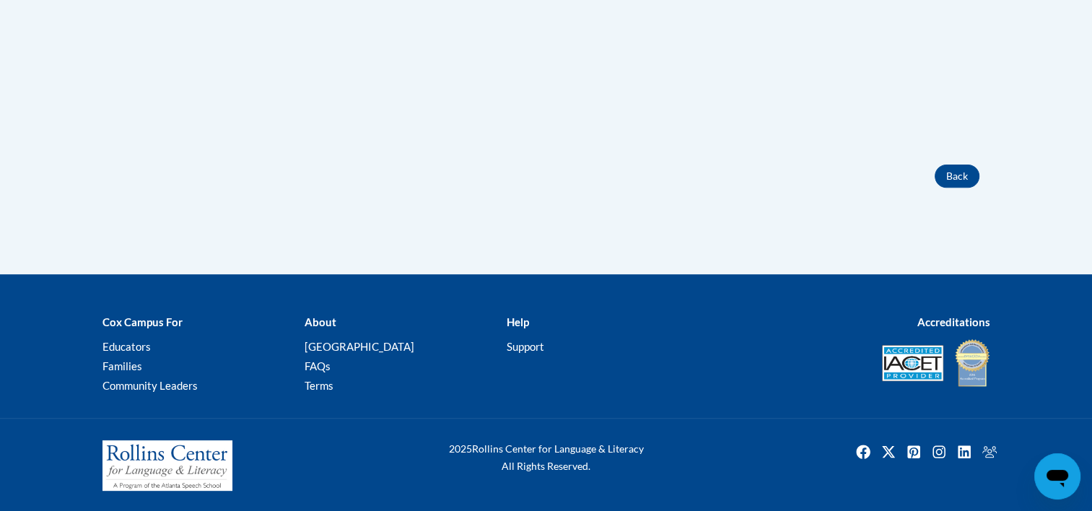
scroll to position [292, 0]
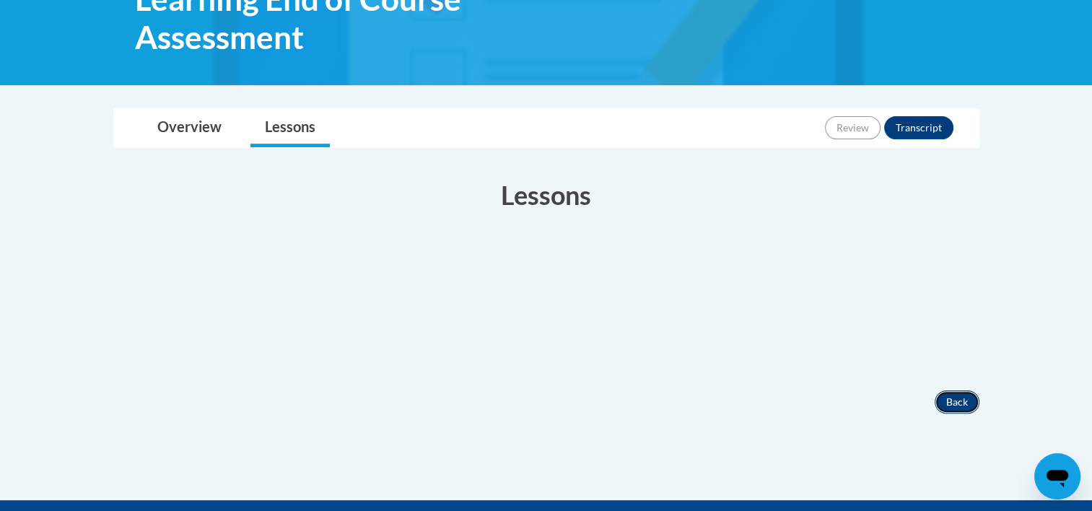
click at [967, 404] on button "Back" at bounding box center [957, 402] width 45 height 23
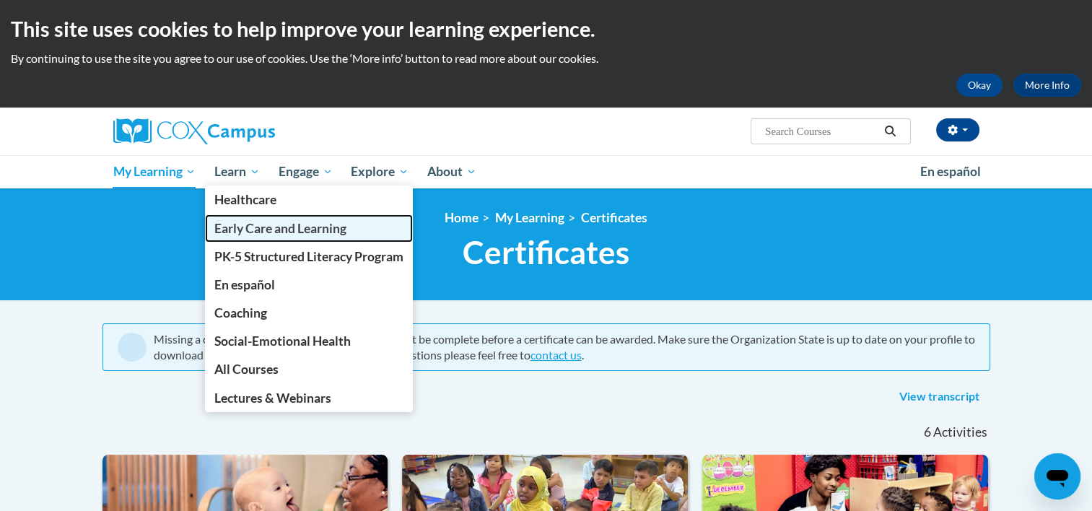
click at [258, 240] on link "Early Care and Learning" at bounding box center [309, 228] width 208 height 28
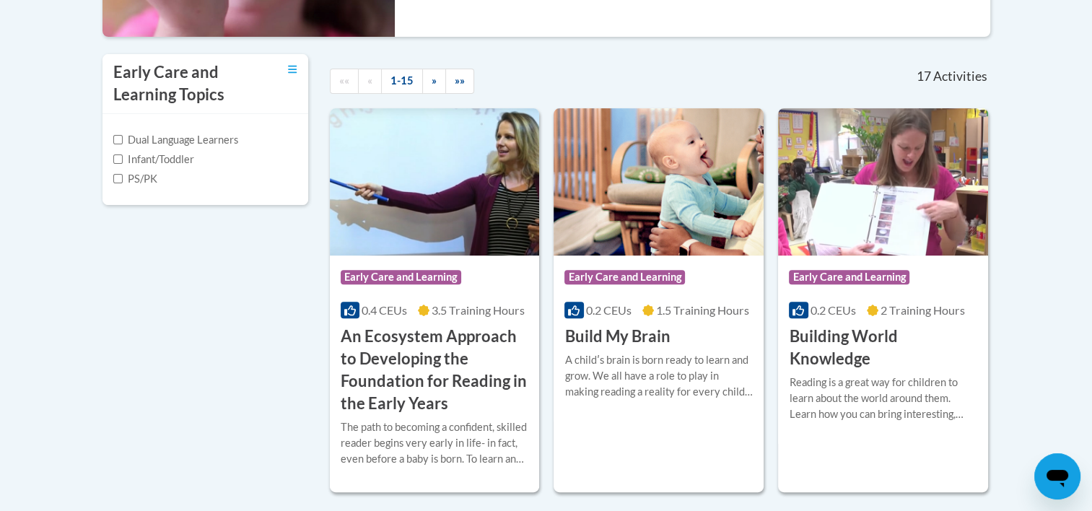
scroll to position [471, 0]
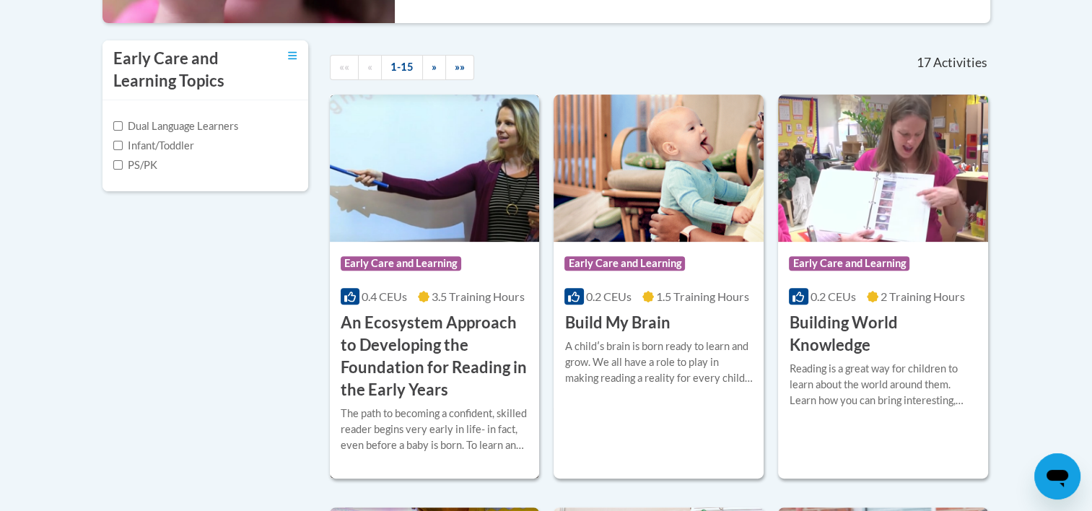
click at [416, 187] on img at bounding box center [435, 168] width 210 height 147
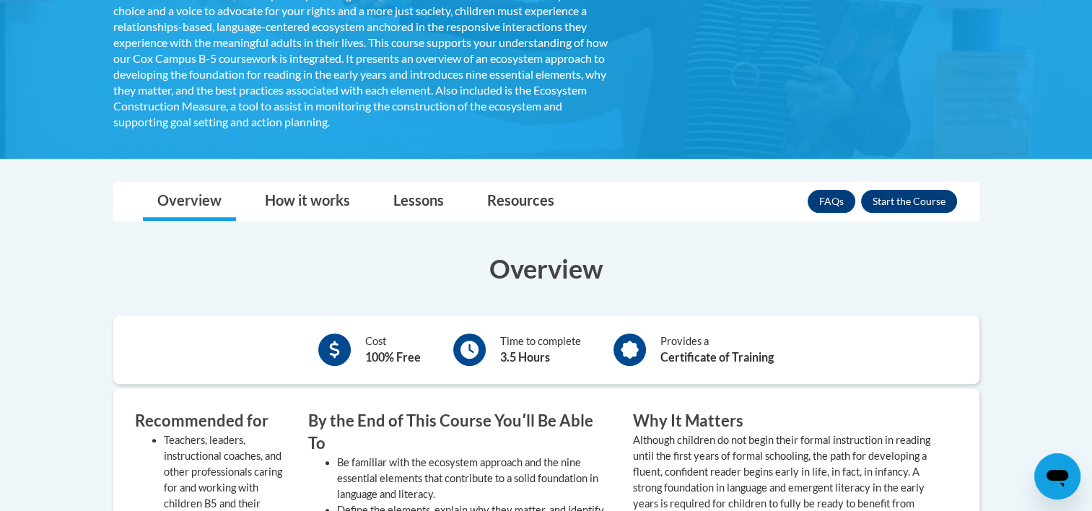
scroll to position [394, 0]
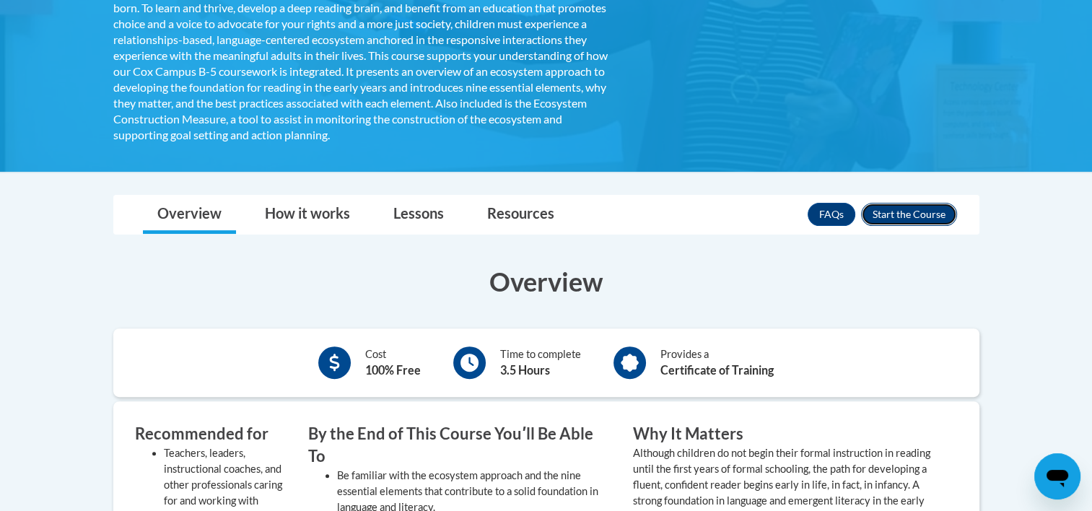
click at [916, 209] on button "Enroll" at bounding box center [909, 214] width 96 height 23
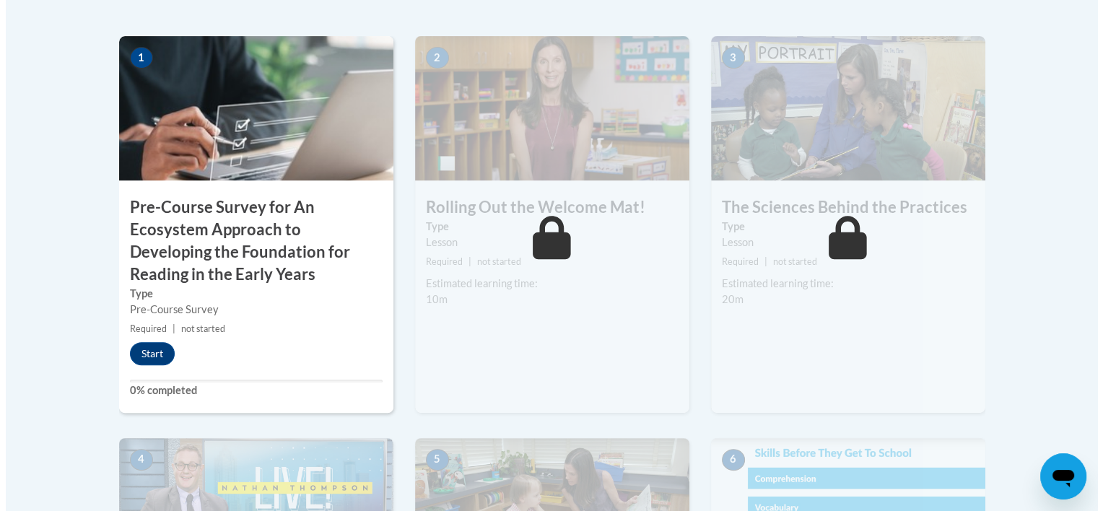
scroll to position [432, 0]
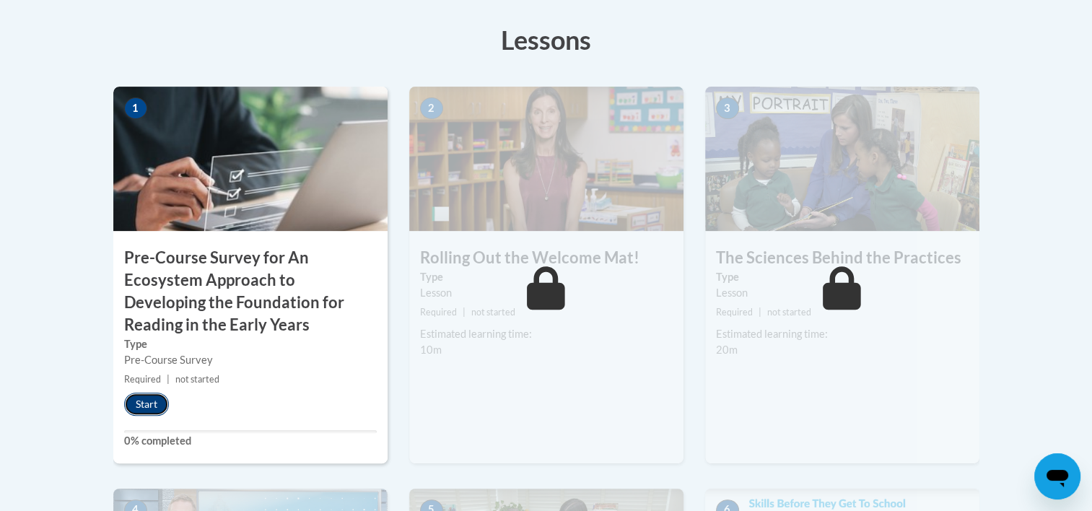
click at [155, 401] on button "Start" at bounding box center [146, 404] width 45 height 23
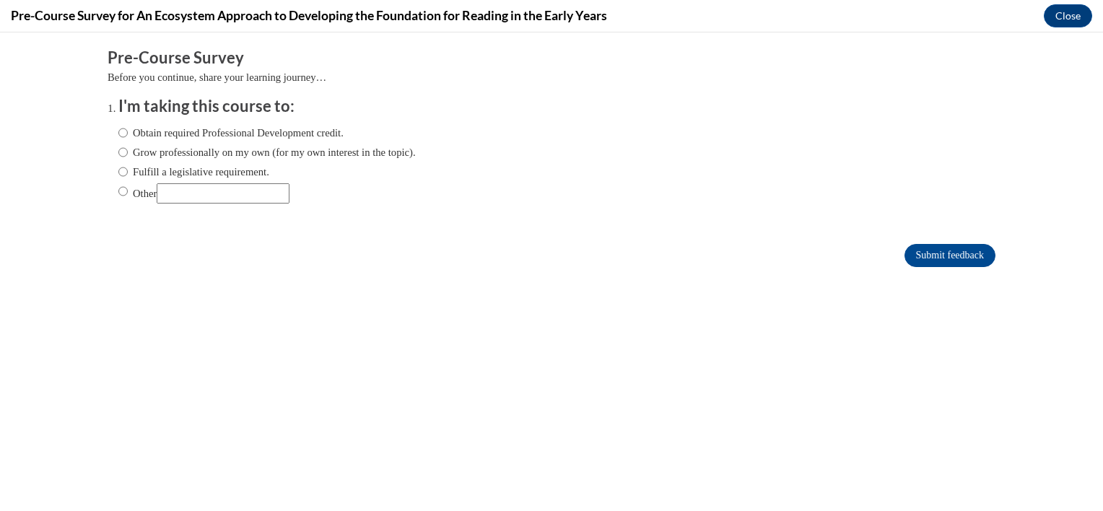
scroll to position [0, 0]
click at [225, 132] on label "Obtain required Professional Development credit." at bounding box center [230, 133] width 225 height 16
click at [128, 132] on input "Obtain required Professional Development credit." at bounding box center [122, 133] width 9 height 16
radio input "true"
click at [943, 254] on input "Submit feedback" at bounding box center [949, 255] width 91 height 23
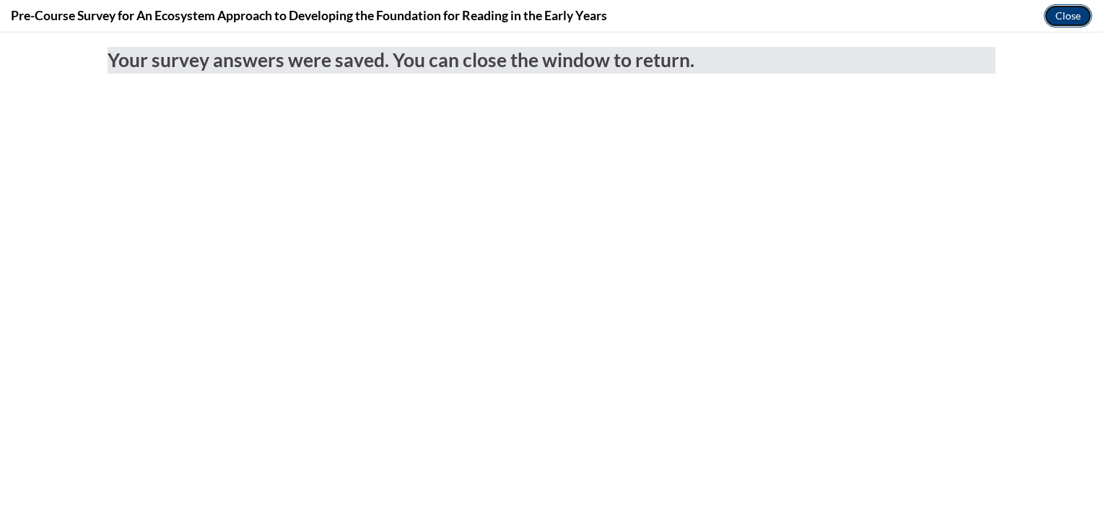
click at [1081, 10] on button "Close" at bounding box center [1068, 15] width 48 height 23
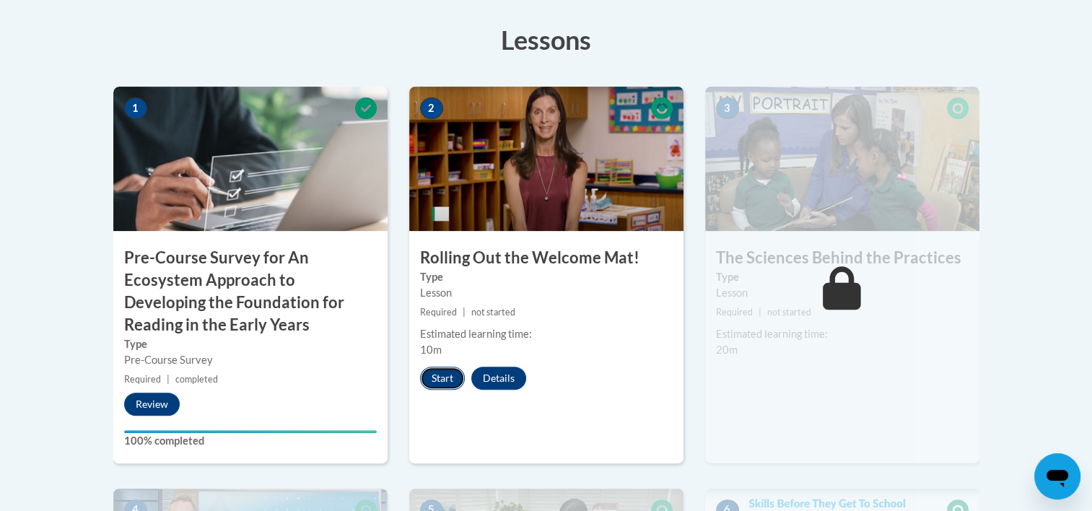
click at [446, 379] on button "Start" at bounding box center [442, 378] width 45 height 23
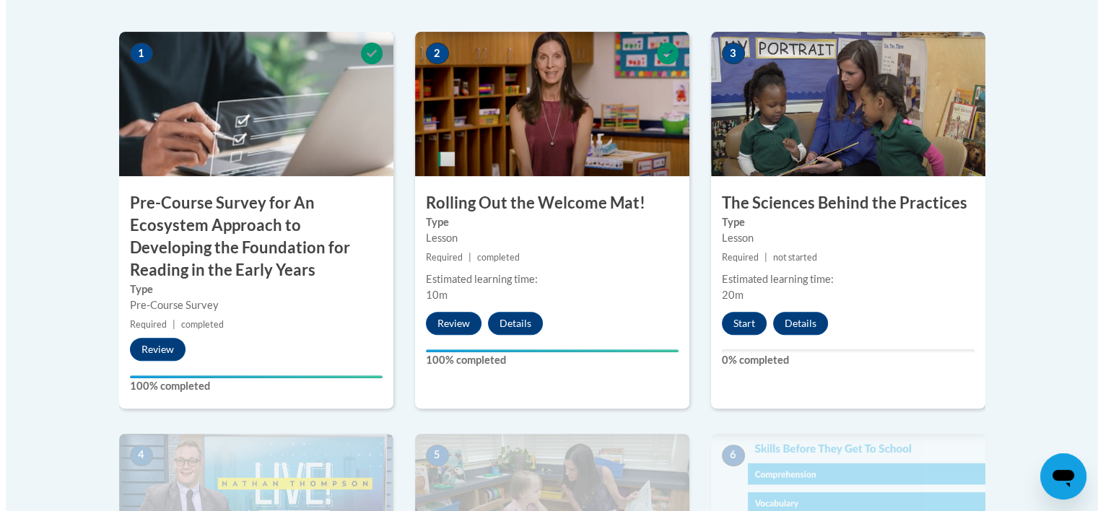
scroll to position [491, 0]
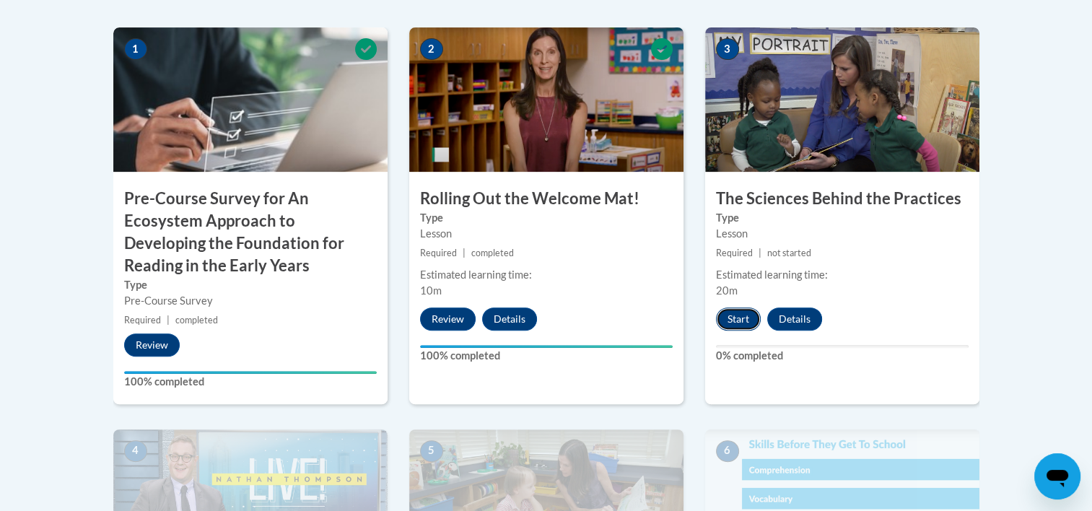
click at [731, 318] on button "Start" at bounding box center [738, 319] width 45 height 23
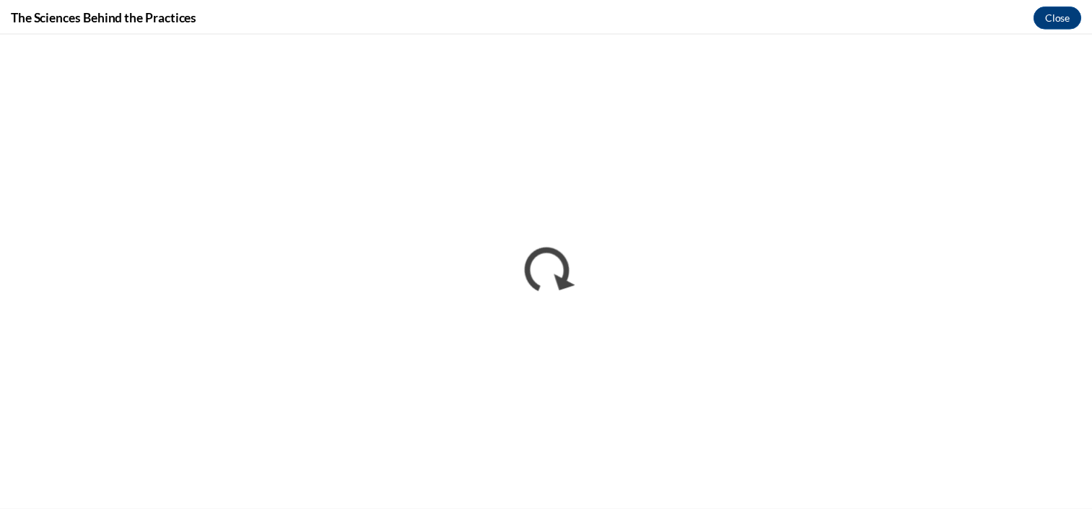
scroll to position [0, 0]
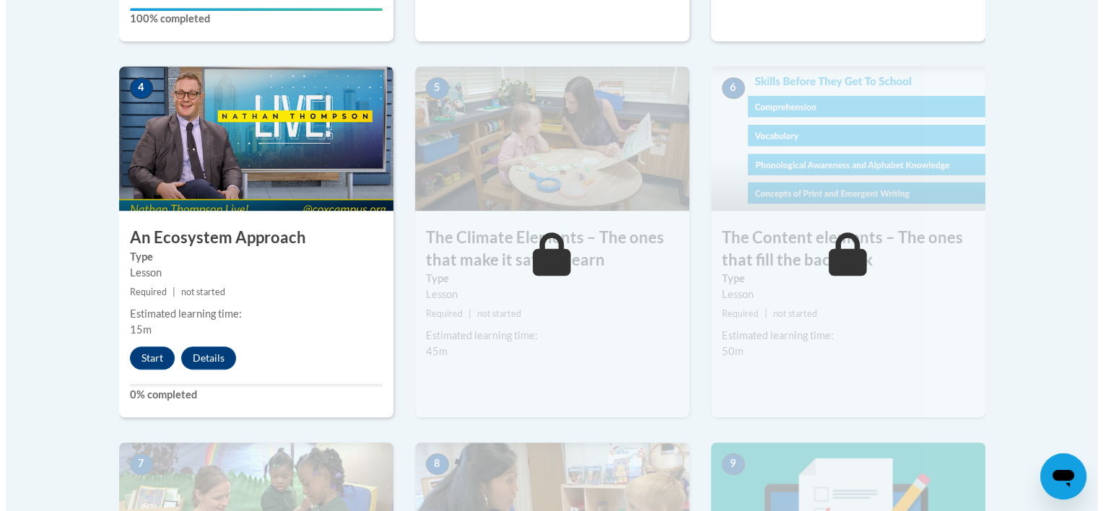
scroll to position [869, 0]
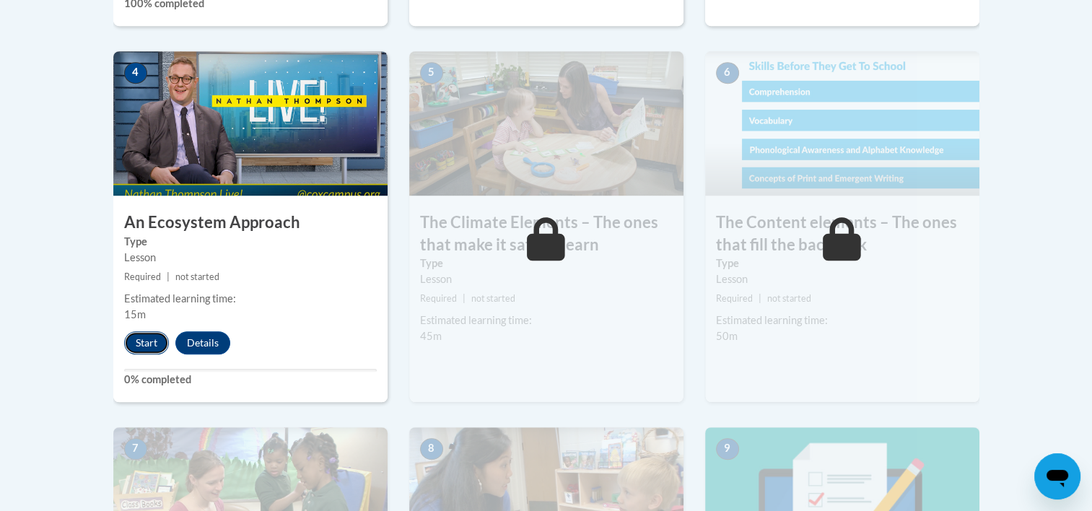
click at [150, 344] on button "Start" at bounding box center [146, 342] width 45 height 23
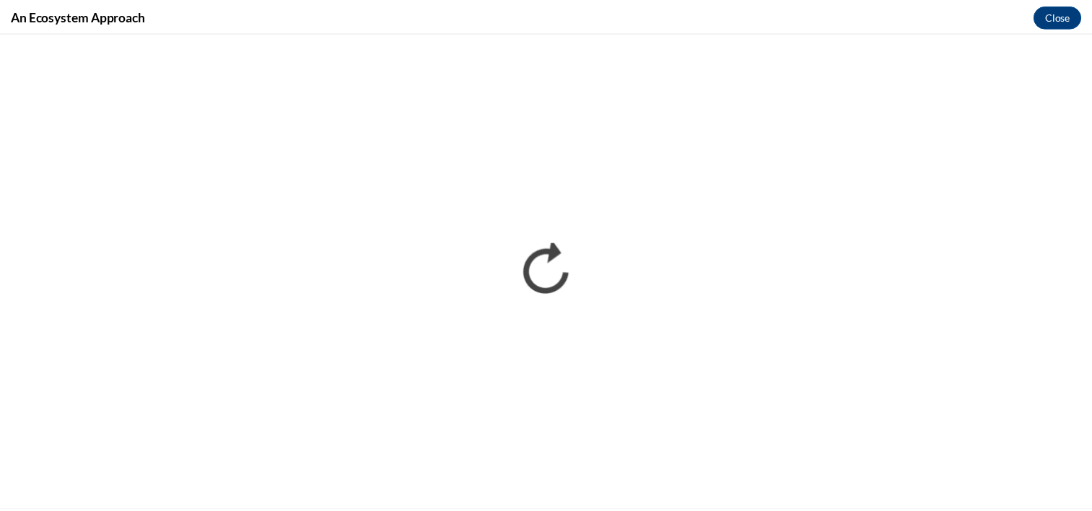
scroll to position [0, 0]
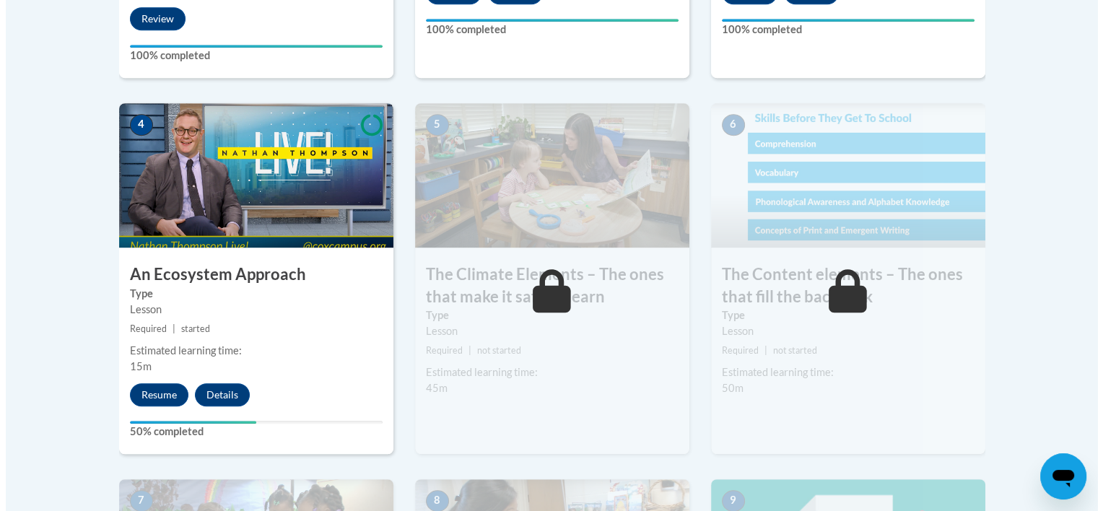
scroll to position [832, 0]
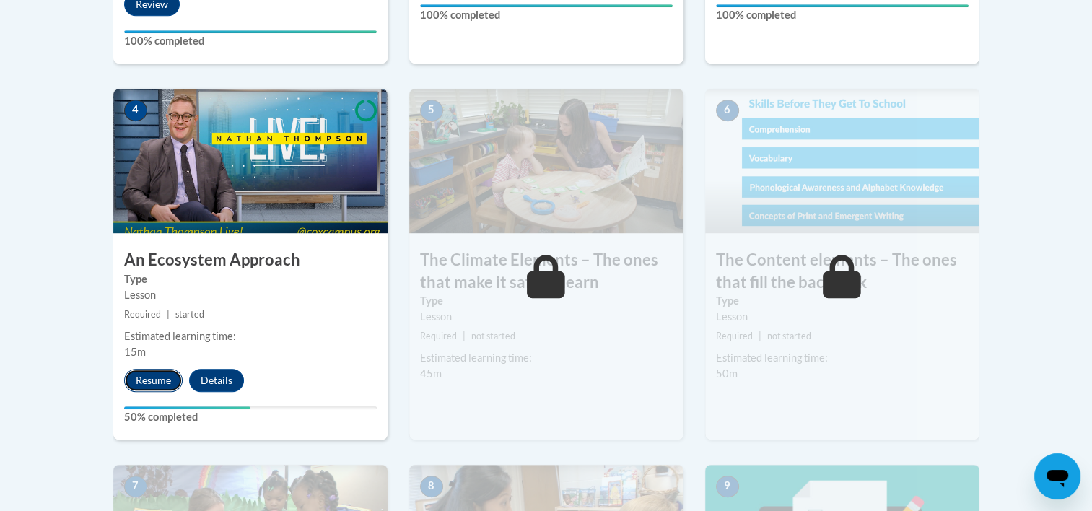
click at [149, 378] on button "Resume" at bounding box center [153, 380] width 58 height 23
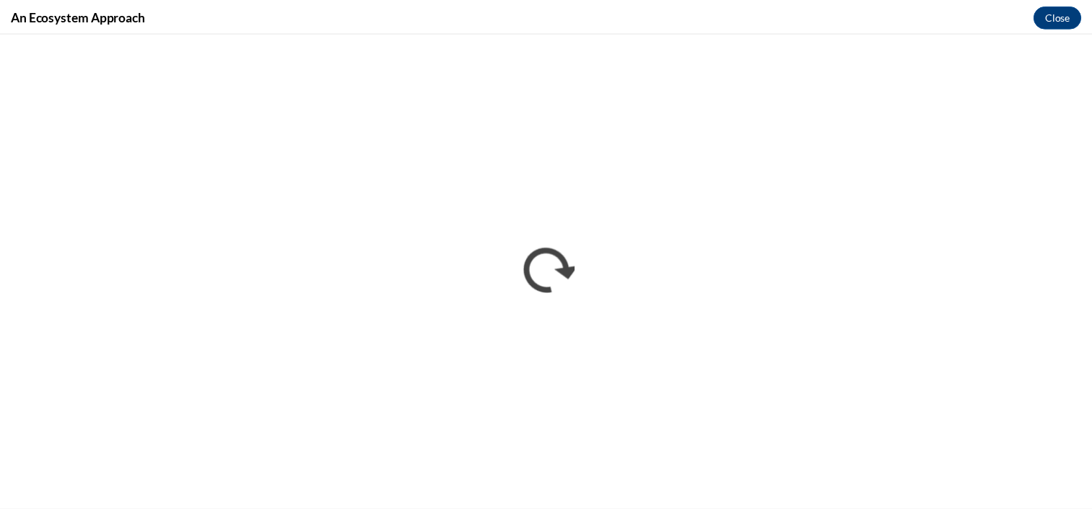
scroll to position [0, 0]
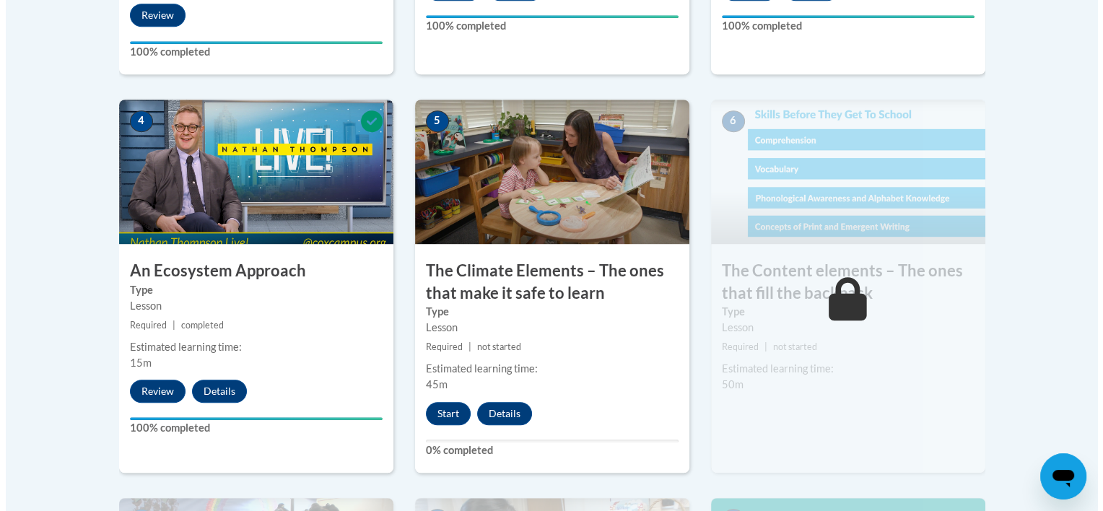
scroll to position [823, 0]
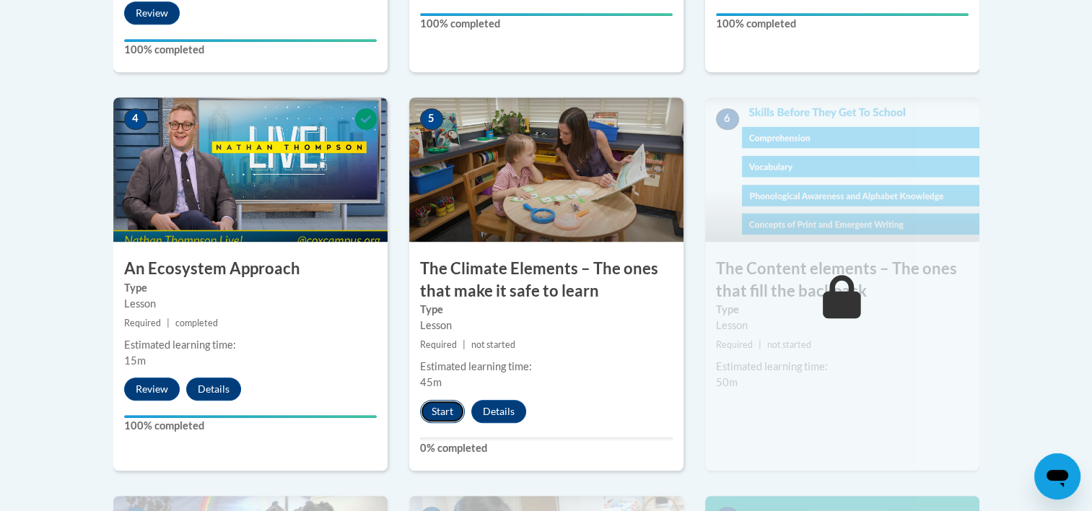
click at [445, 406] on button "Start" at bounding box center [442, 411] width 45 height 23
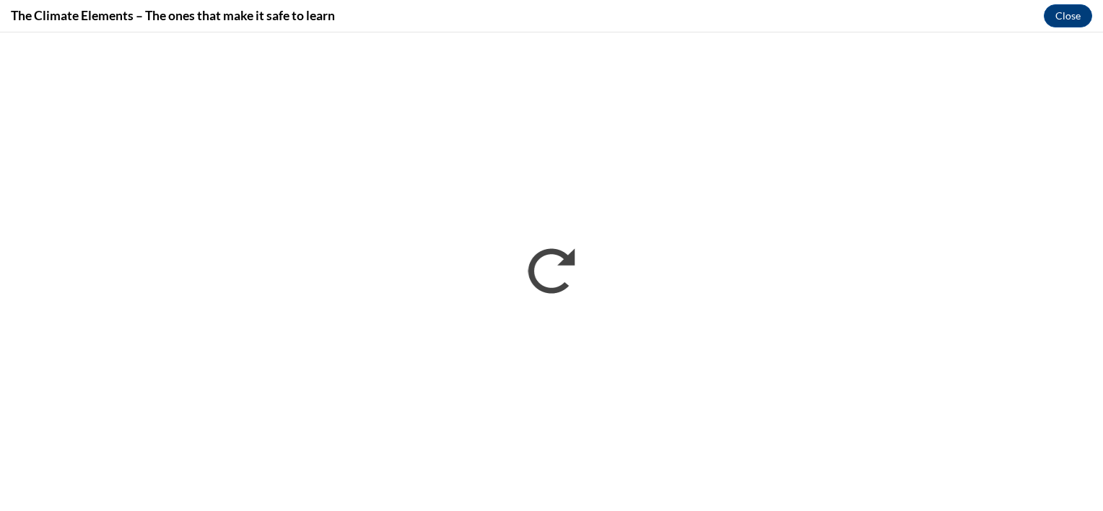
scroll to position [0, 0]
